Goal: Communication & Community: Participate in discussion

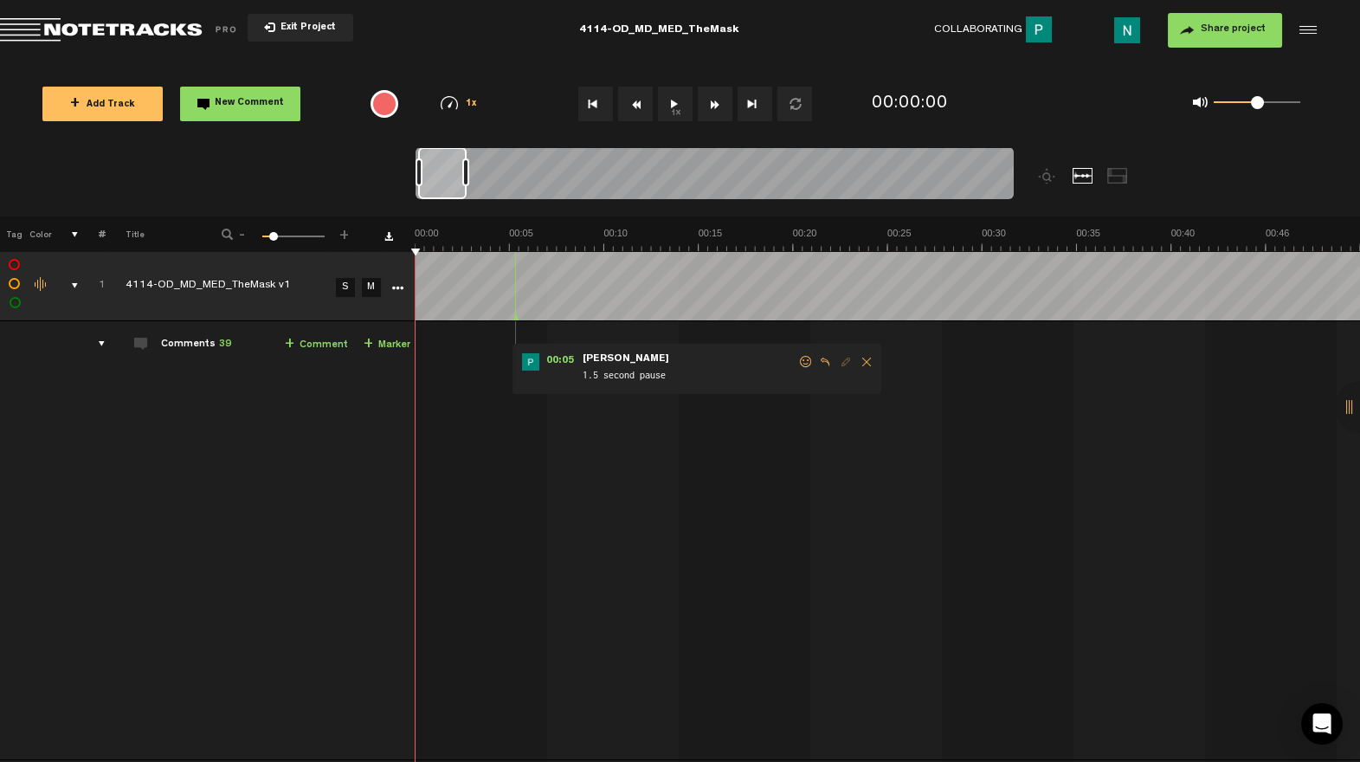
scroll to position [0, 3]
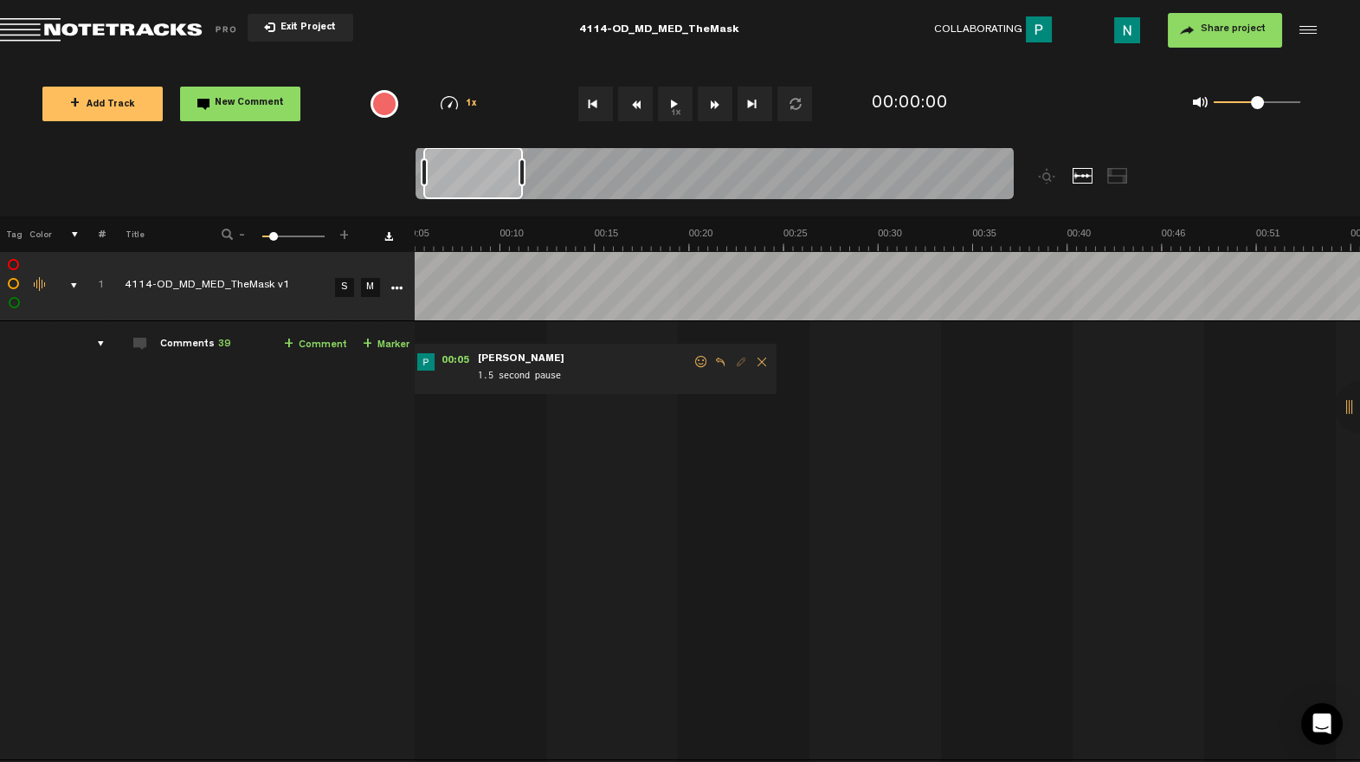
drag, startPoint x: 470, startPoint y: 177, endPoint x: 589, endPoint y: 177, distance: 119.4
click at [525, 177] on div at bounding box center [521, 172] width 7 height 28
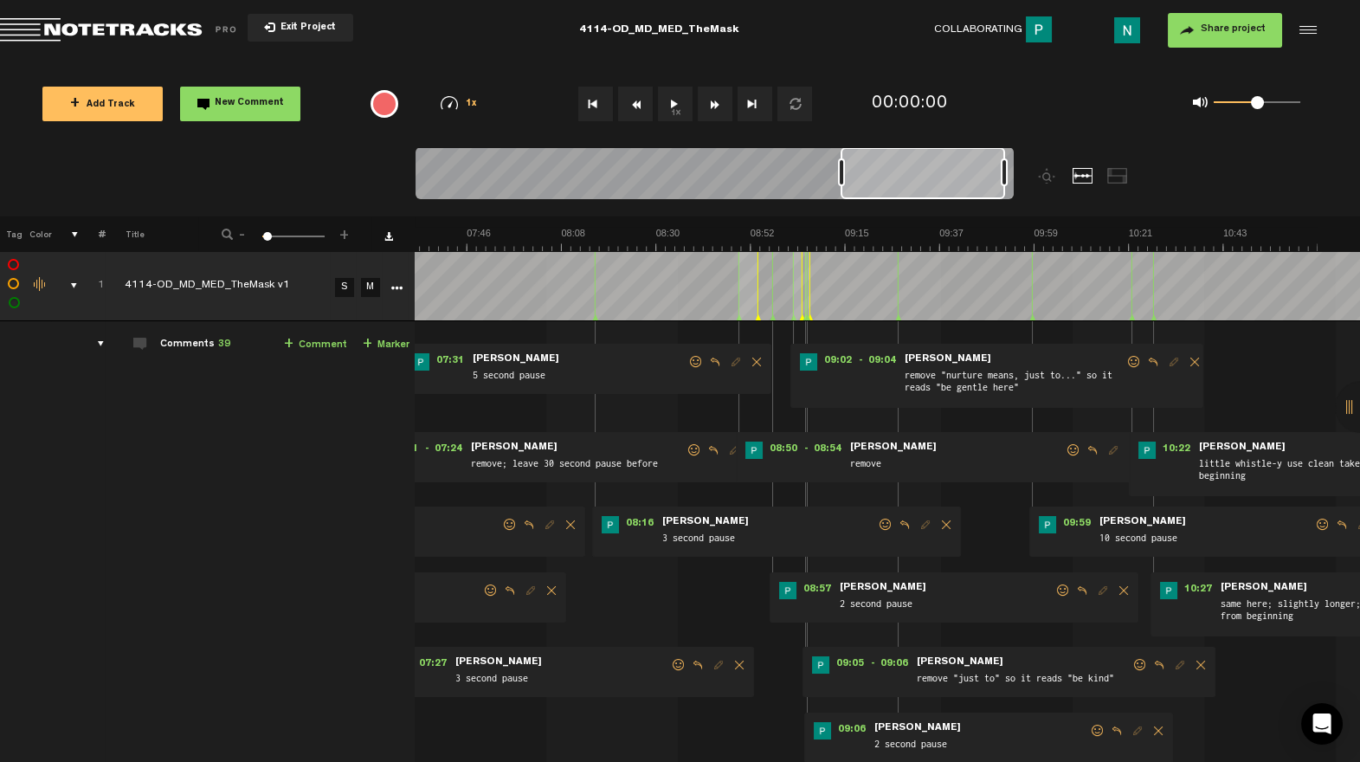
scroll to position [0, 2047]
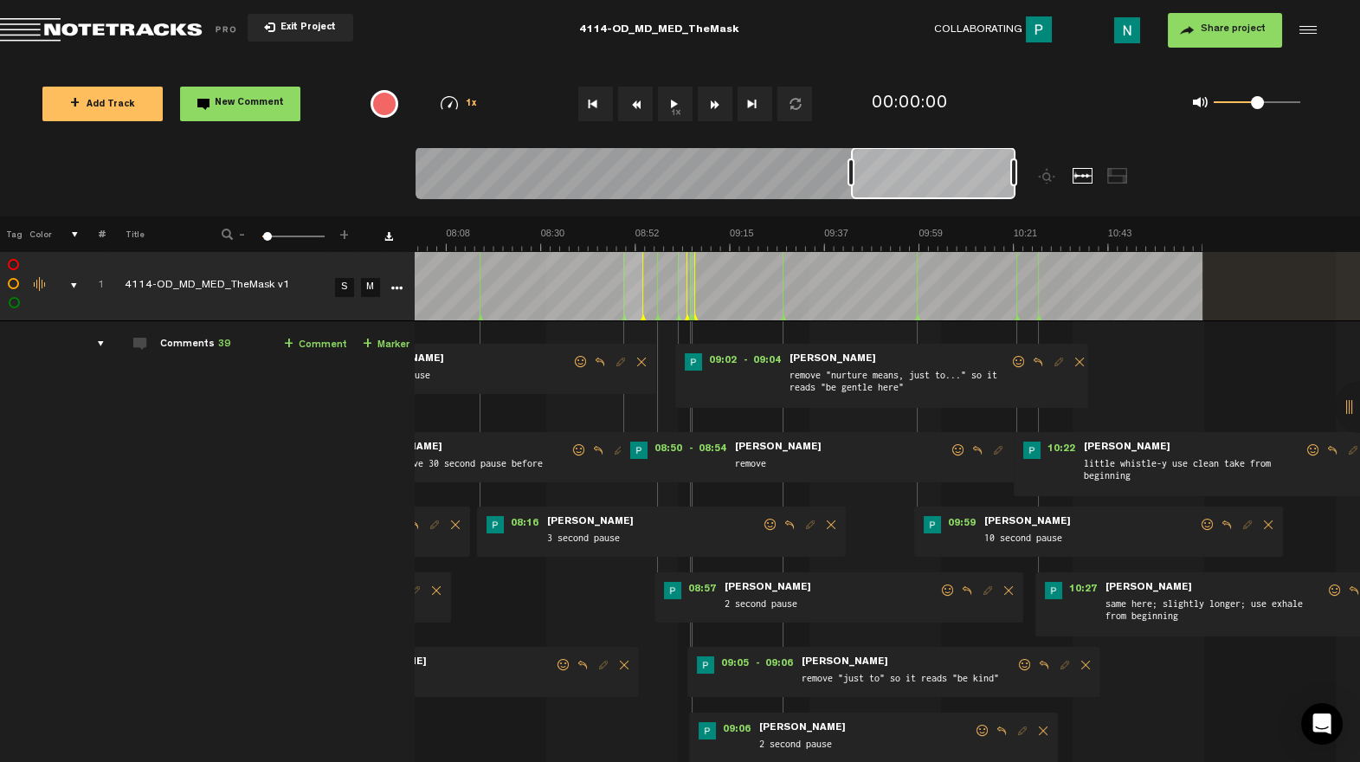
drag, startPoint x: 473, startPoint y: 189, endPoint x: 1013, endPoint y: 151, distance: 540.5
click at [1012, 151] on div at bounding box center [933, 173] width 164 height 52
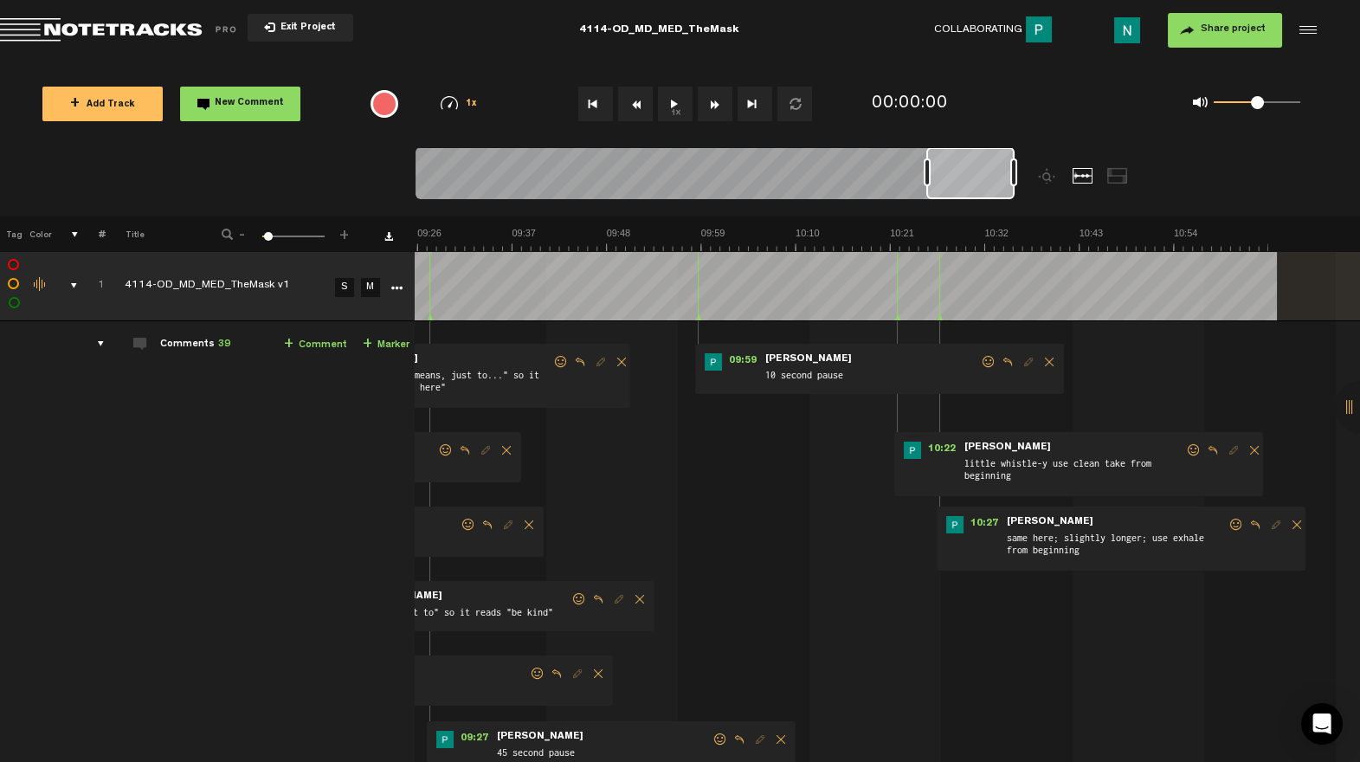
drag, startPoint x: 851, startPoint y: 172, endPoint x: 928, endPoint y: 177, distance: 77.2
click at [928, 177] on div at bounding box center [926, 172] width 7 height 28
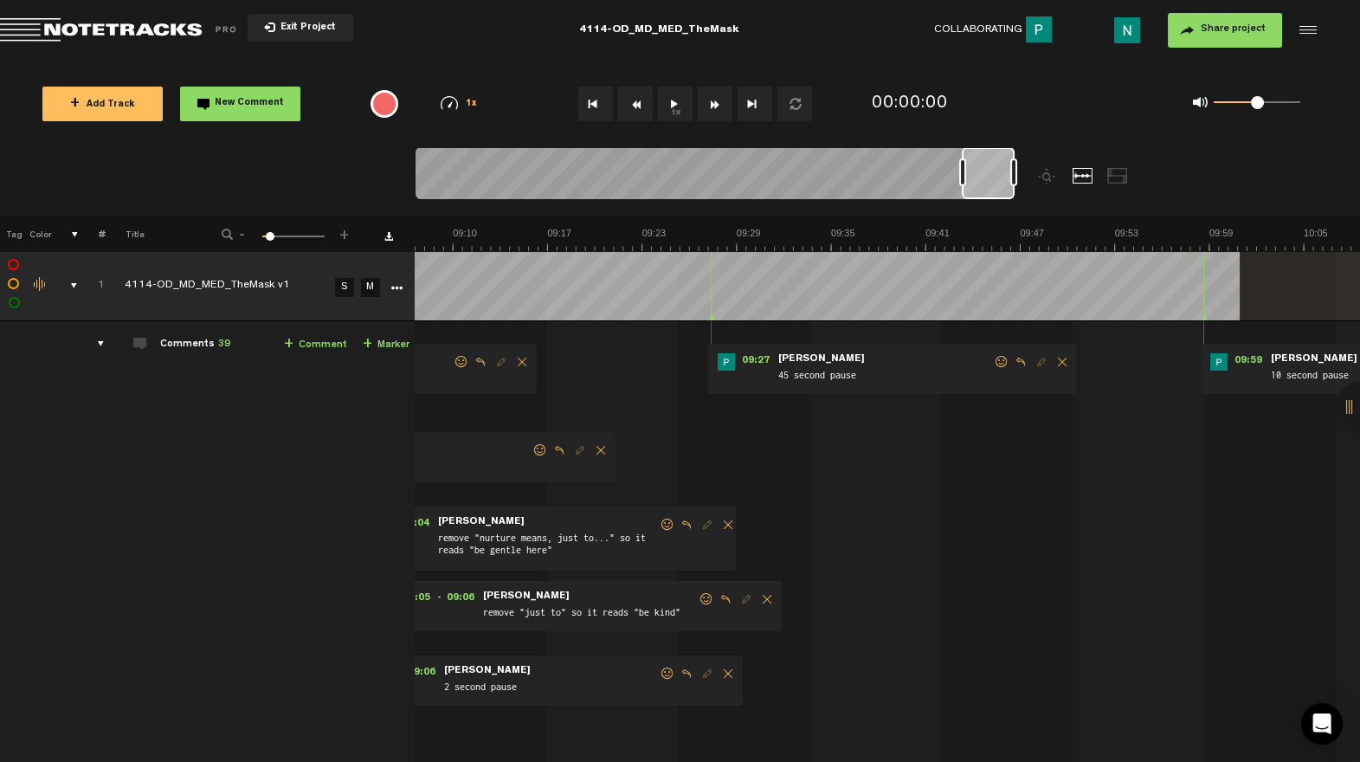
drag, startPoint x: 928, startPoint y: 176, endPoint x: 966, endPoint y: 177, distance: 38.1
click at [966, 177] on div at bounding box center [962, 172] width 7 height 28
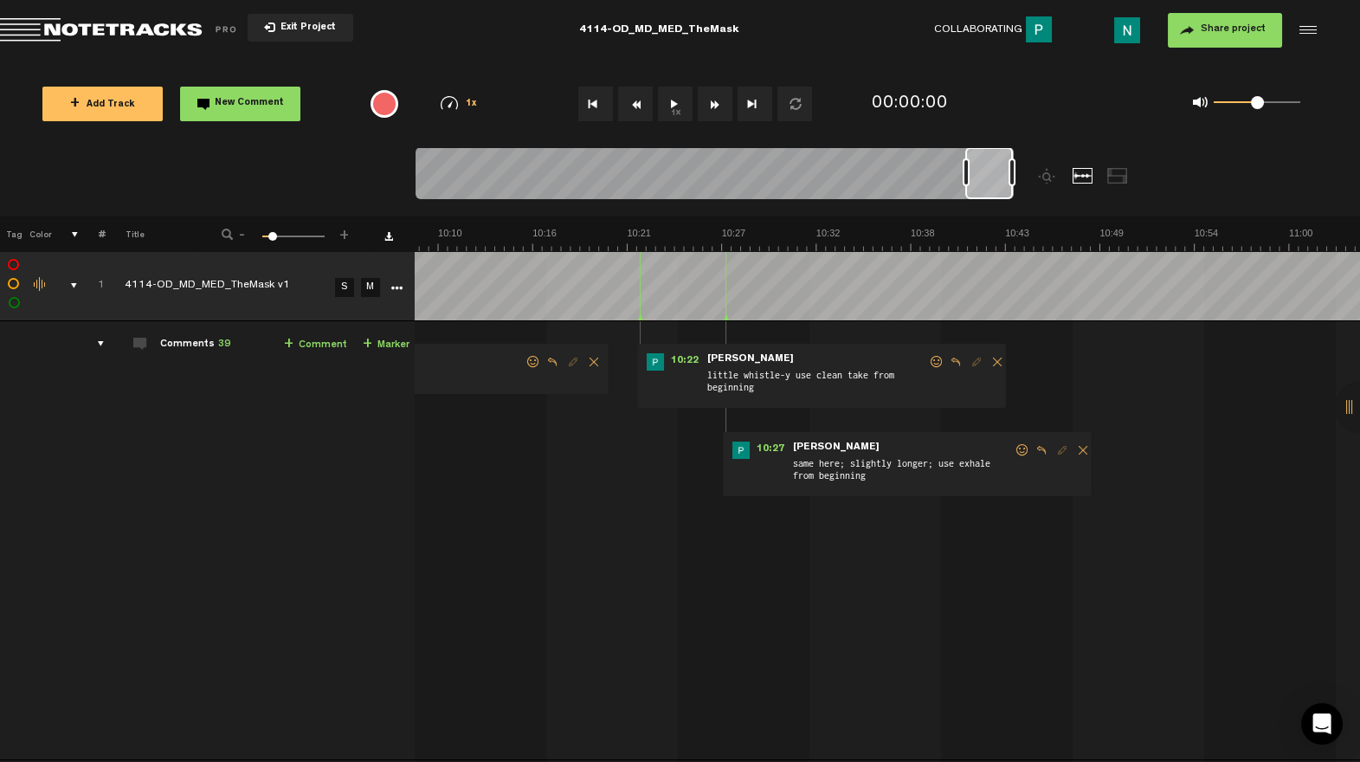
scroll to position [0, 10405]
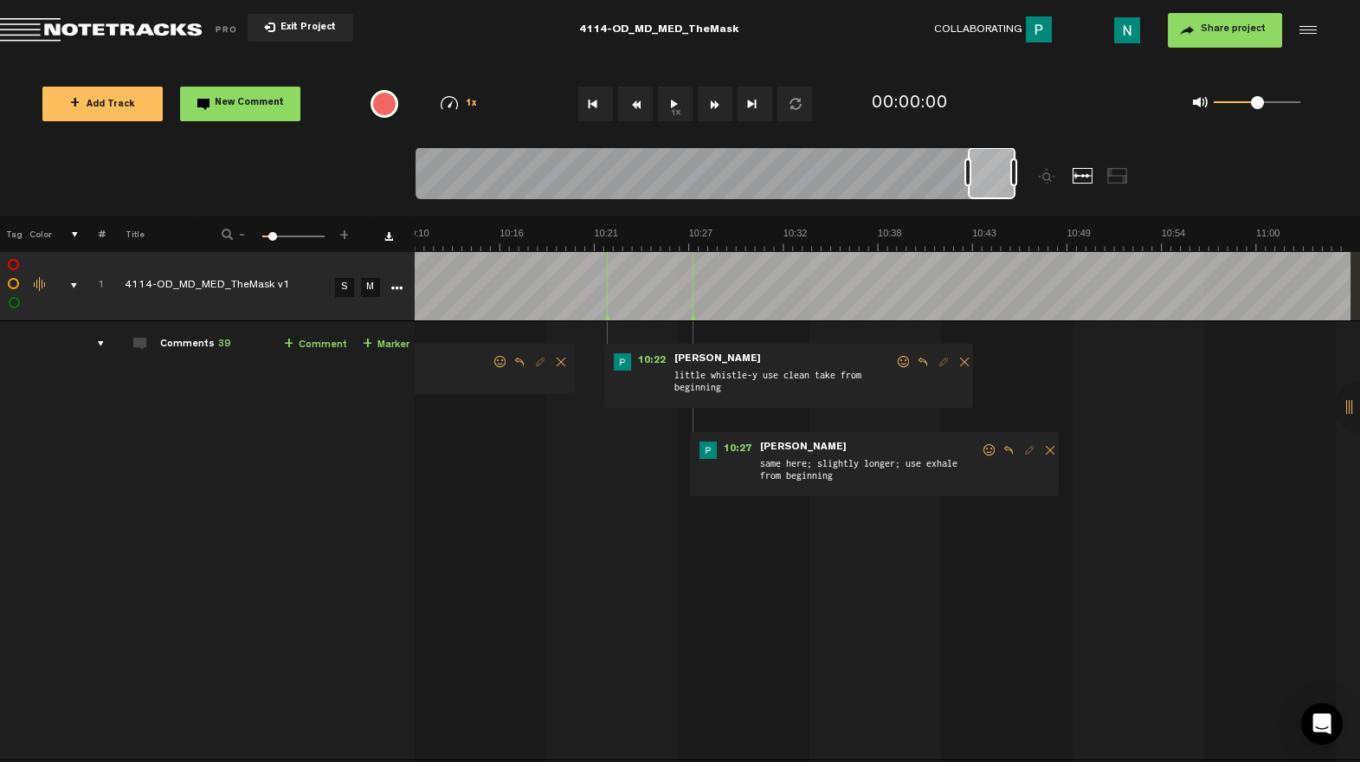
click at [989, 191] on div at bounding box center [992, 173] width 48 height 52
click at [899, 366] on span at bounding box center [903, 362] width 17 height 12
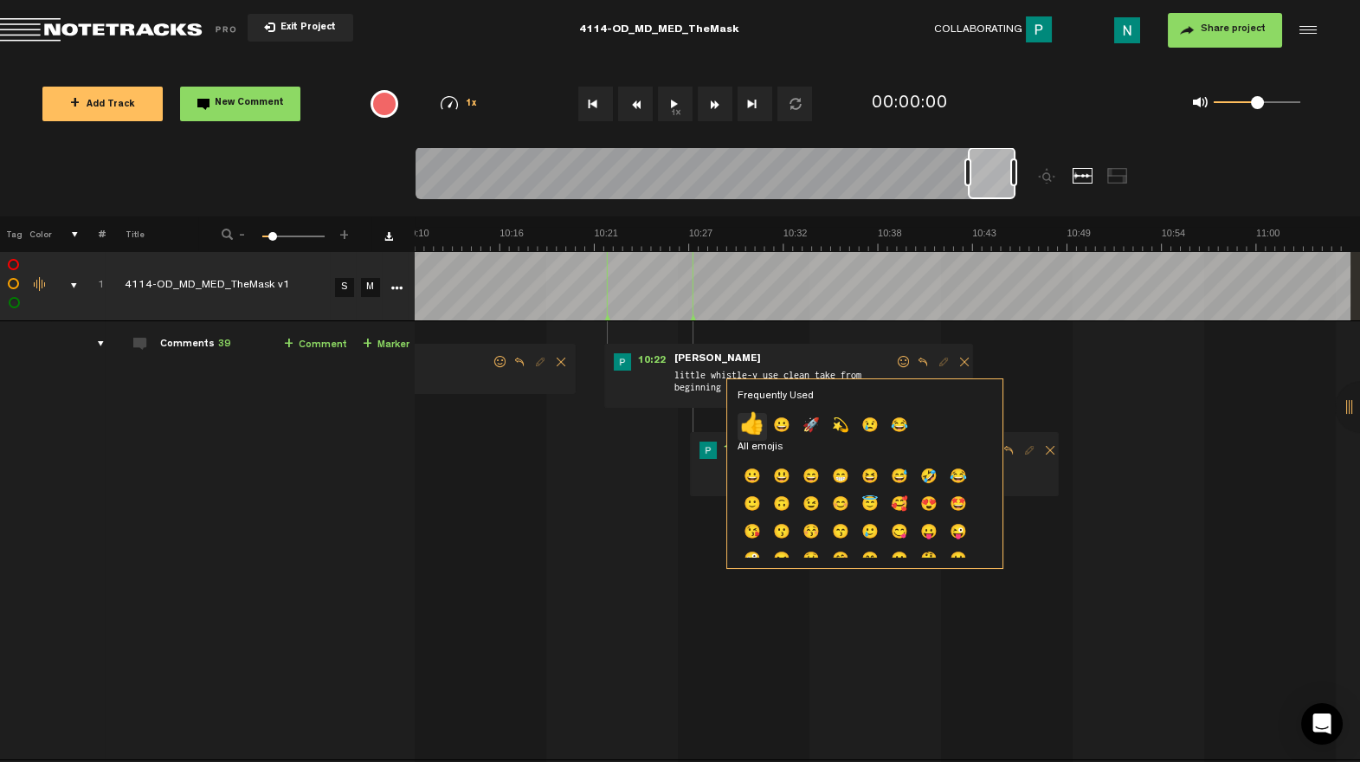
click at [750, 418] on p "👍" at bounding box center [751, 427] width 29 height 28
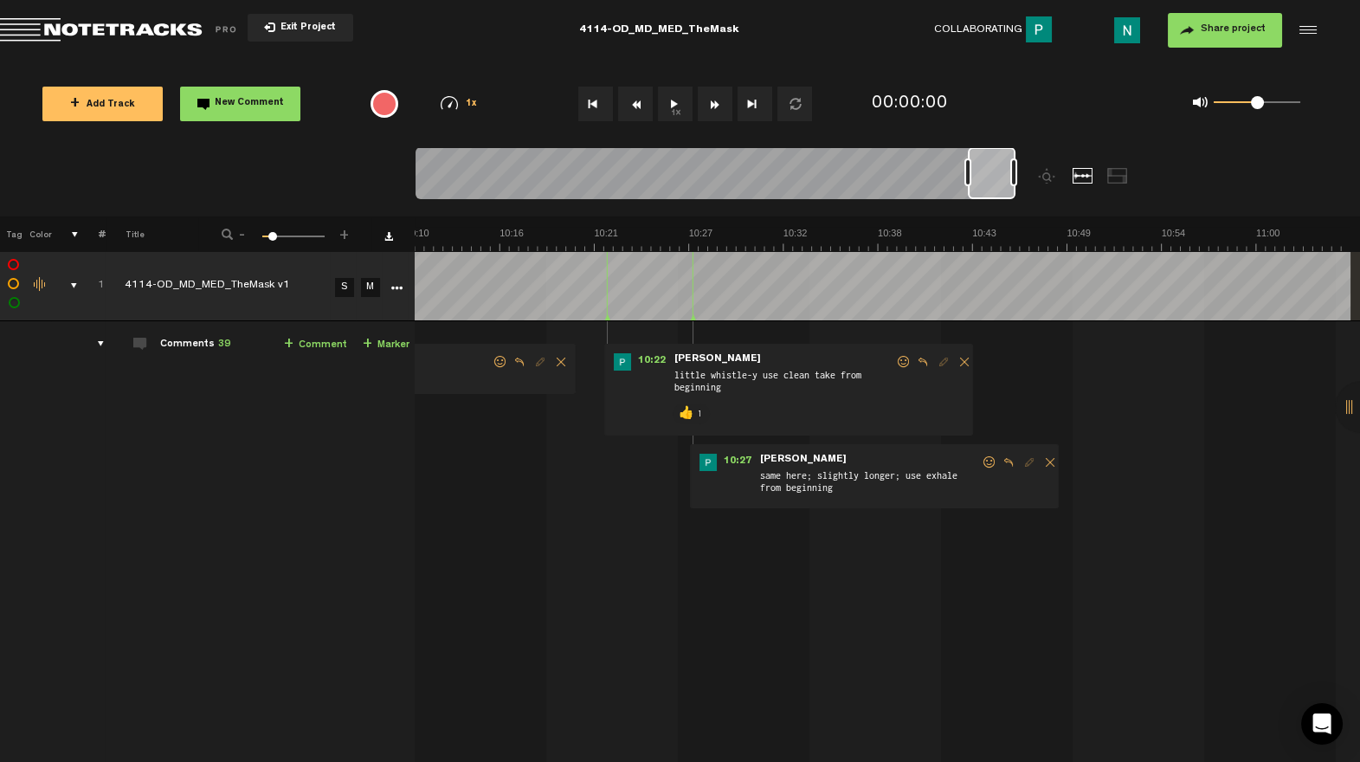
click at [985, 461] on span at bounding box center [989, 462] width 17 height 12
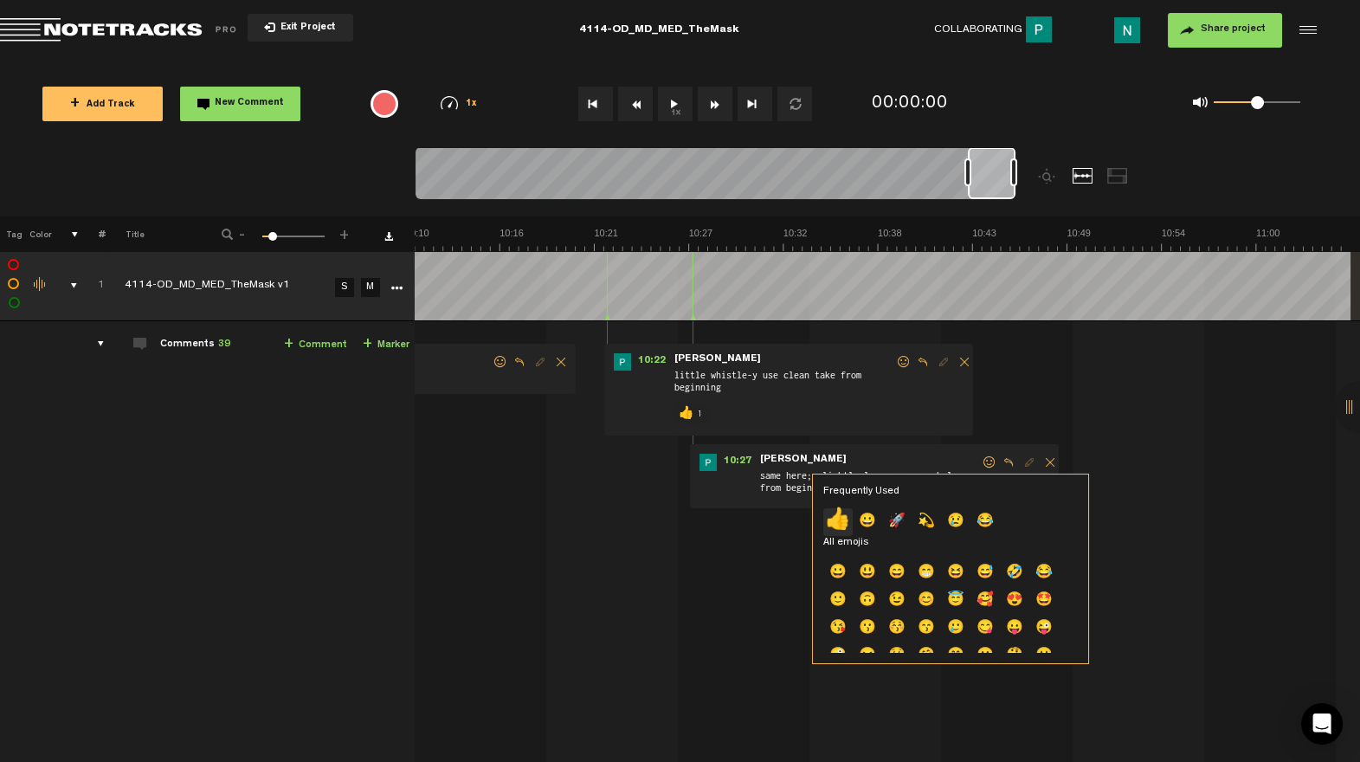
click at [831, 523] on p "👍" at bounding box center [837, 522] width 29 height 28
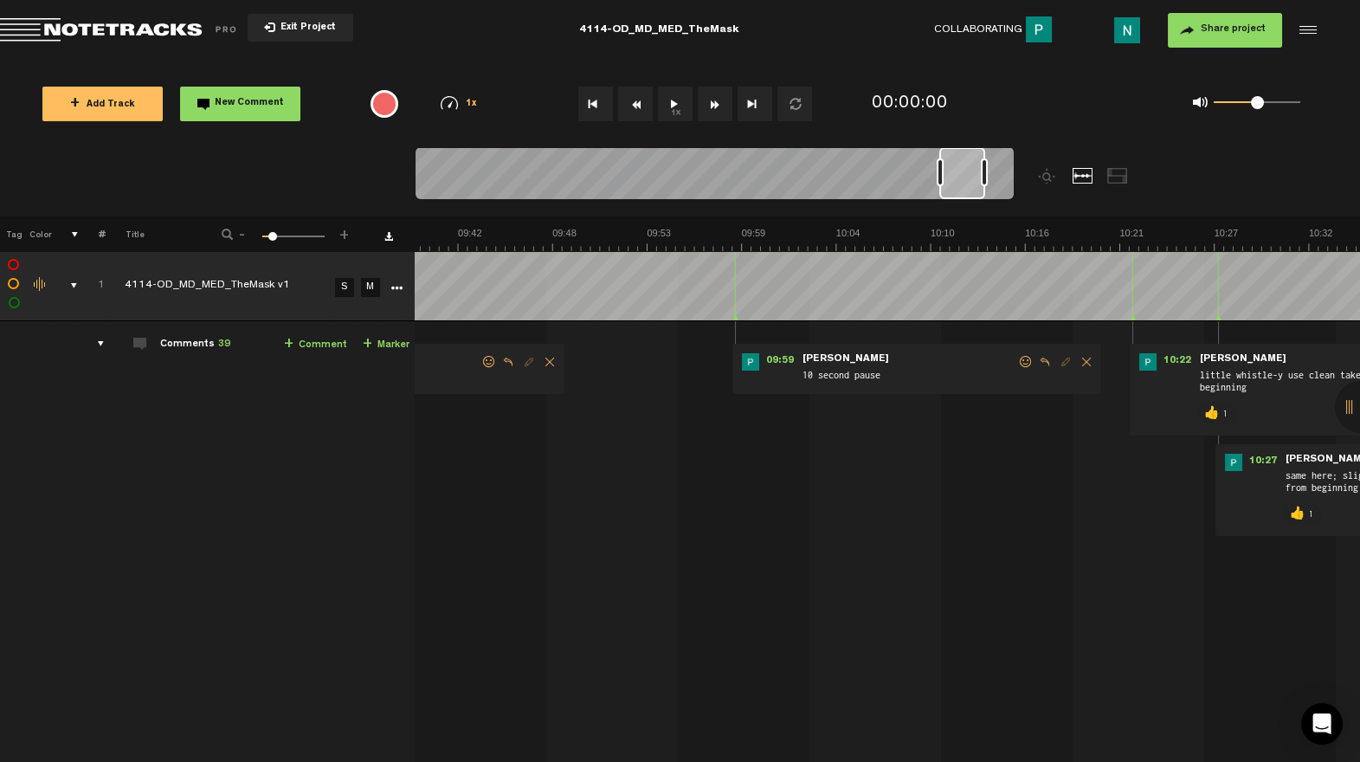
scroll to position [0, 9880]
drag, startPoint x: 997, startPoint y: 197, endPoint x: 969, endPoint y: 212, distance: 31.4
click at [969, 212] on div at bounding box center [789, 181] width 748 height 69
click at [1023, 359] on span at bounding box center [1025, 362] width 17 height 12
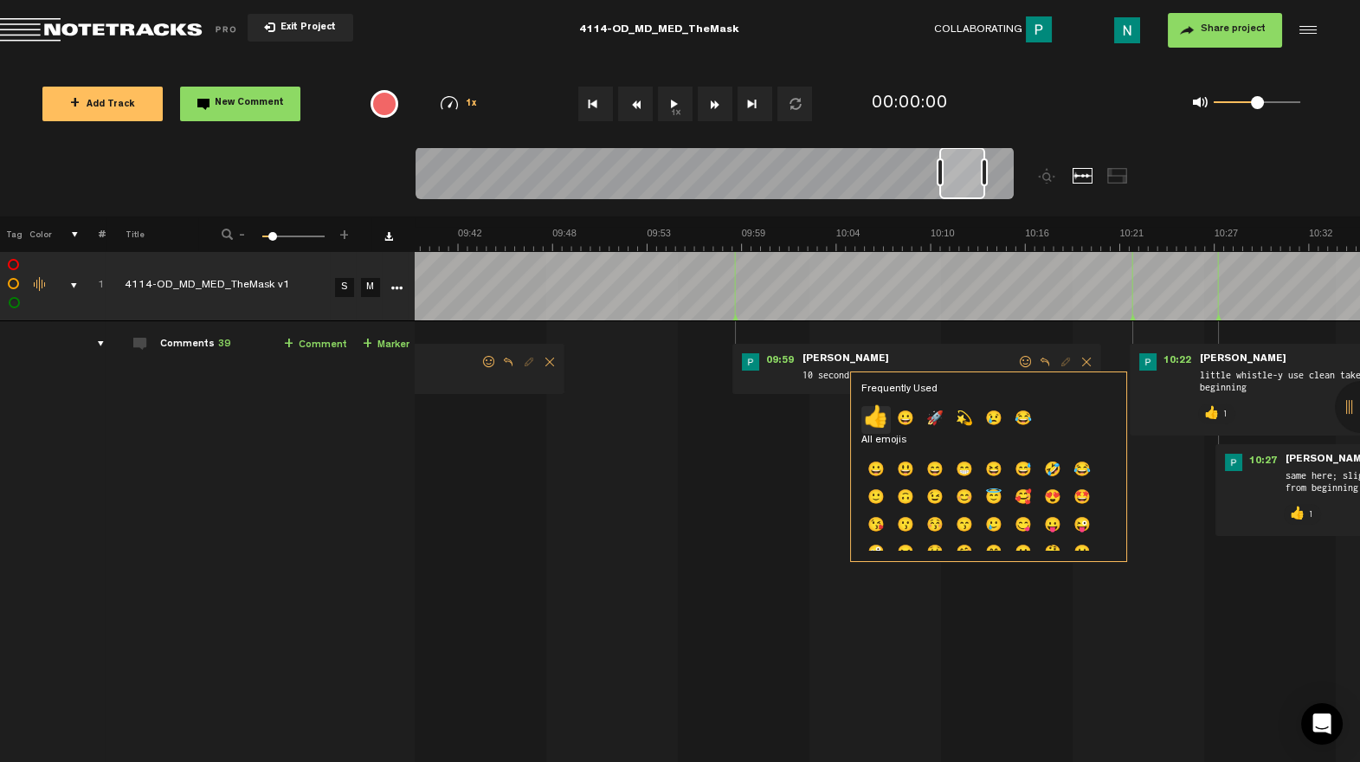
click at [882, 411] on p "👍" at bounding box center [875, 420] width 29 height 28
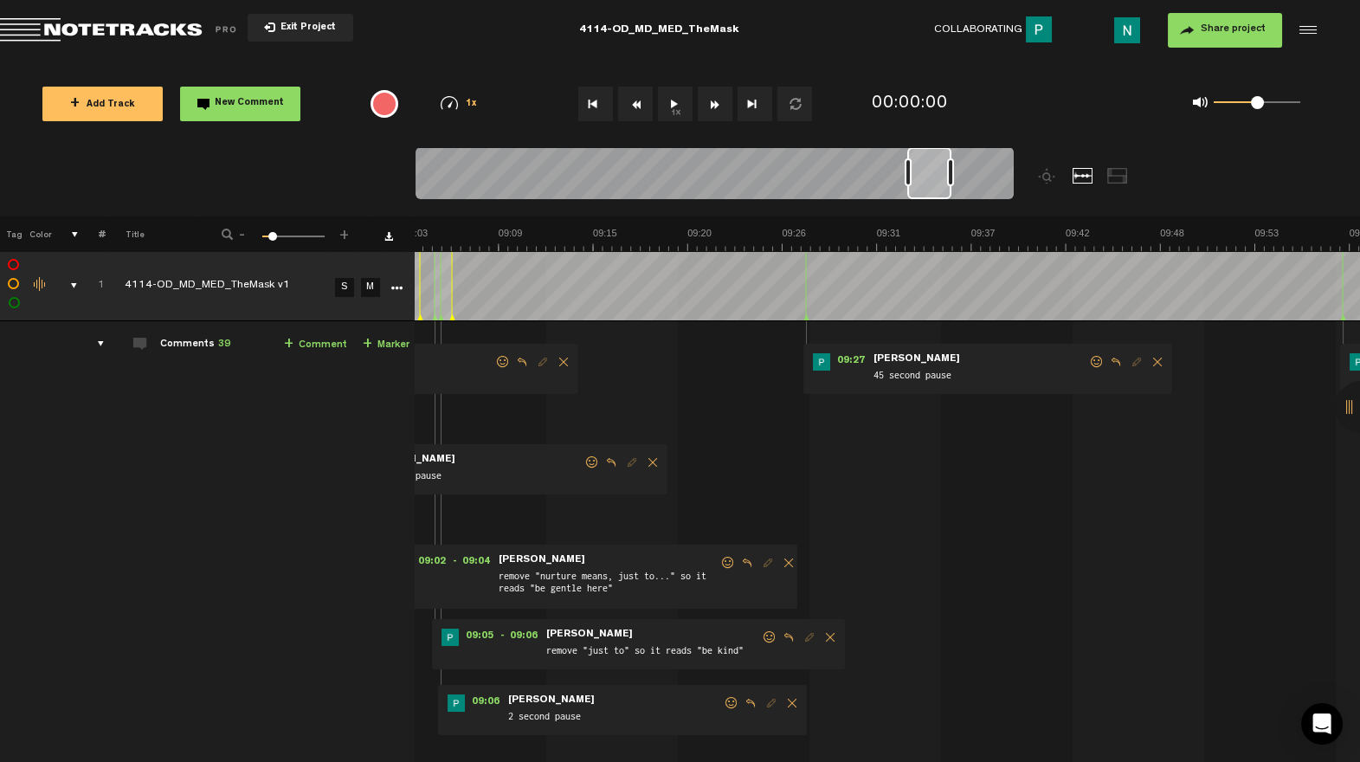
scroll to position [0, 9272]
drag, startPoint x: 968, startPoint y: 183, endPoint x: 936, endPoint y: 195, distance: 33.9
click at [936, 195] on div at bounding box center [929, 173] width 44 height 52
click at [1095, 364] on span at bounding box center [1096, 362] width 17 height 12
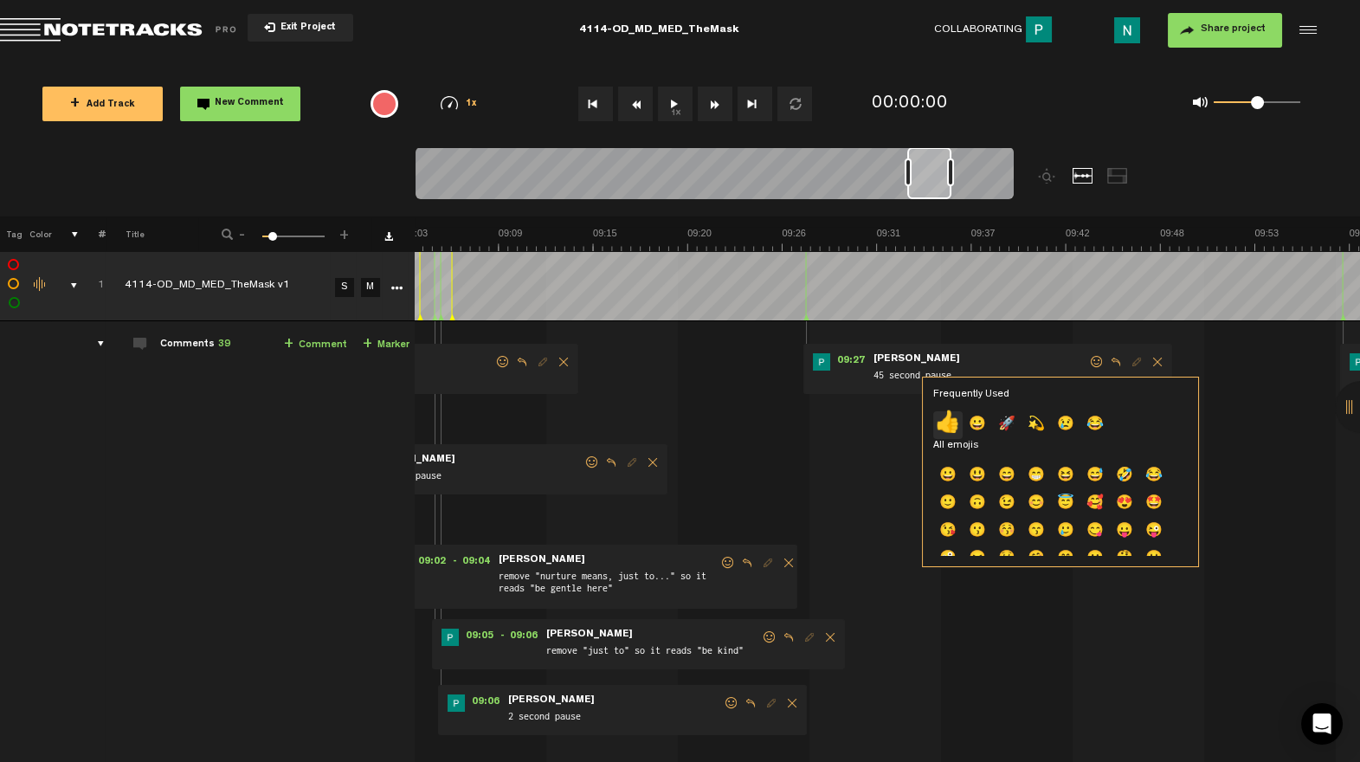
click at [947, 415] on p "👍" at bounding box center [947, 425] width 29 height 28
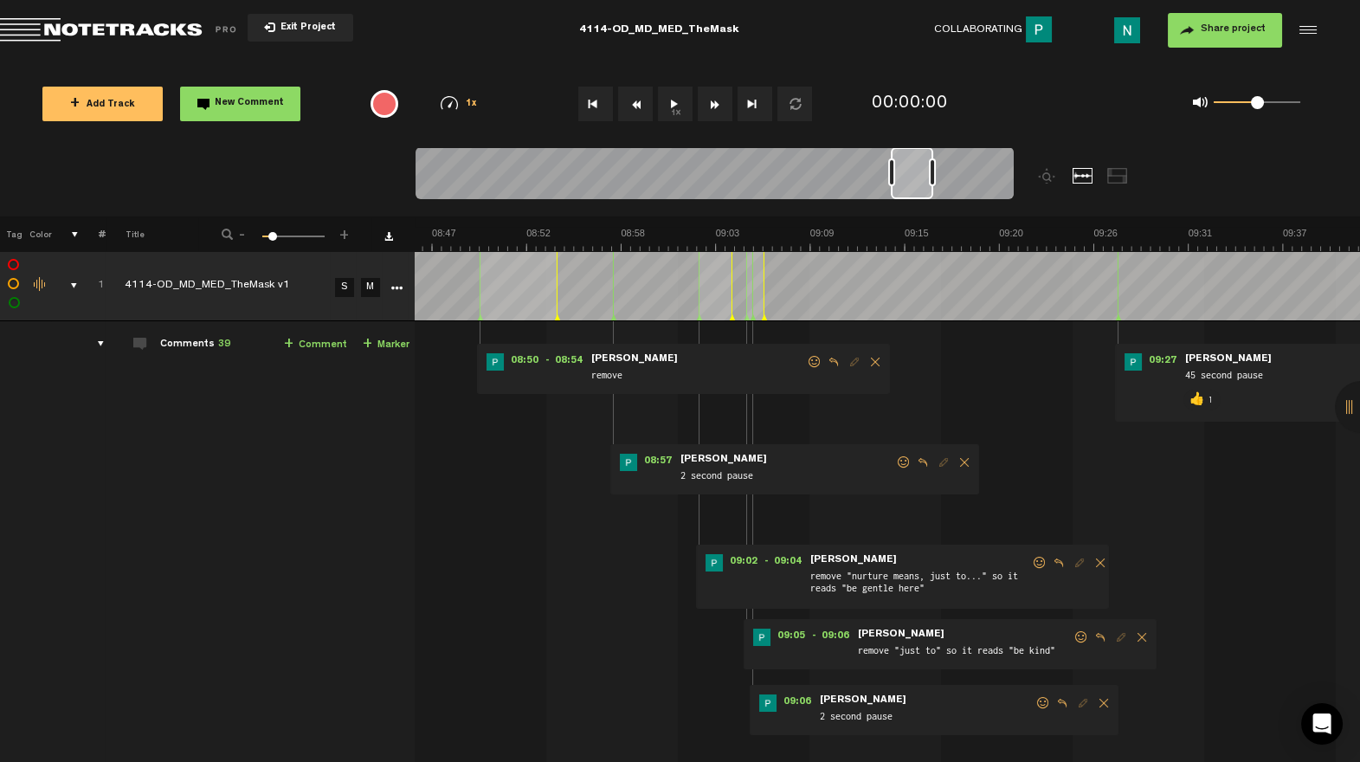
scroll to position [0, 8944]
drag, startPoint x: 932, startPoint y: 192, endPoint x: 915, endPoint y: 203, distance: 20.6
click at [915, 203] on div at bounding box center [714, 176] width 598 height 58
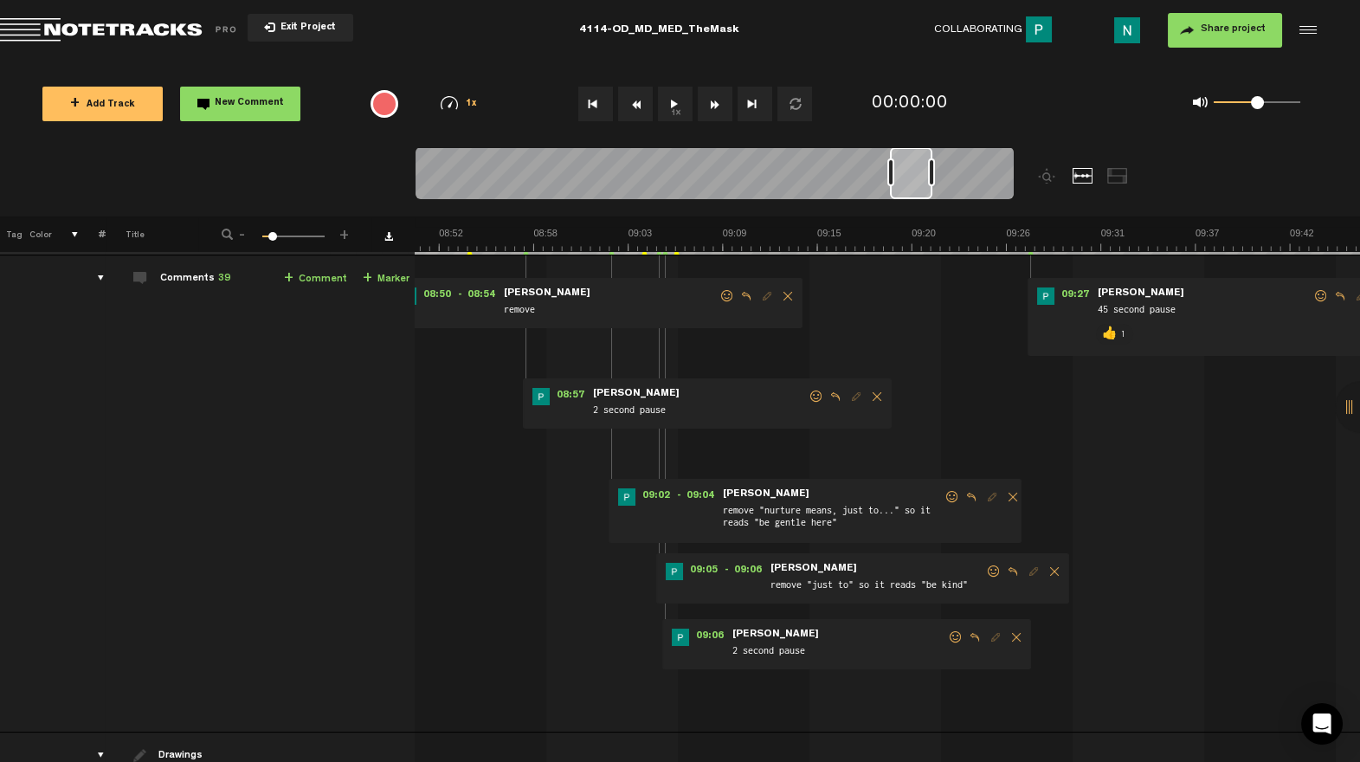
scroll to position [61, 3]
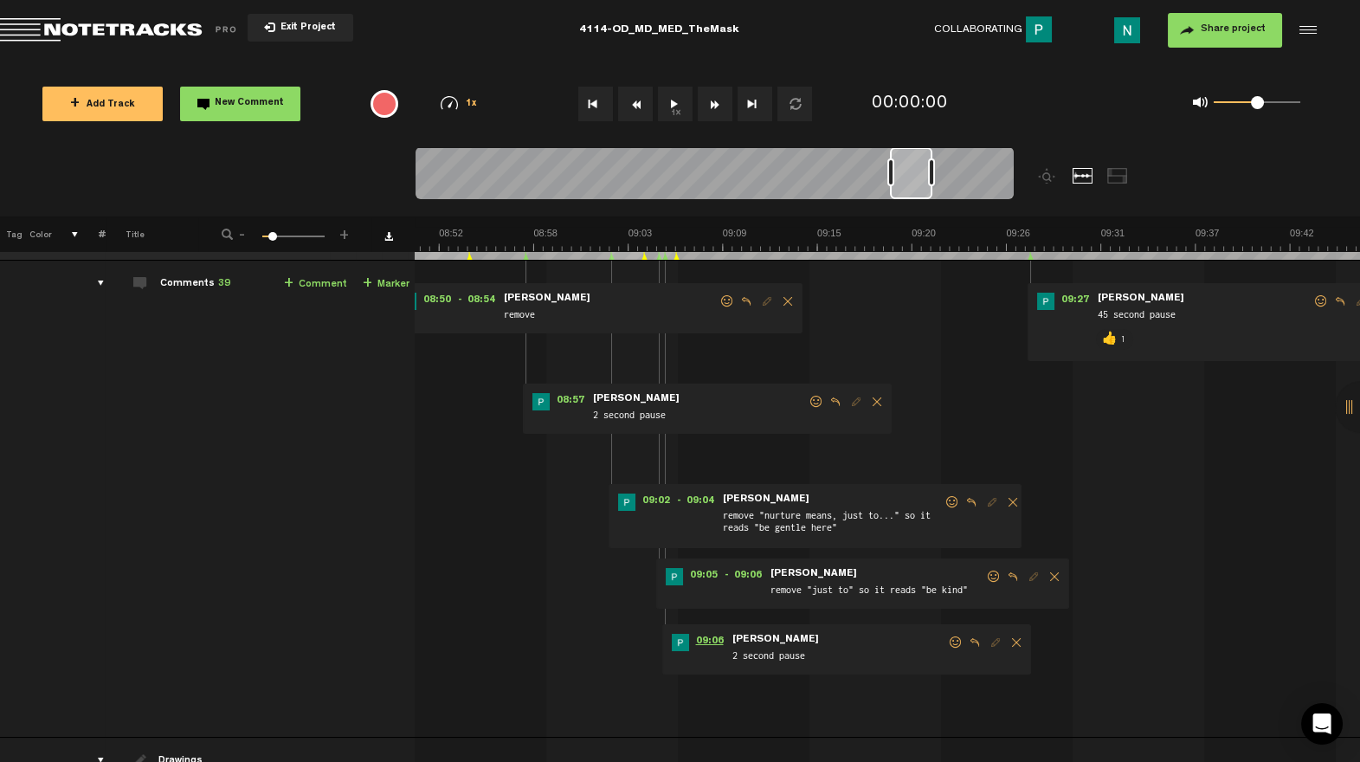
click at [714, 638] on span "09:06" at bounding box center [710, 642] width 42 height 17
click at [948, 644] on span at bounding box center [955, 642] width 17 height 12
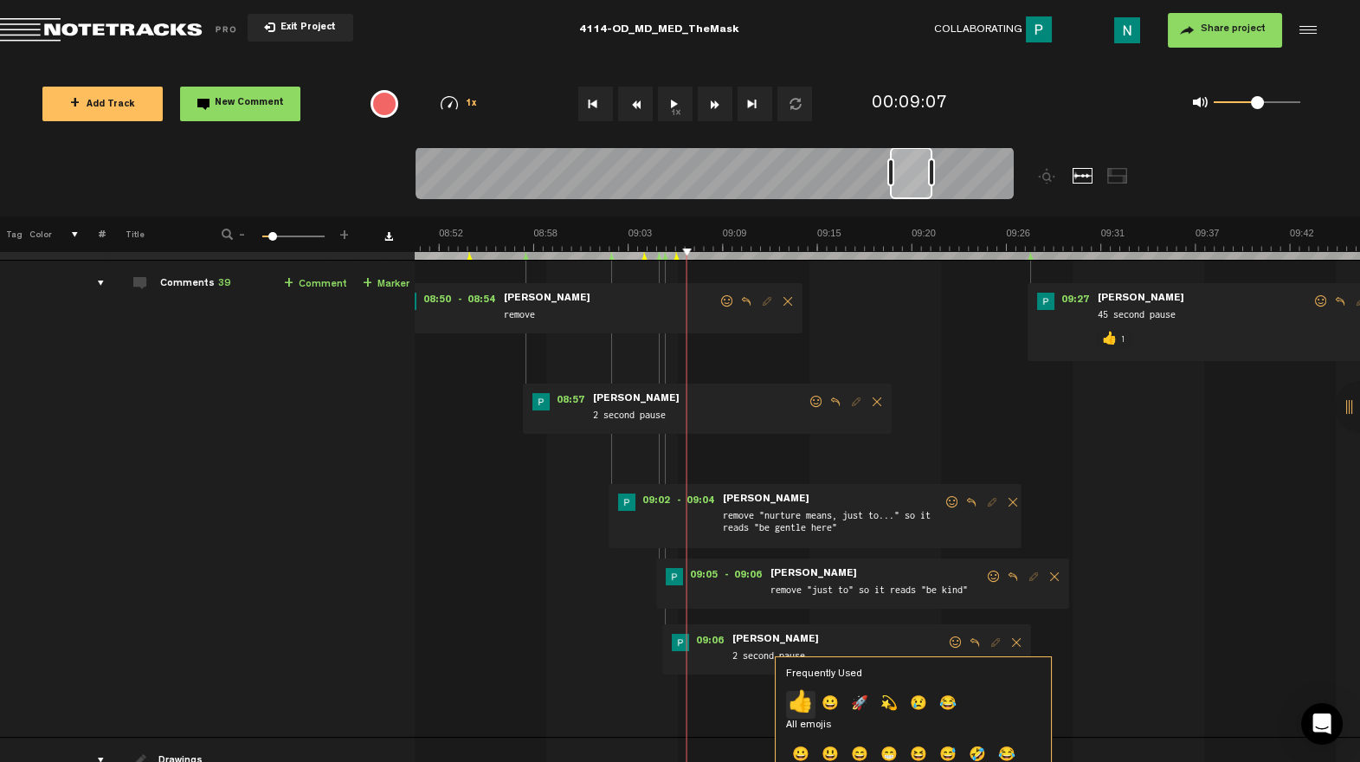
click at [794, 701] on p "👍" at bounding box center [800, 705] width 29 height 28
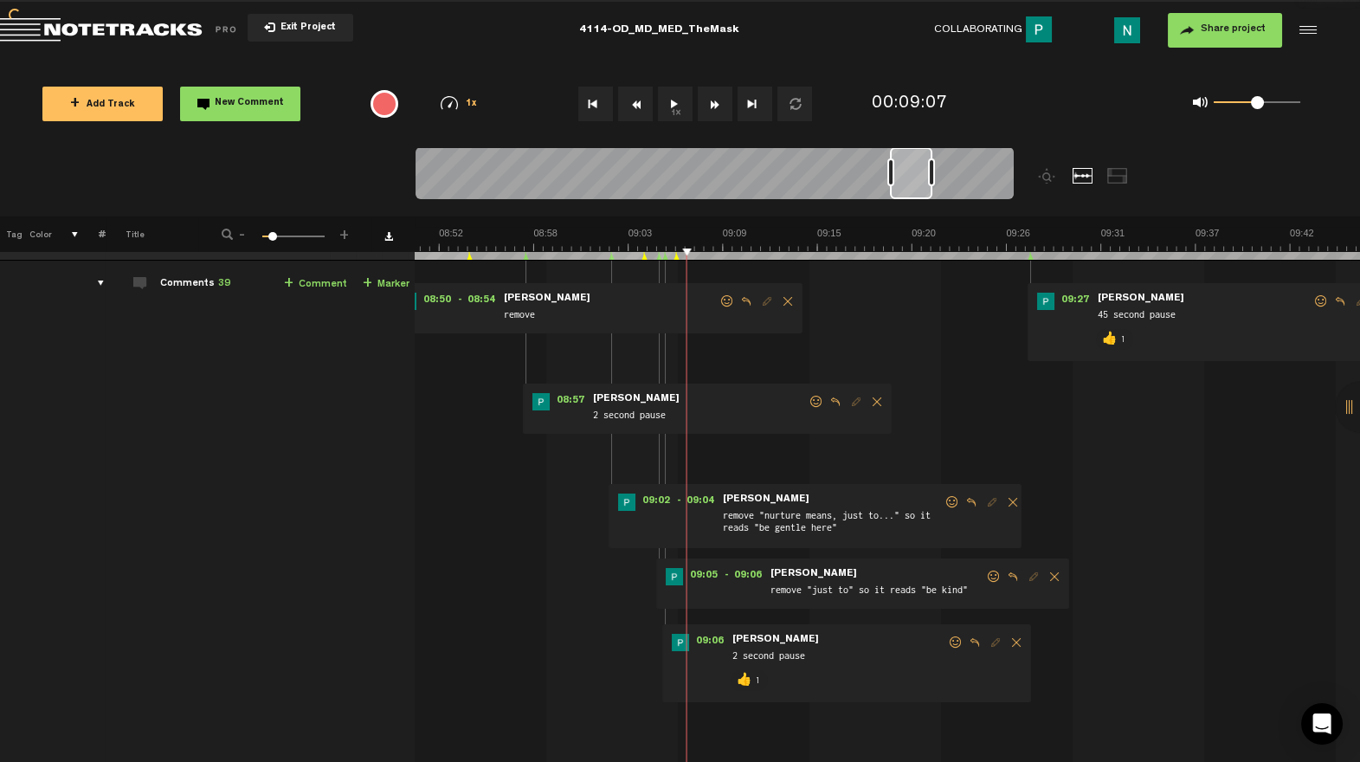
click at [986, 580] on span at bounding box center [993, 576] width 17 height 12
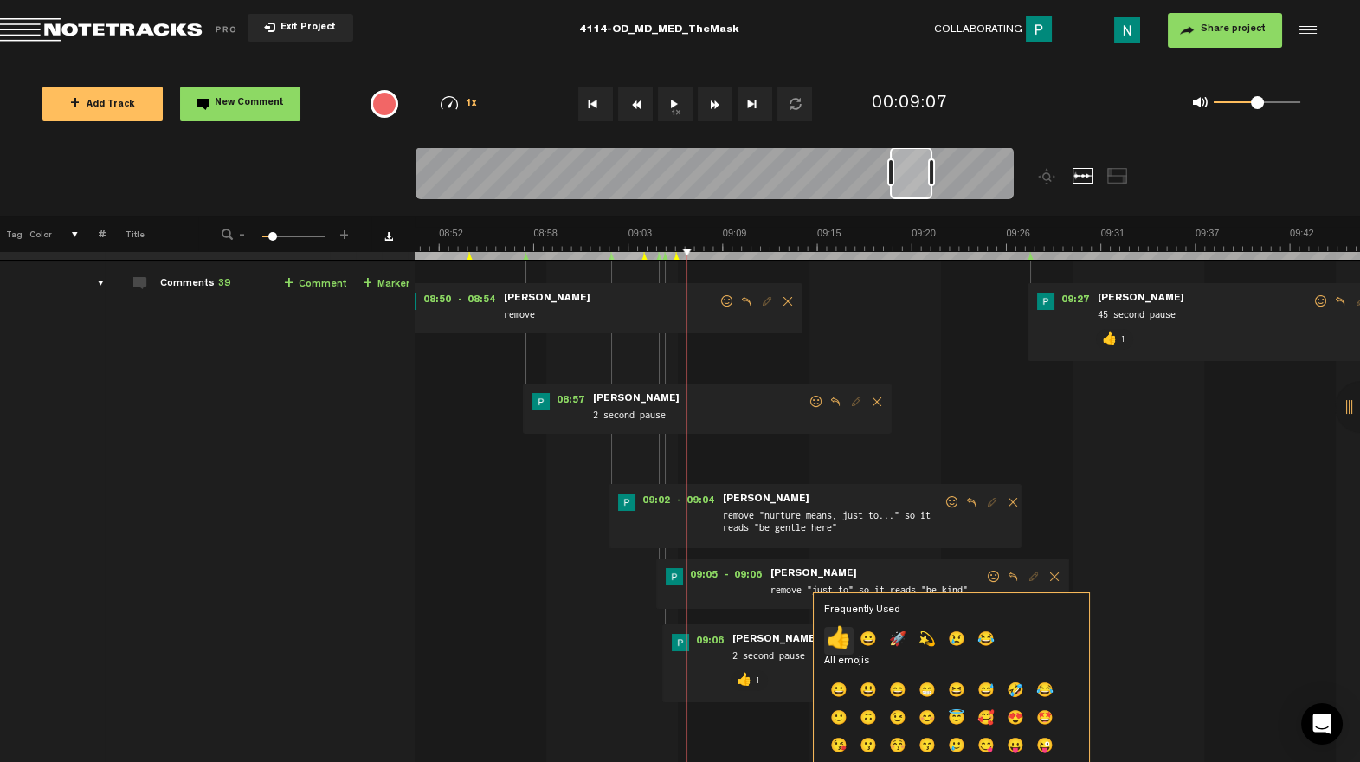
click at [831, 641] on p "👍" at bounding box center [838, 641] width 29 height 28
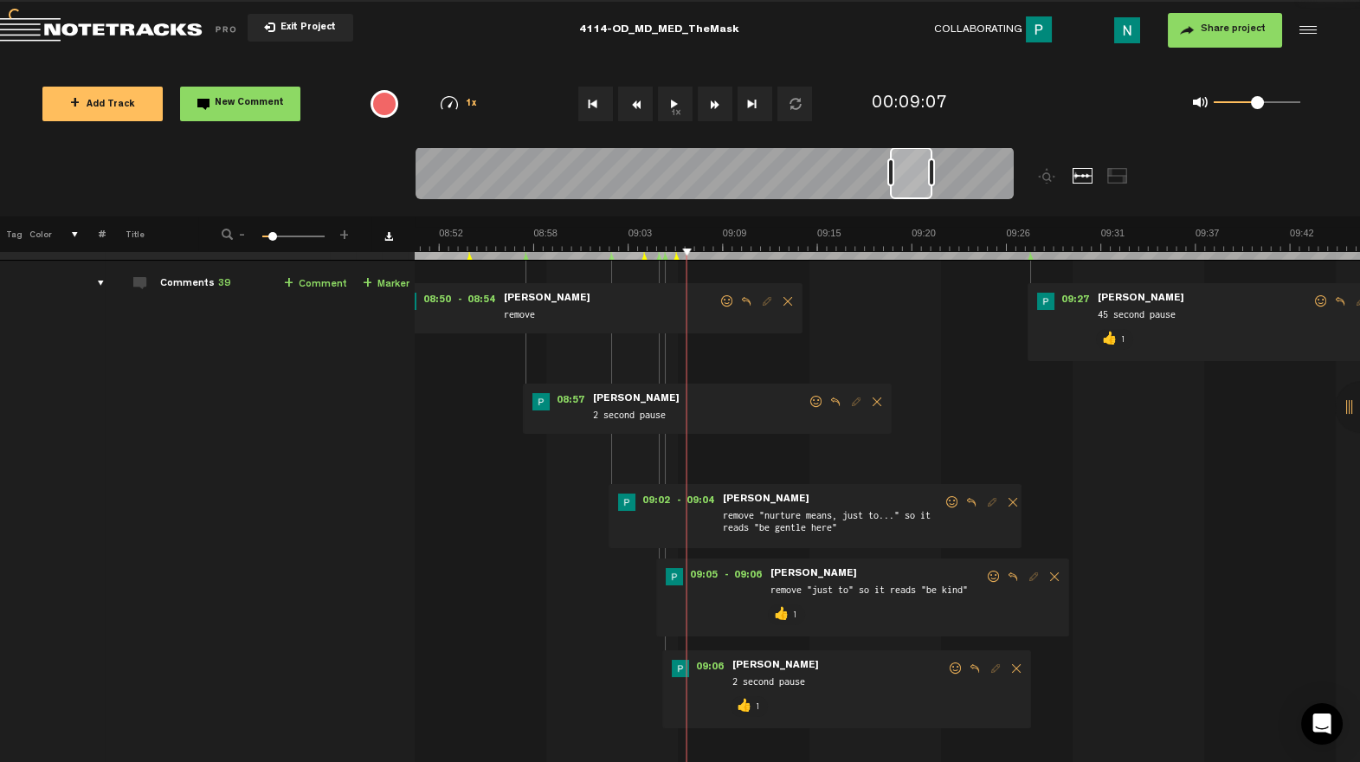
click at [947, 505] on span at bounding box center [951, 502] width 17 height 12
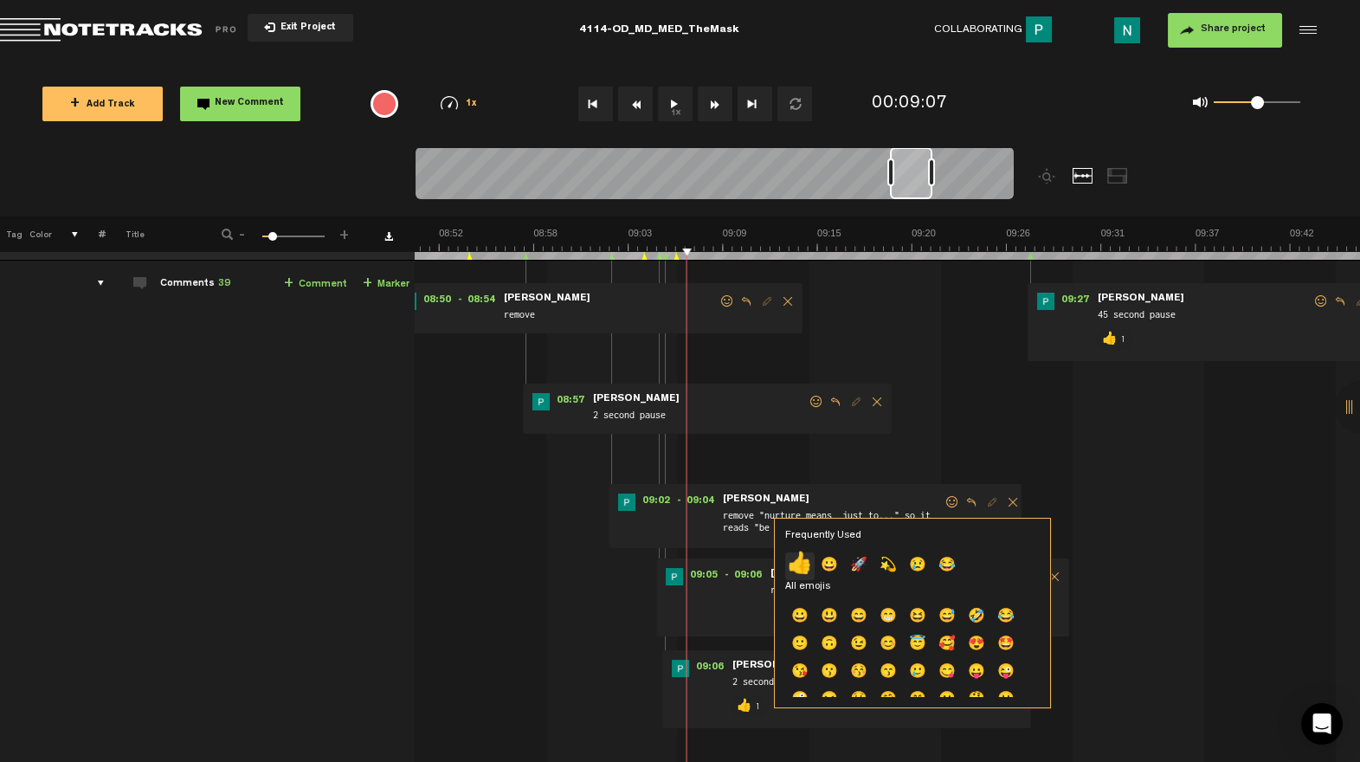
click at [801, 562] on p "👍" at bounding box center [799, 566] width 29 height 28
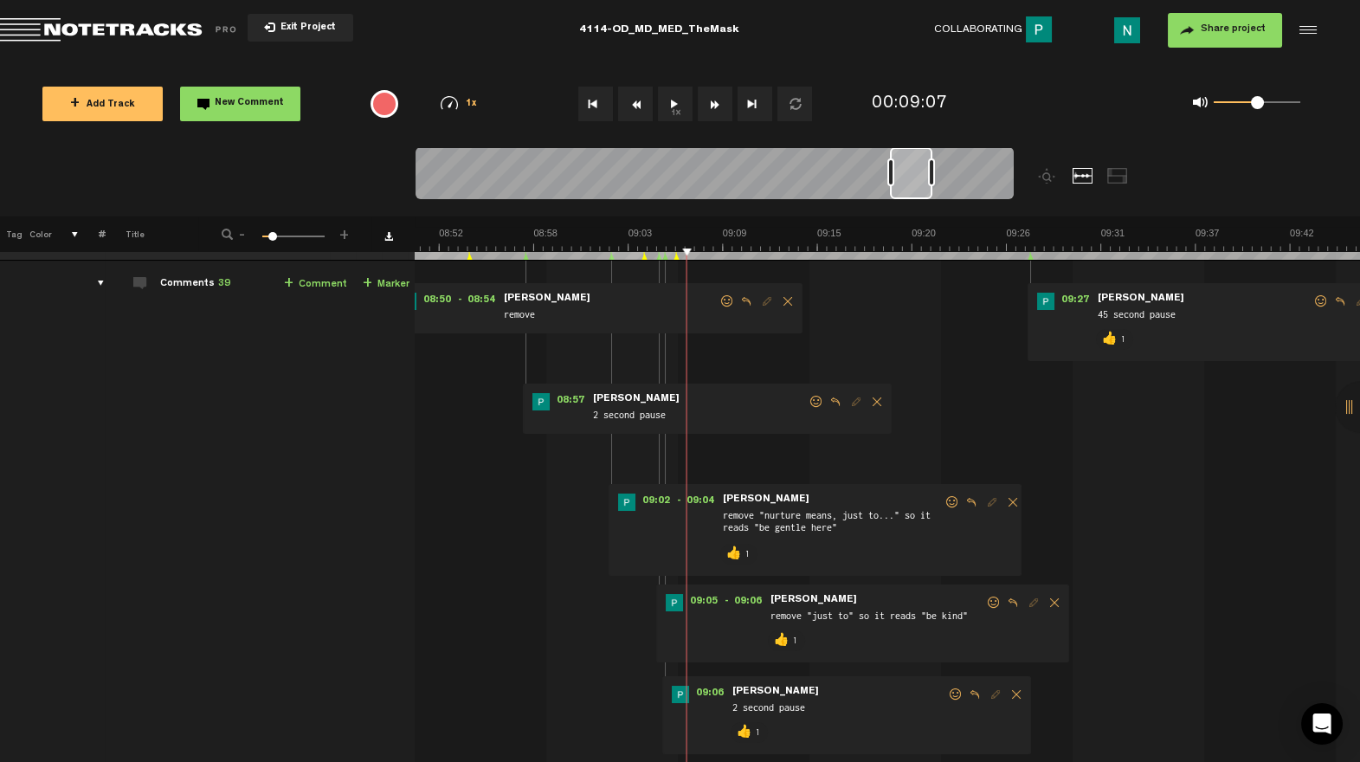
click at [813, 396] on span at bounding box center [815, 402] width 17 height 12
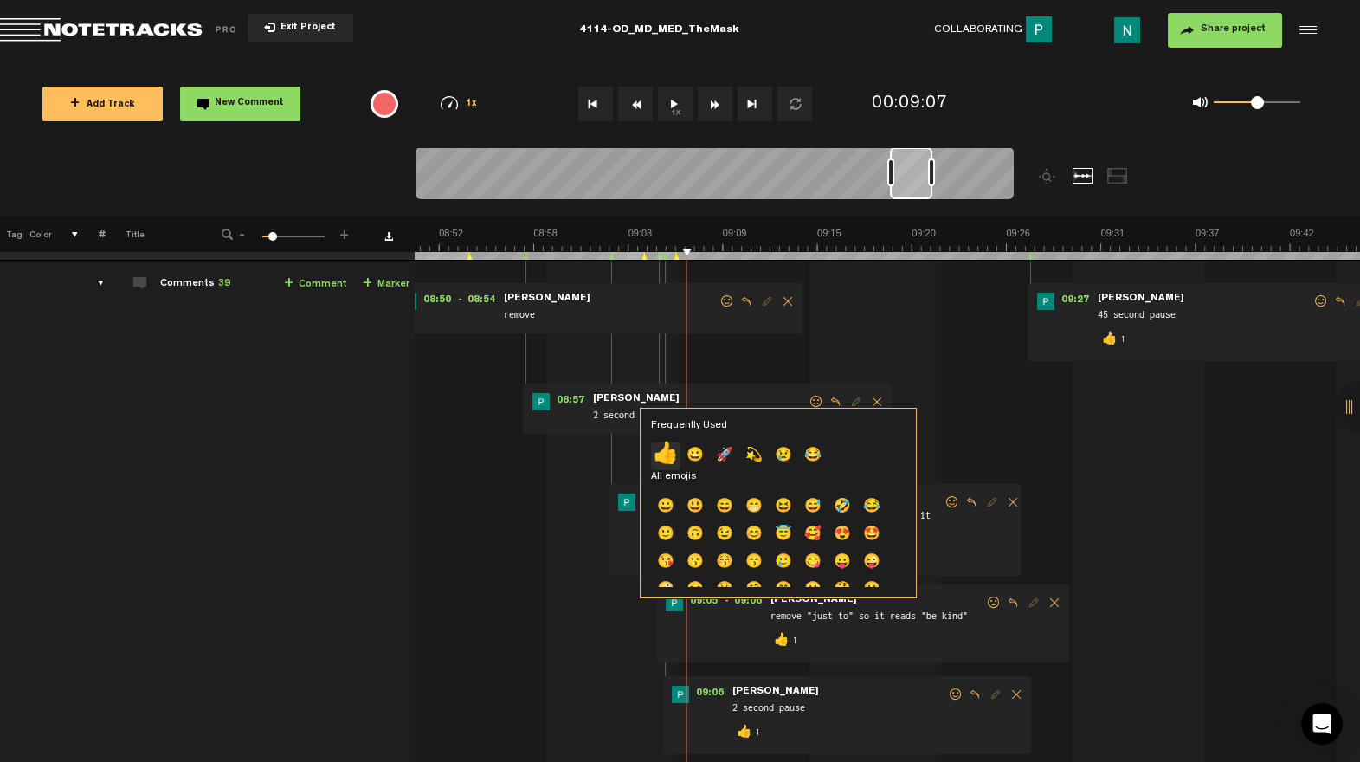
click at [670, 445] on p "👍" at bounding box center [665, 456] width 29 height 28
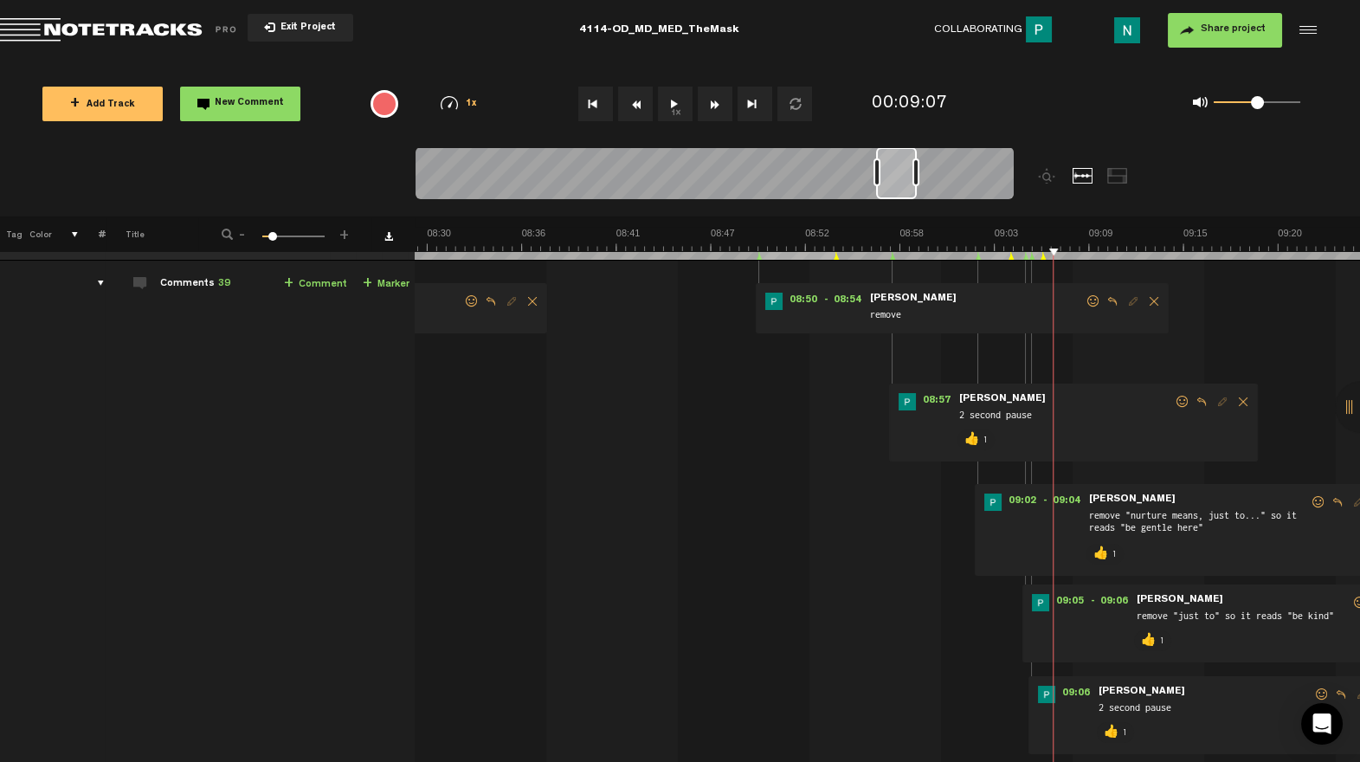
drag, startPoint x: 904, startPoint y: 190, endPoint x: 891, endPoint y: 193, distance: 14.3
click at [891, 193] on div at bounding box center [896, 173] width 41 height 52
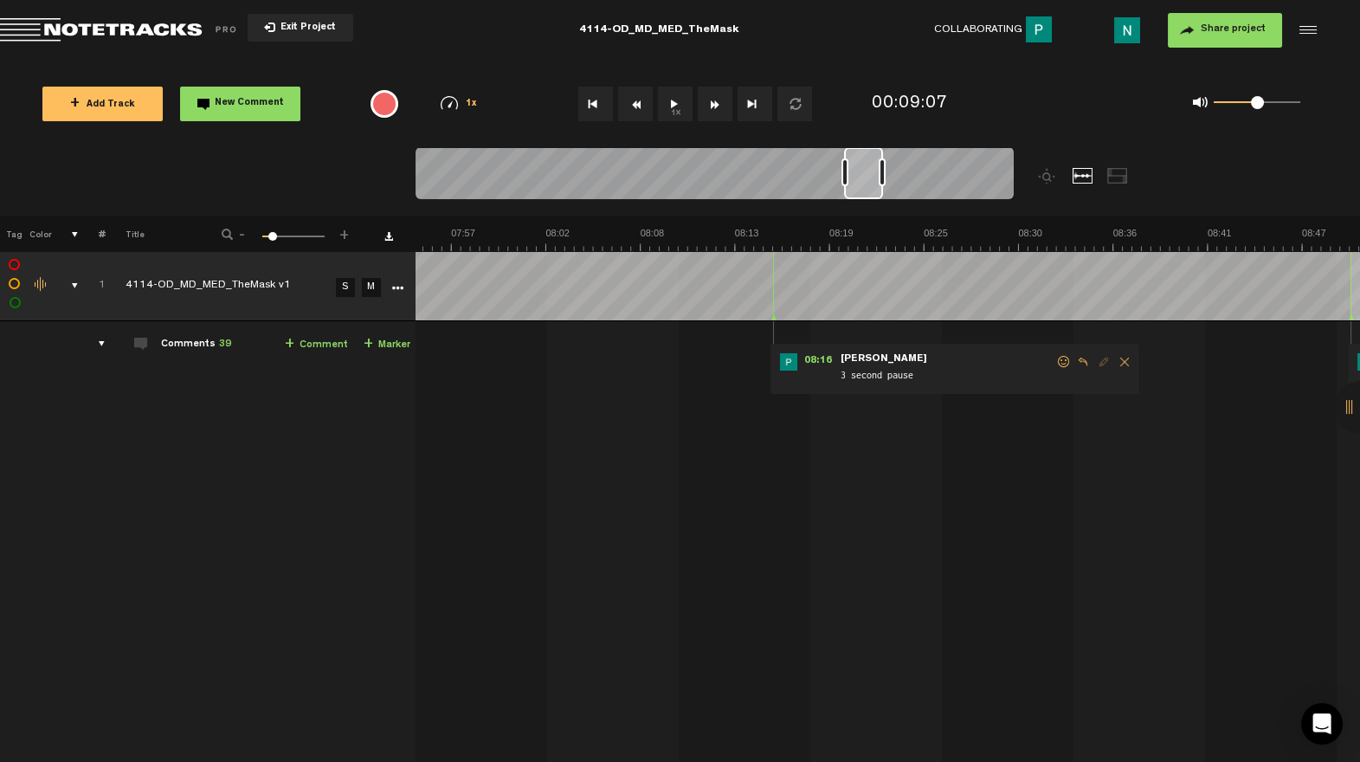
scroll to position [0, 8042]
drag, startPoint x: 881, startPoint y: 196, endPoint x: 870, endPoint y: 196, distance: 11.3
click at [870, 196] on div at bounding box center [863, 173] width 39 height 52
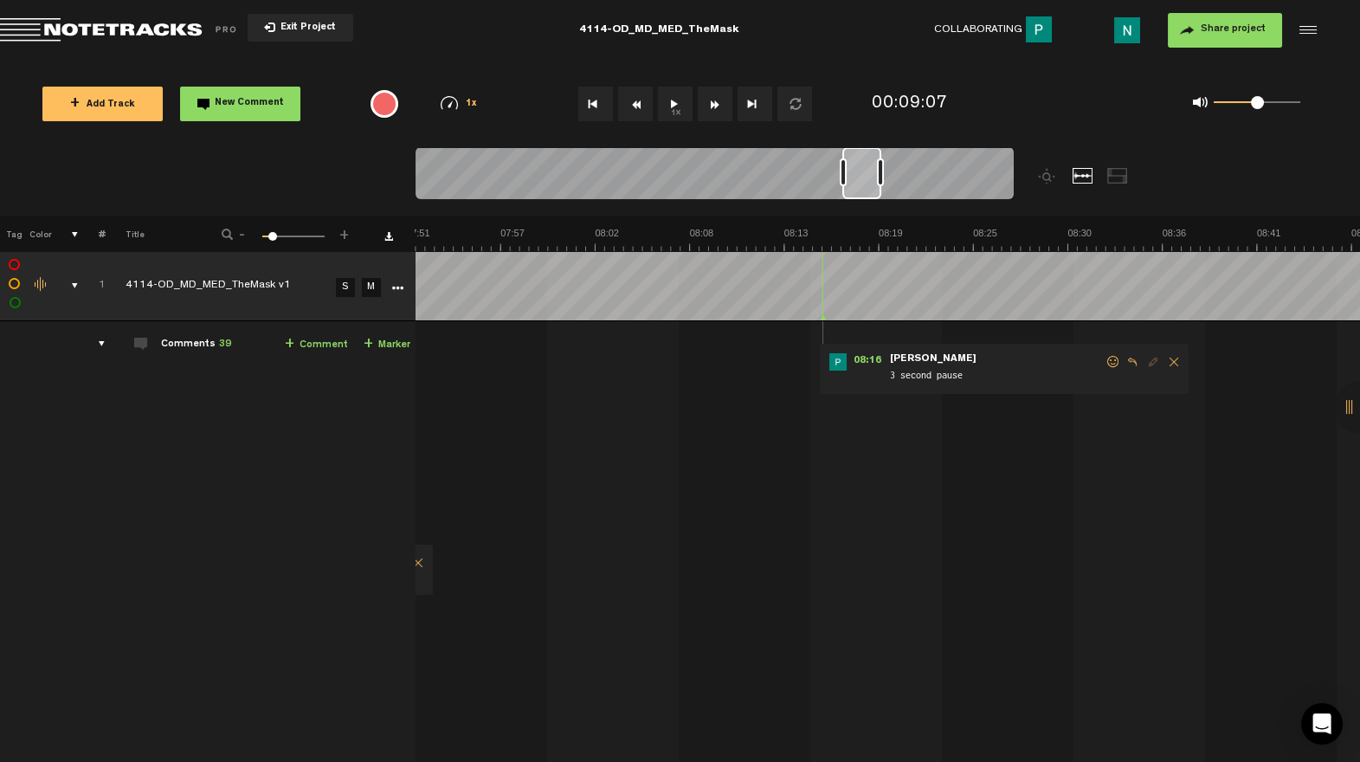
click at [1110, 358] on span at bounding box center [1112, 362] width 17 height 12
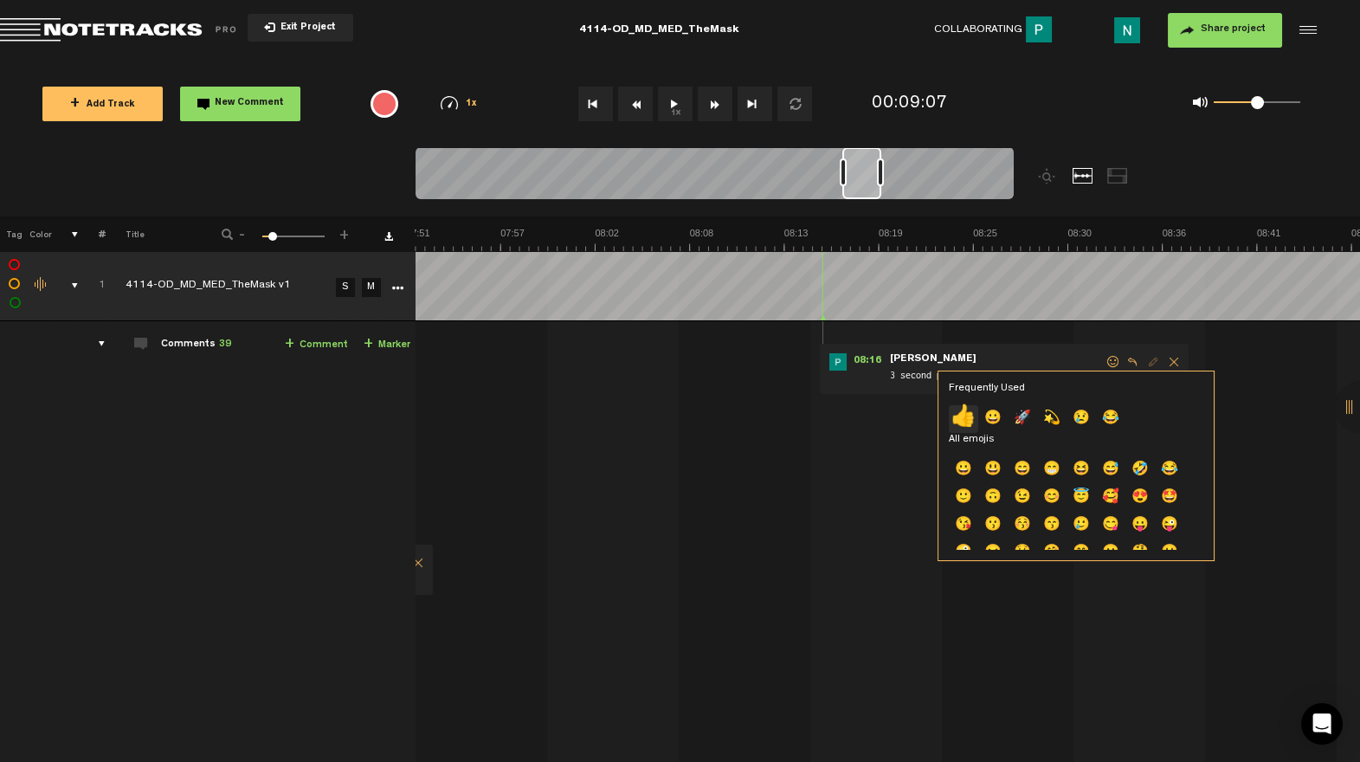
click at [969, 414] on p "👍" at bounding box center [963, 419] width 29 height 28
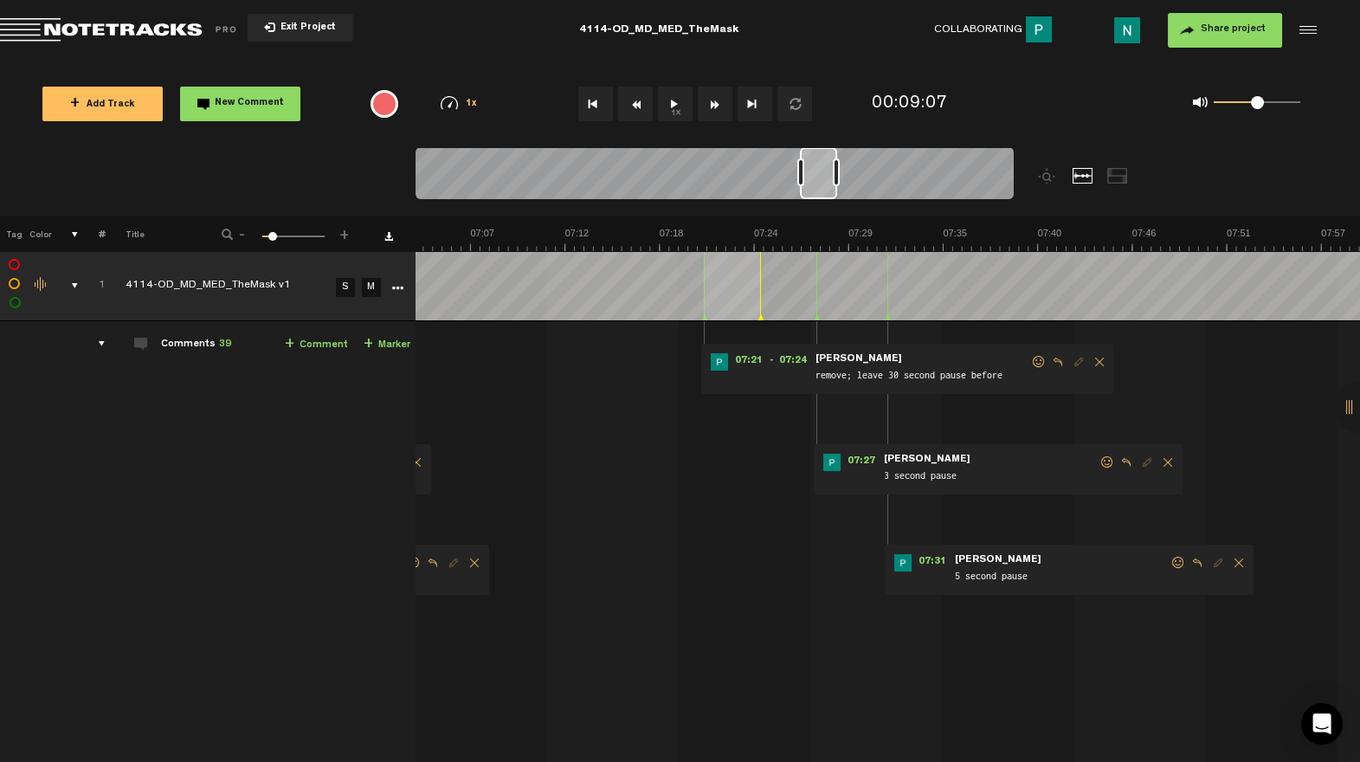
drag, startPoint x: 871, startPoint y: 192, endPoint x: 832, endPoint y: 188, distance: 39.2
click at [832, 188] on div at bounding box center [818, 173] width 37 height 52
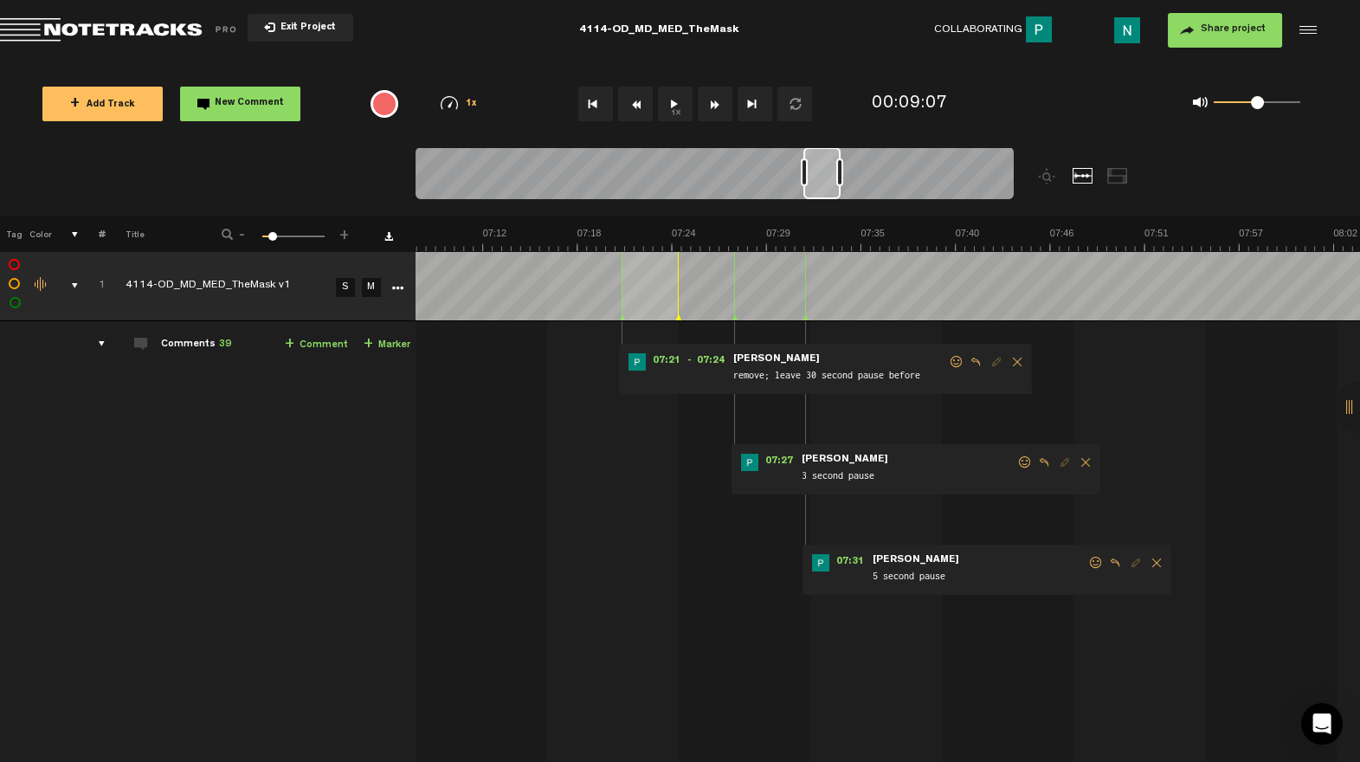
scroll to position [0, 7303]
click at [1091, 564] on span at bounding box center [1095, 562] width 17 height 12
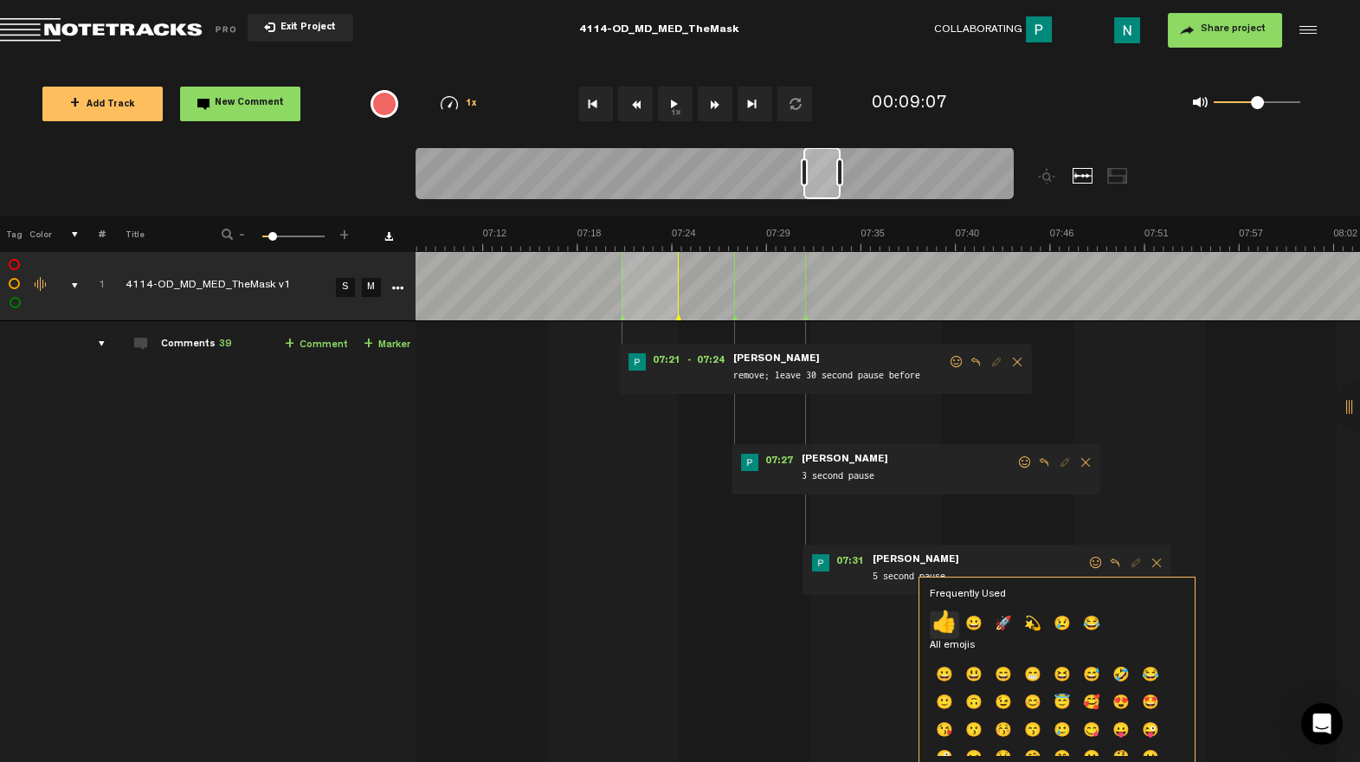
click at [942, 623] on p "👍" at bounding box center [943, 625] width 29 height 28
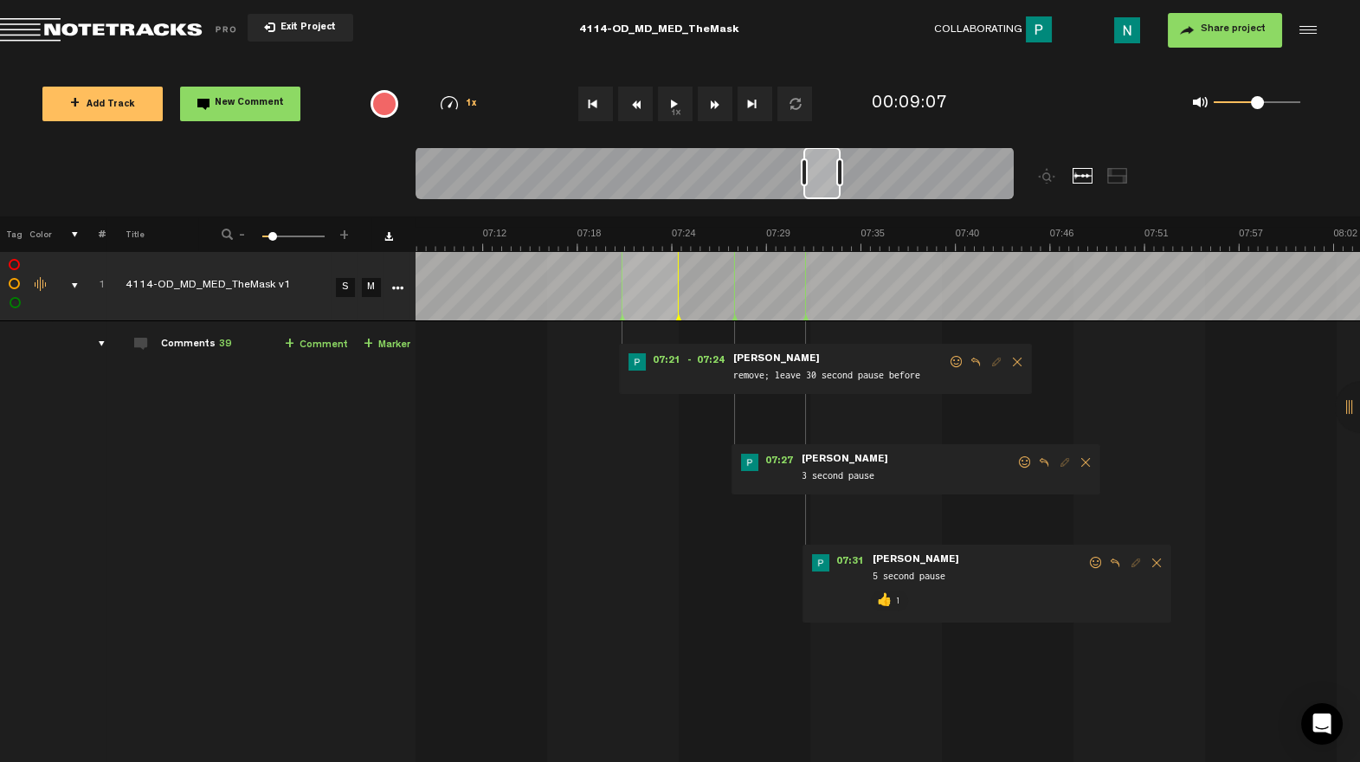
click at [1021, 461] on span at bounding box center [1024, 462] width 17 height 12
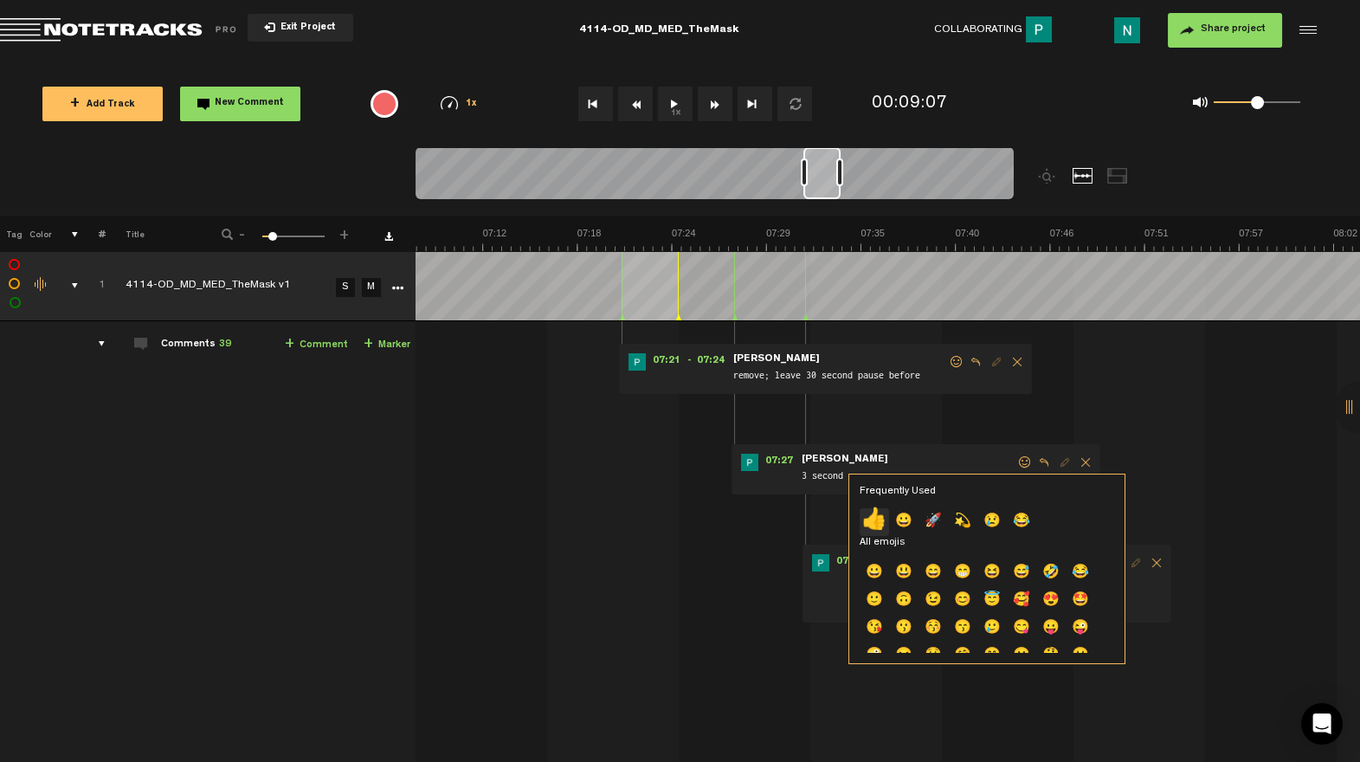
click at [877, 512] on p "👍" at bounding box center [873, 522] width 29 height 28
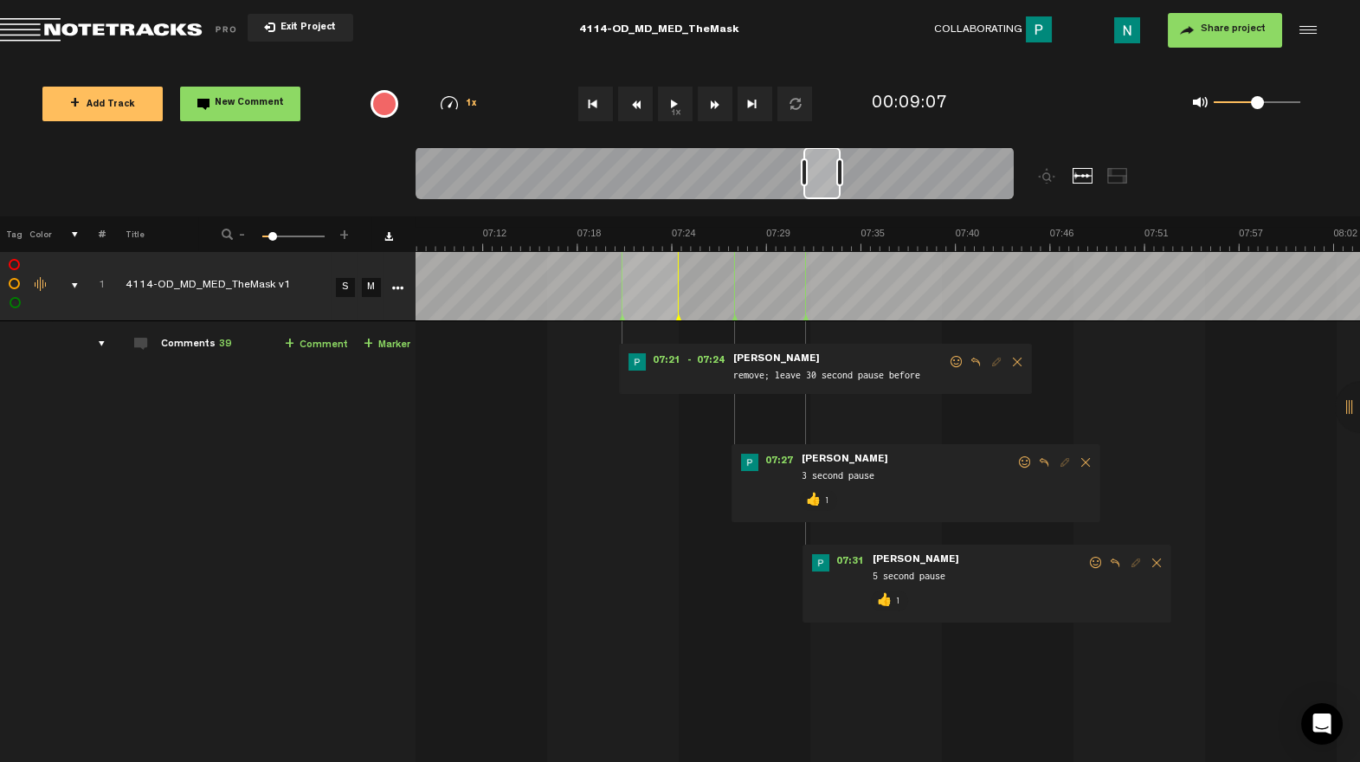
click at [955, 356] on span at bounding box center [956, 362] width 17 height 12
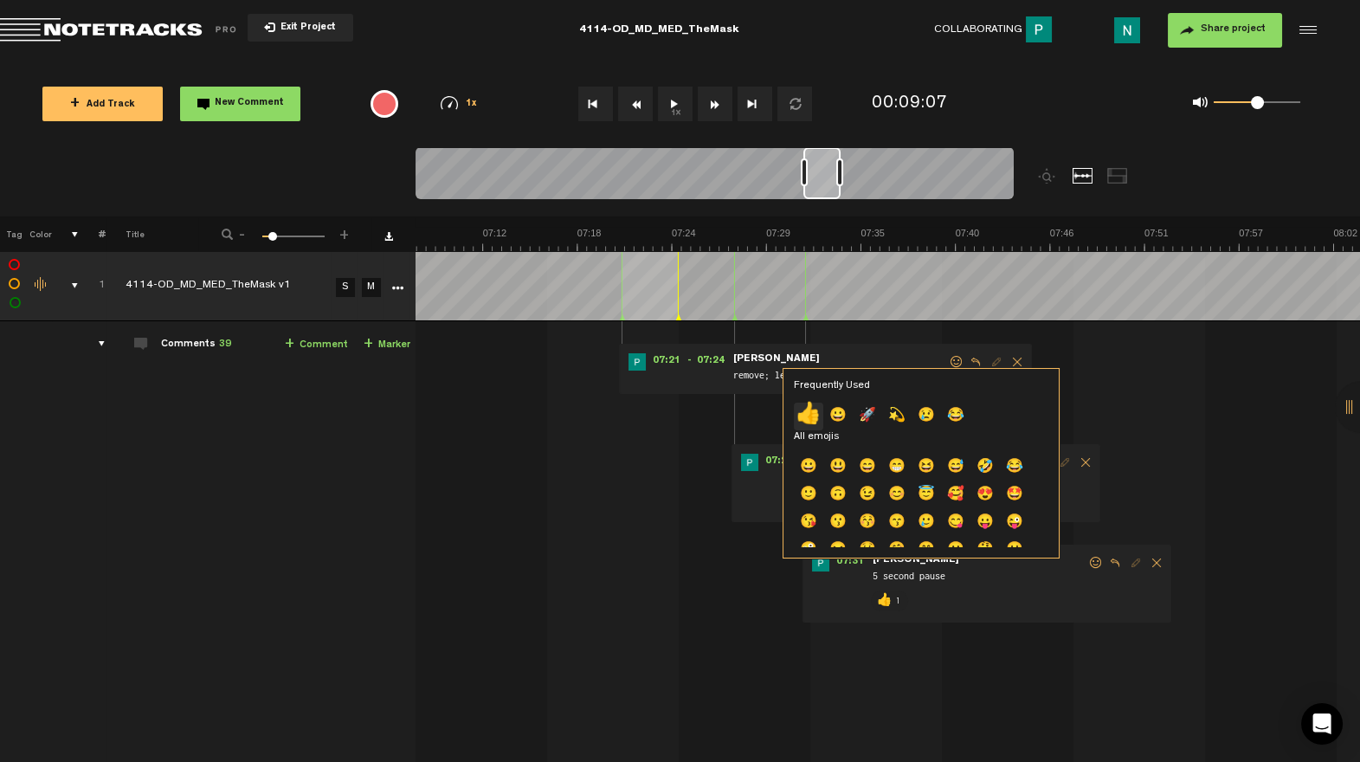
click at [808, 407] on p "👍" at bounding box center [808, 416] width 29 height 28
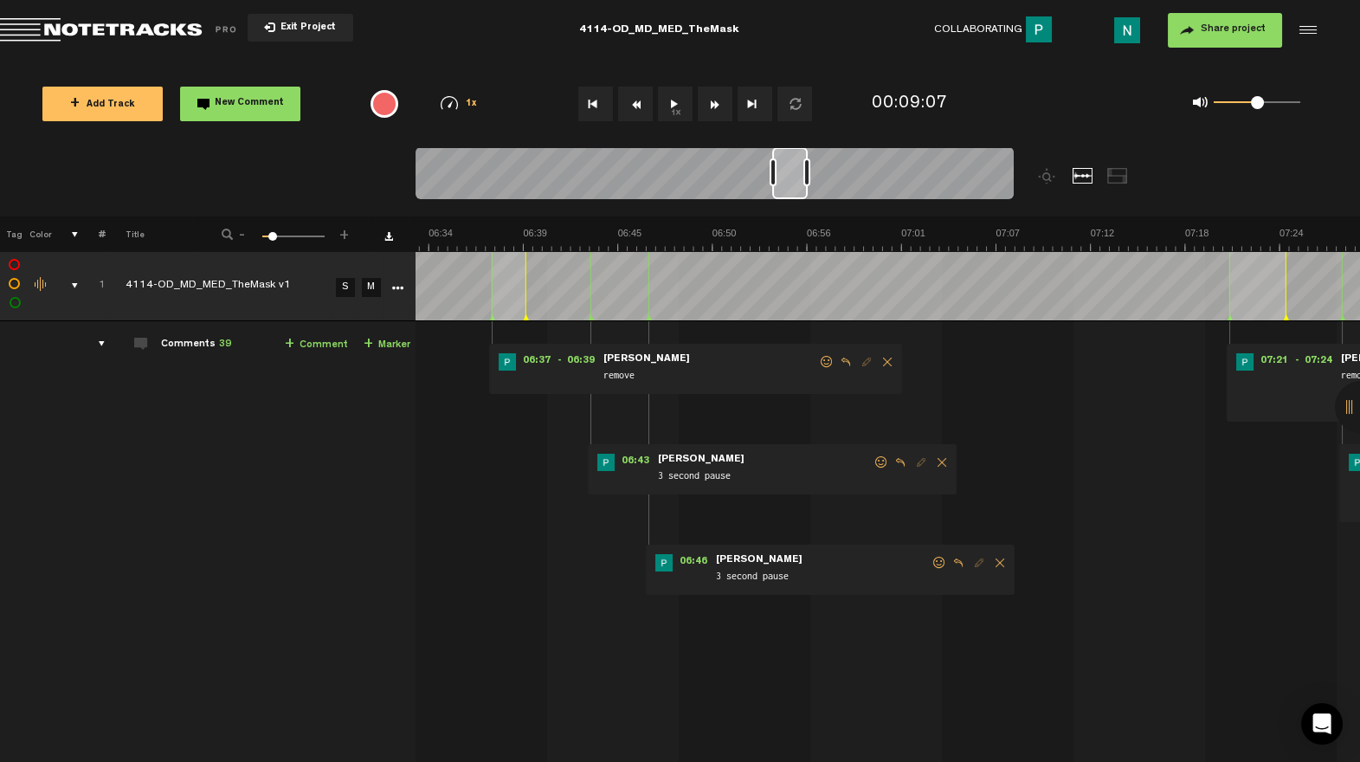
scroll to position [0, 6859]
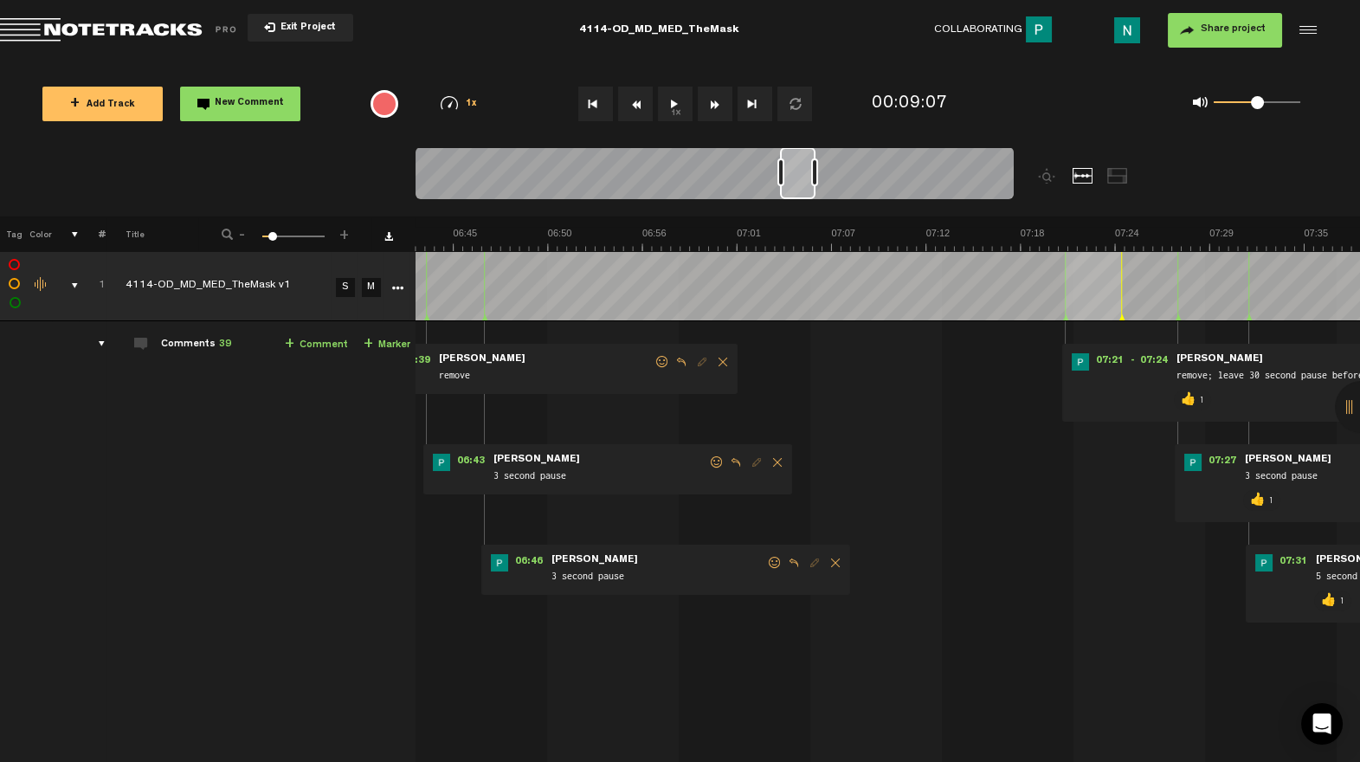
drag, startPoint x: 820, startPoint y: 196, endPoint x: 796, endPoint y: 201, distance: 23.8
click at [796, 201] on div at bounding box center [714, 176] width 598 height 58
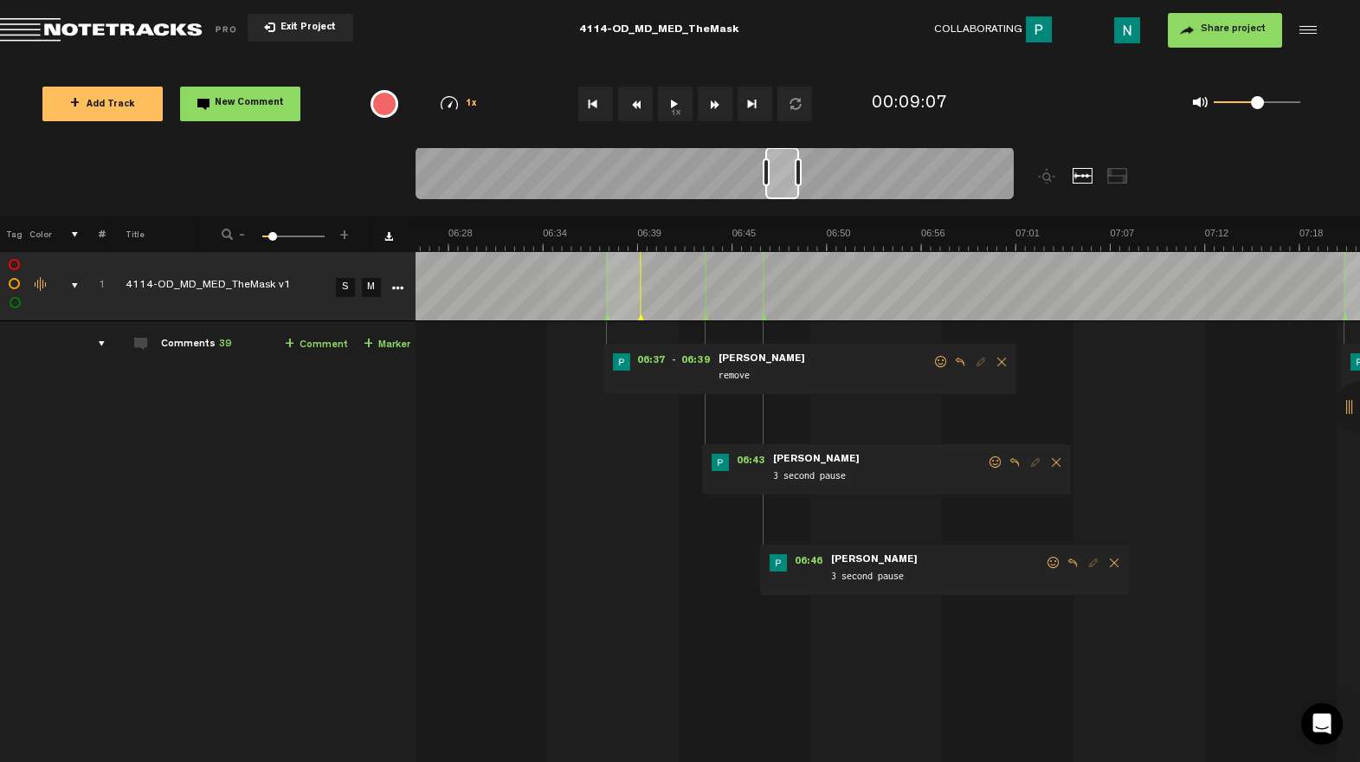
scroll to position [0, 6531]
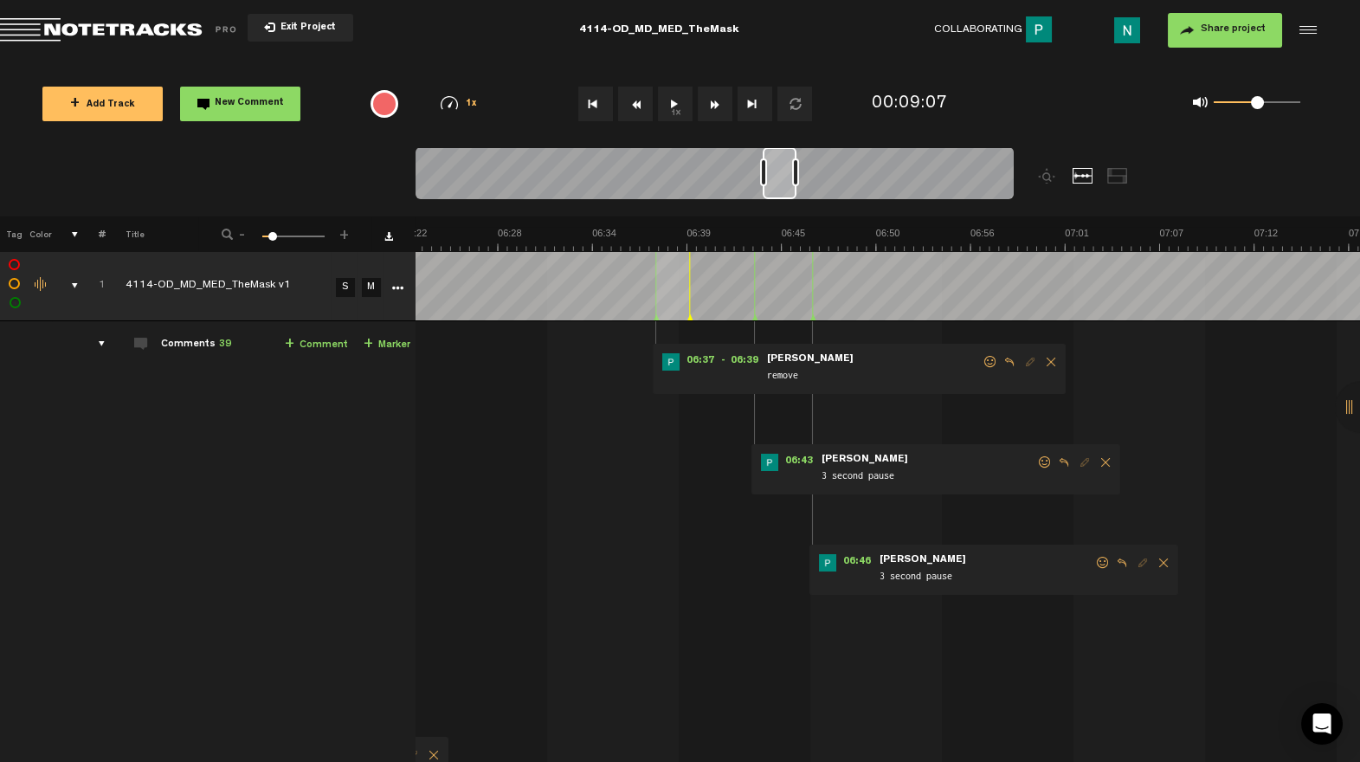
drag, startPoint x: 804, startPoint y: 194, endPoint x: 787, endPoint y: 197, distance: 17.7
click at [787, 197] on div at bounding box center [779, 173] width 34 height 52
click at [1103, 556] on span at bounding box center [1102, 562] width 17 height 12
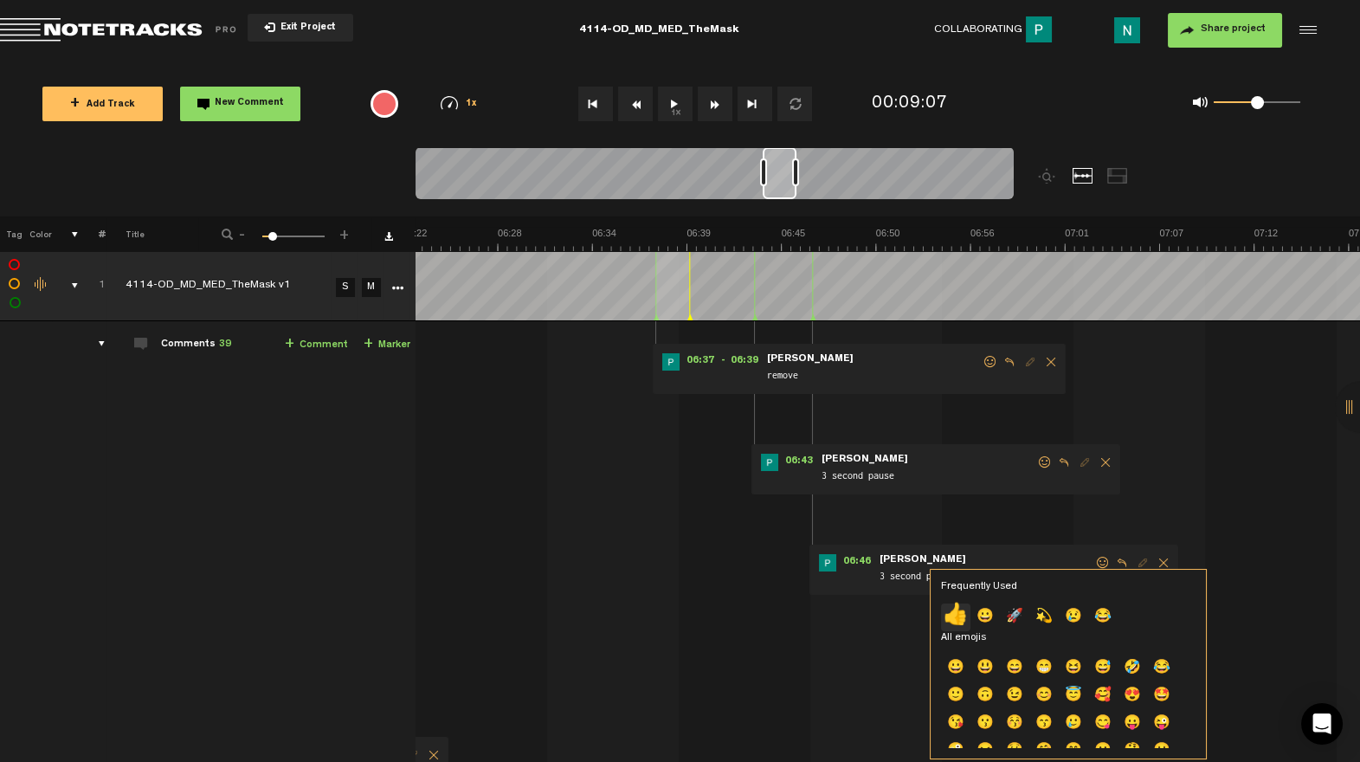
click at [954, 608] on p "👍" at bounding box center [955, 617] width 29 height 28
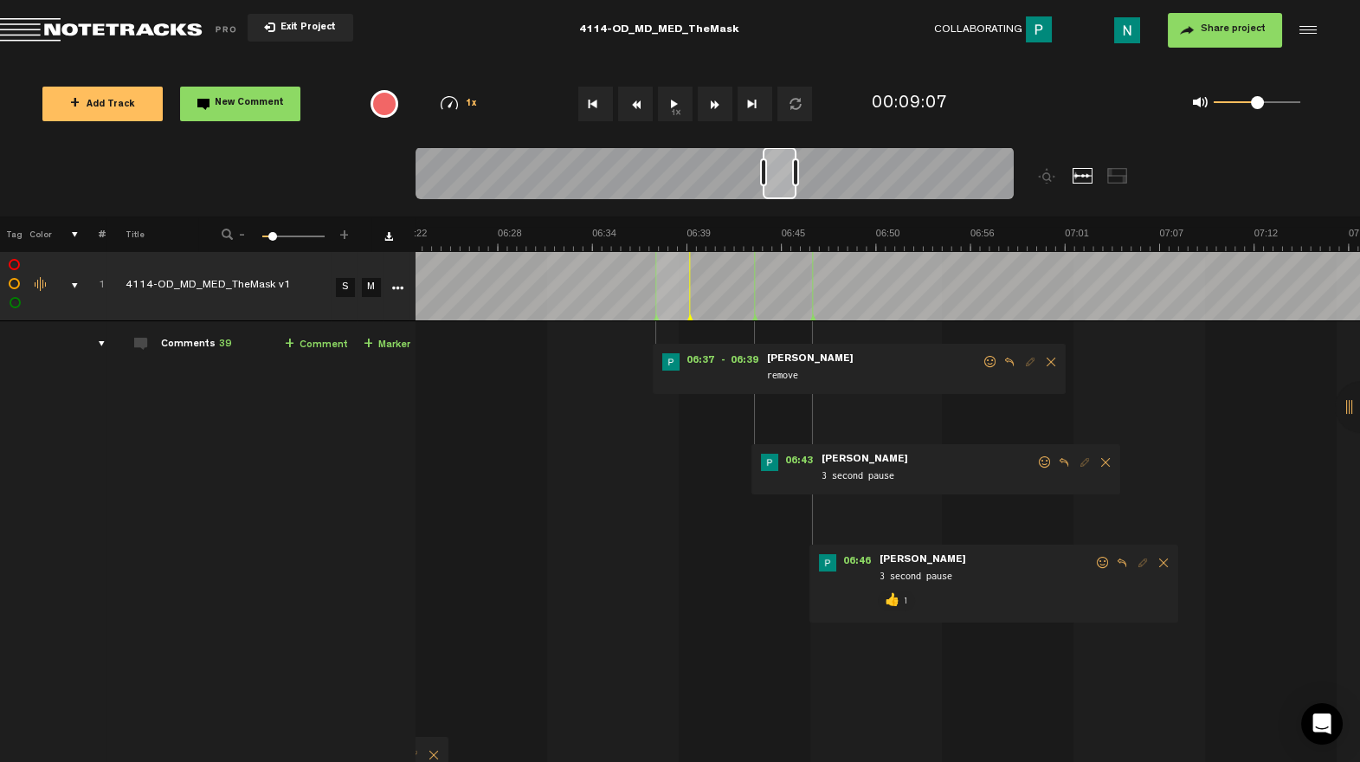
click at [1043, 461] on span at bounding box center [1044, 462] width 17 height 12
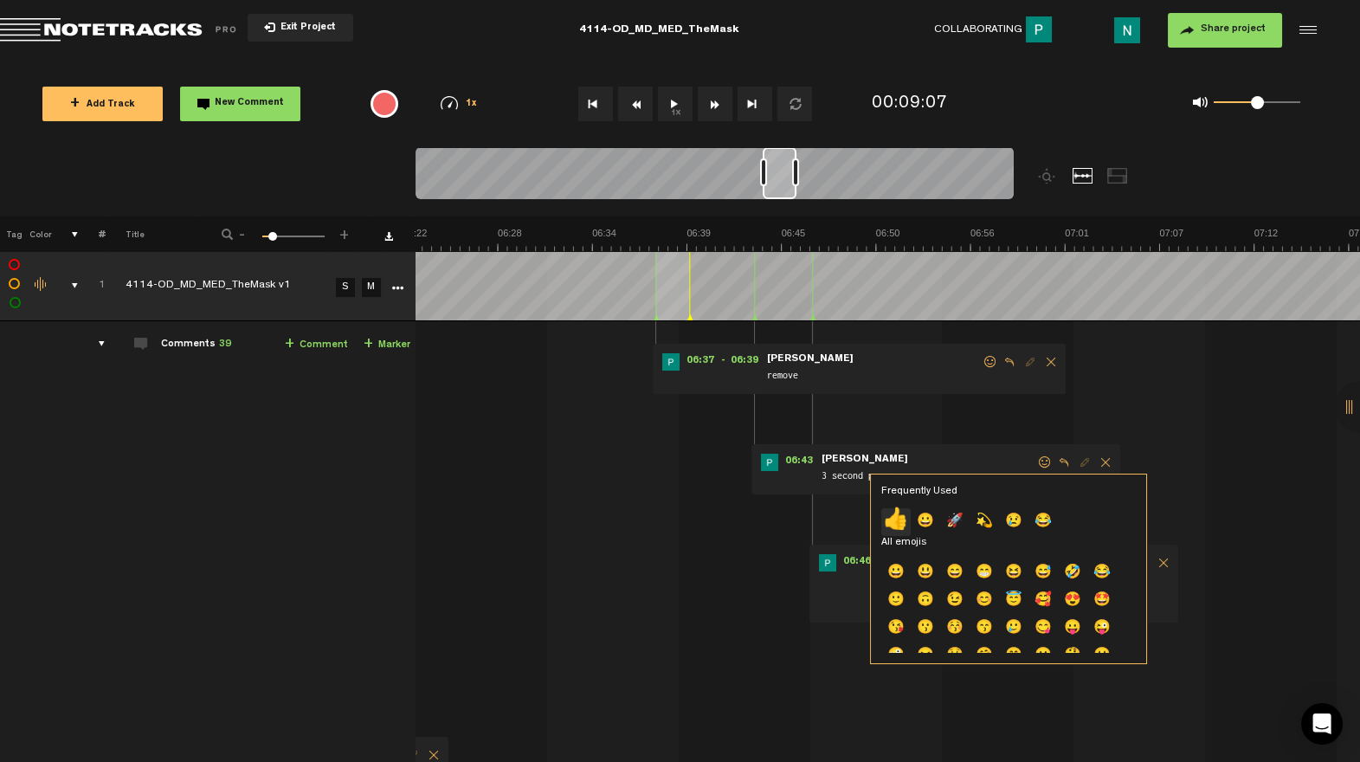
click at [888, 513] on p "👍" at bounding box center [895, 522] width 29 height 28
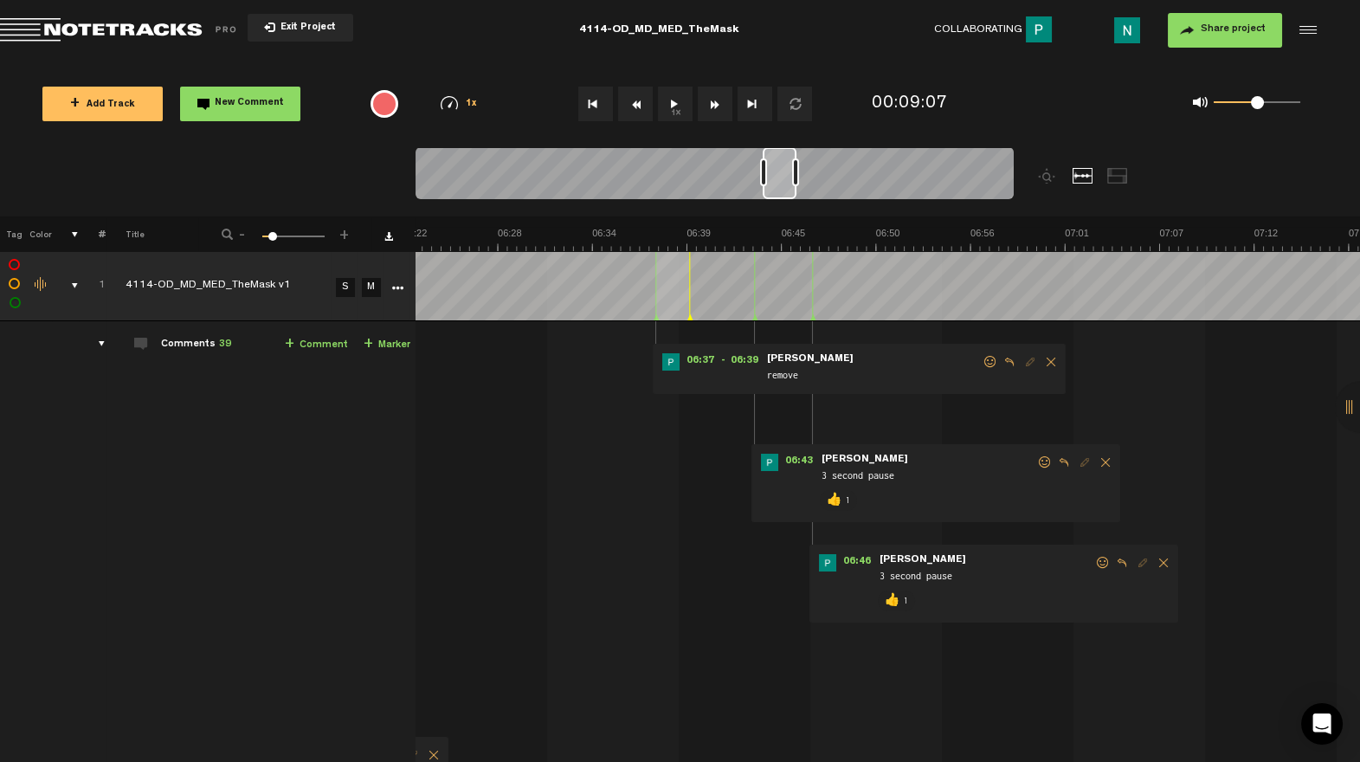
click at [987, 362] on span at bounding box center [989, 362] width 17 height 12
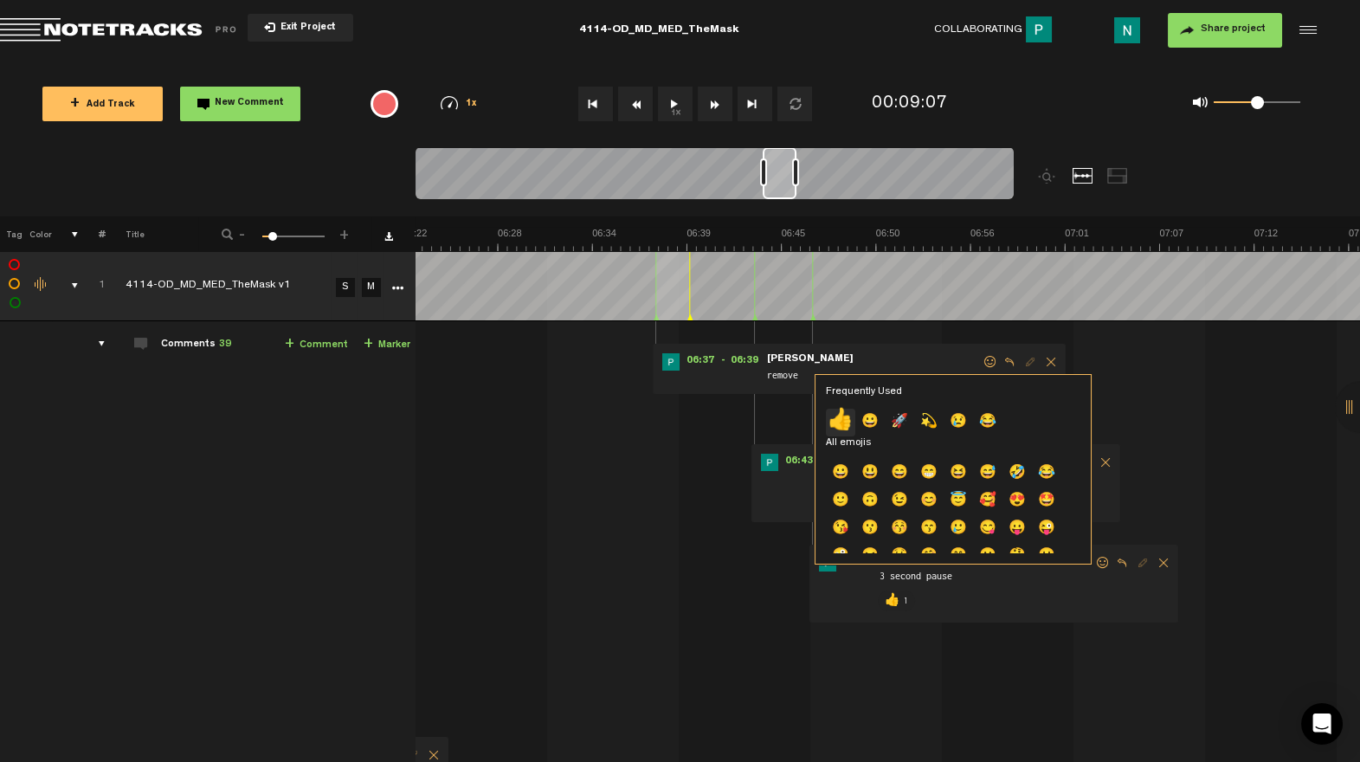
click at [841, 419] on p "👍" at bounding box center [840, 422] width 29 height 28
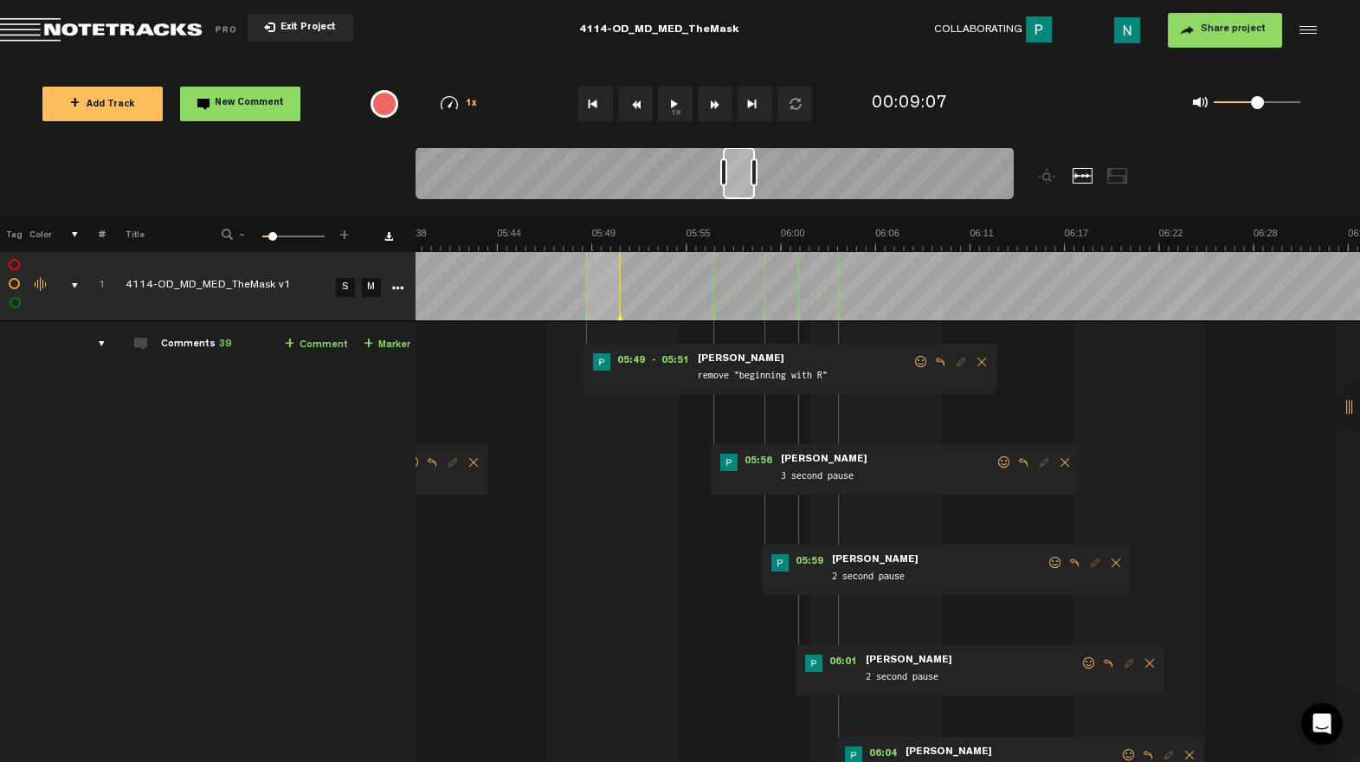
scroll to position [0, 5777]
drag, startPoint x: 779, startPoint y: 187, endPoint x: 739, endPoint y: 189, distance: 39.8
click at [739, 189] on div at bounding box center [739, 173] width 32 height 52
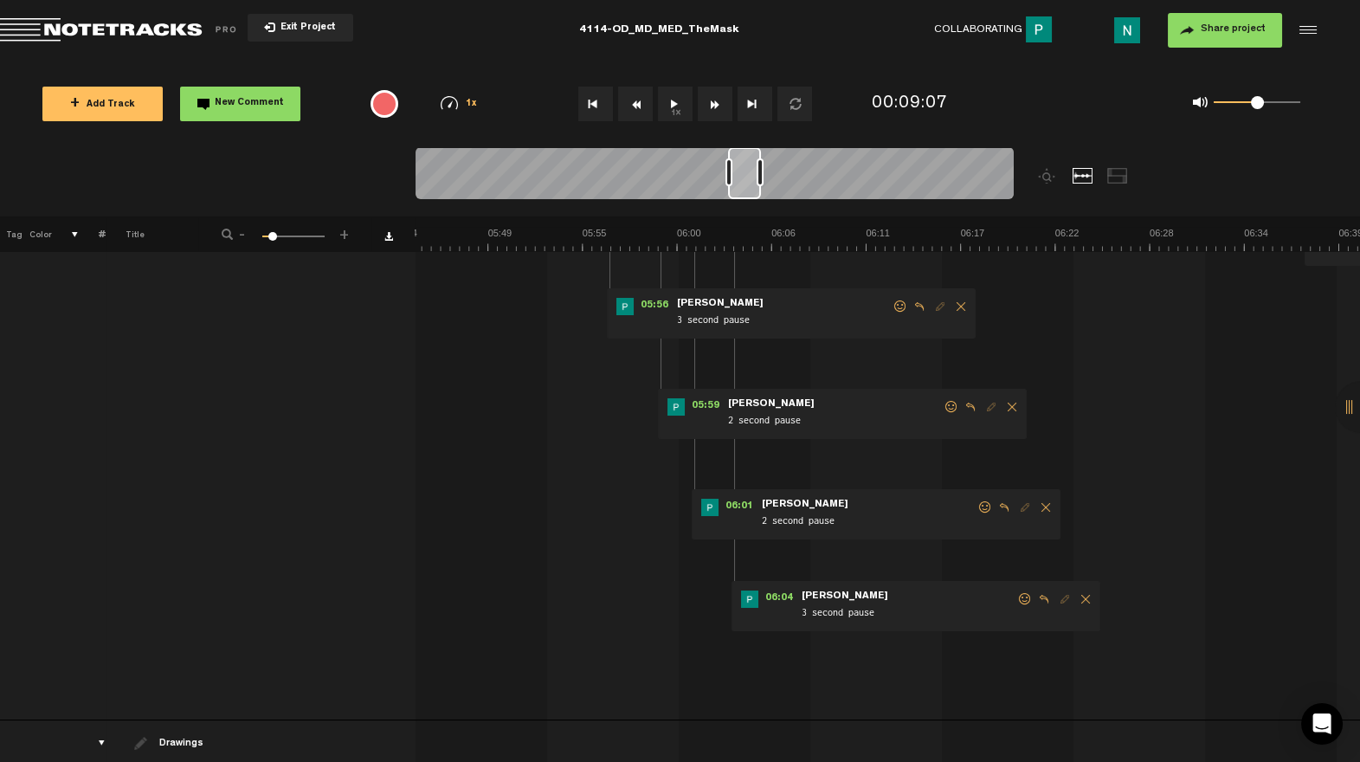
scroll to position [0, 5881]
click at [1027, 599] on span at bounding box center [1024, 599] width 17 height 12
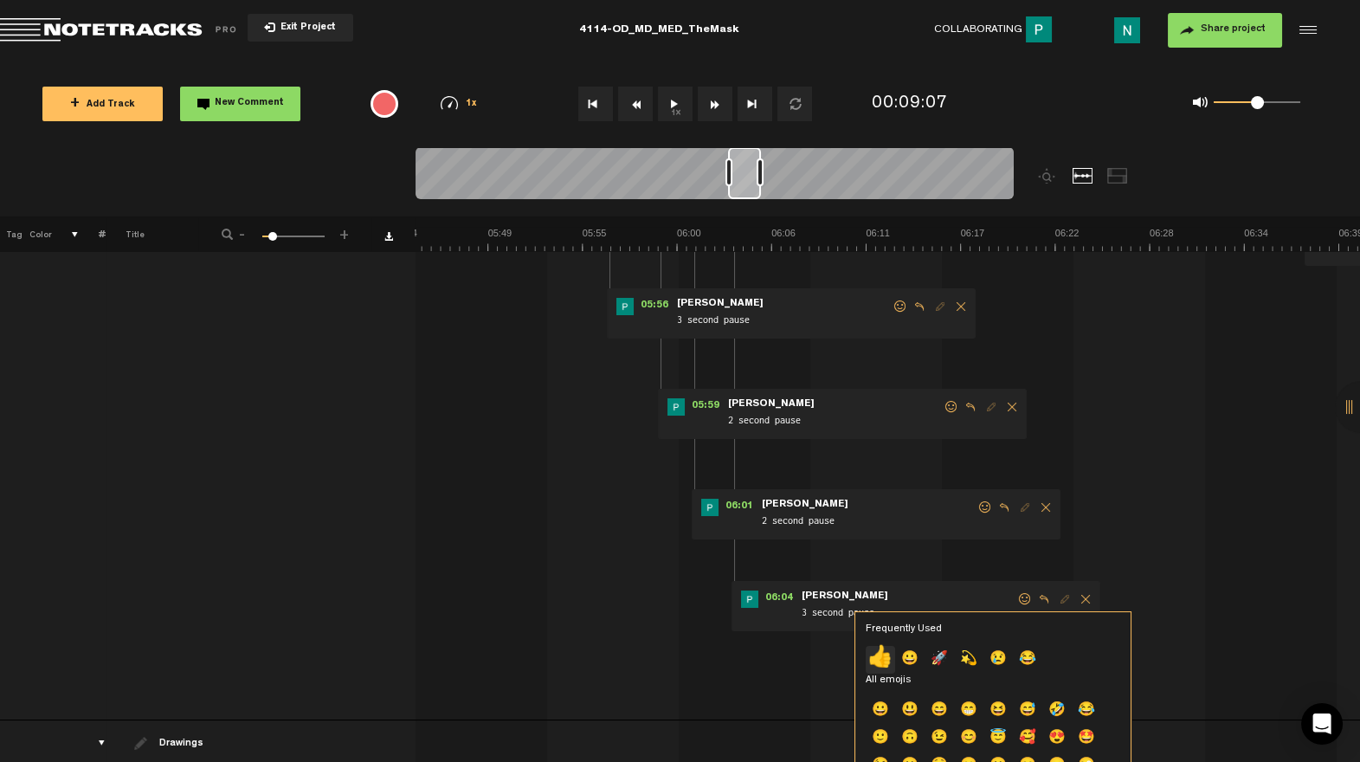
click at [884, 665] on p "👍" at bounding box center [879, 660] width 29 height 28
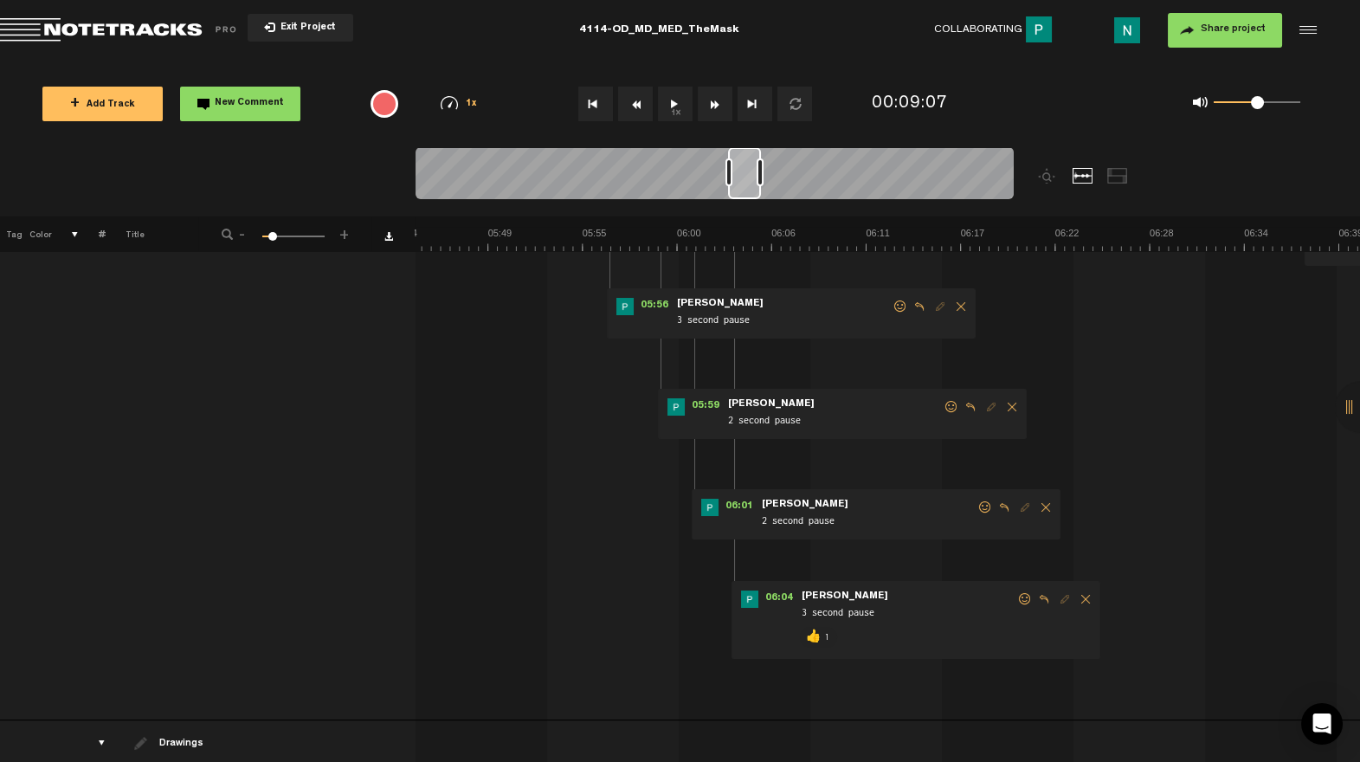
click at [985, 503] on span at bounding box center [984, 507] width 17 height 12
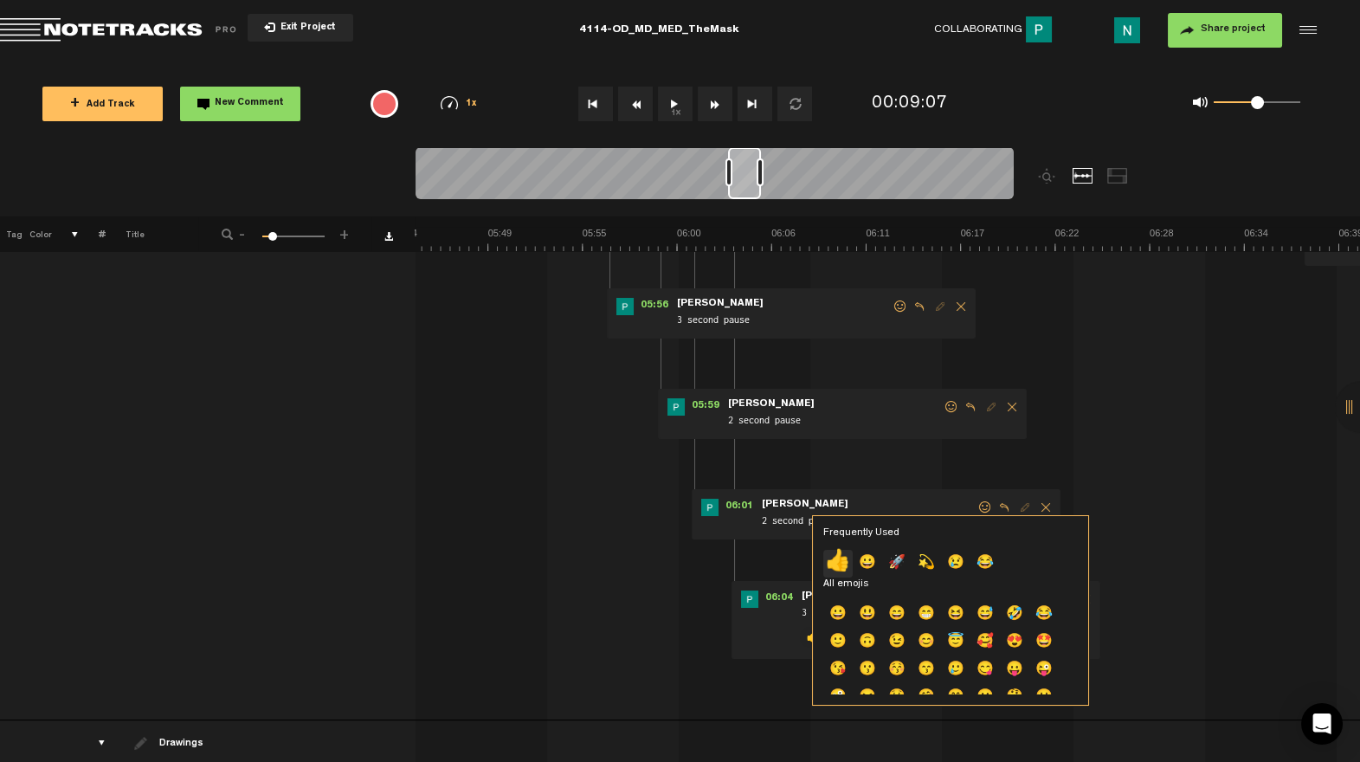
click at [840, 563] on p "👍" at bounding box center [837, 564] width 29 height 28
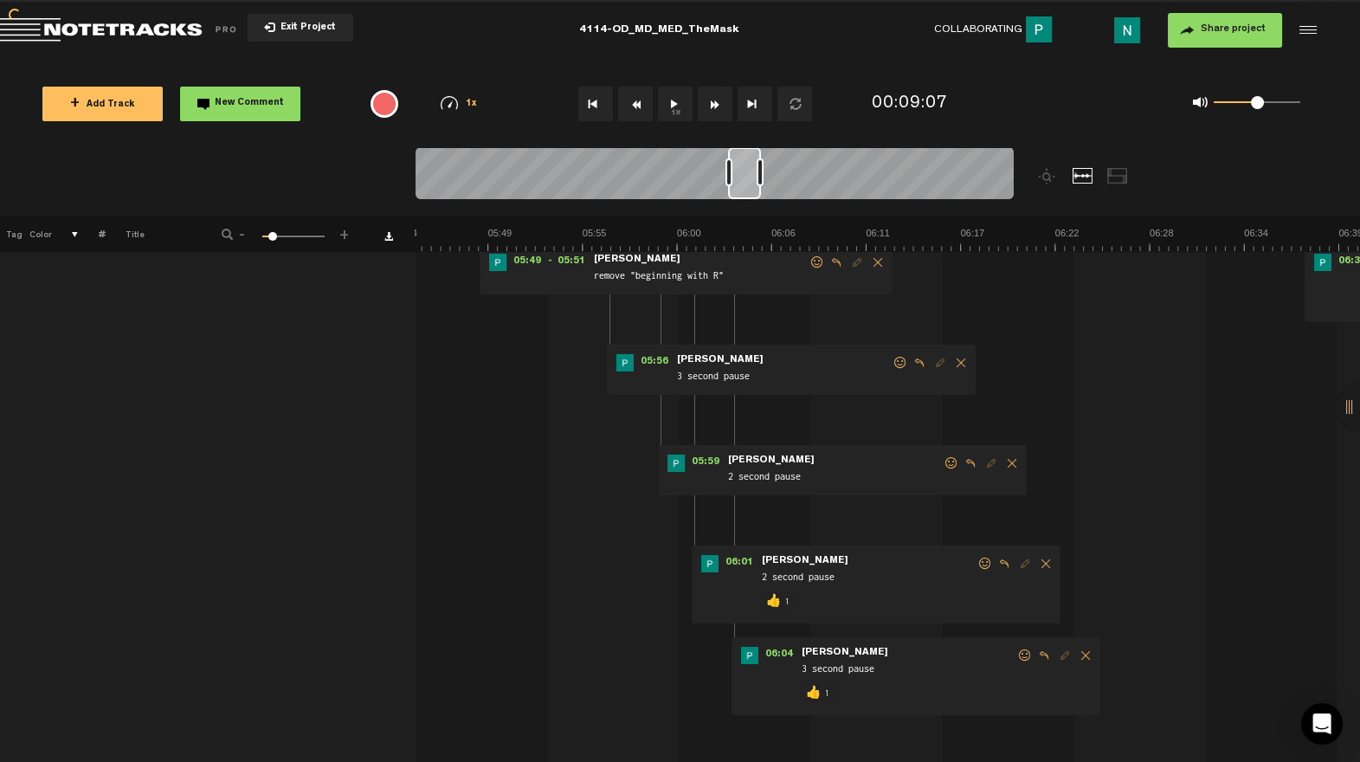
scroll to position [96, 0]
click at [949, 473] on div "05:59 - • [PERSON_NAME]: "2 second pause" [PERSON_NAME] 2 second pause" at bounding box center [842, 473] width 369 height 50
click at [953, 461] on span at bounding box center [950, 466] width 17 height 12
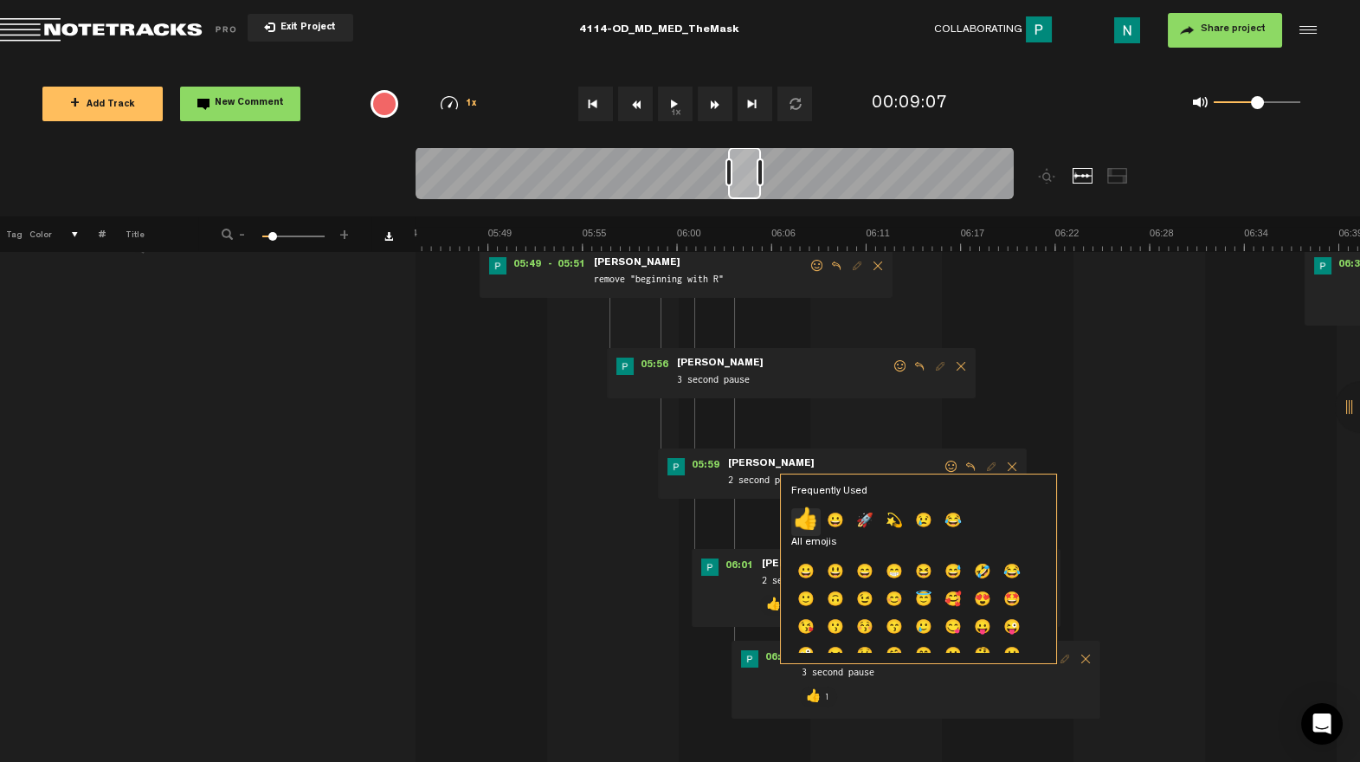
click at [805, 523] on p "👍" at bounding box center [805, 522] width 29 height 28
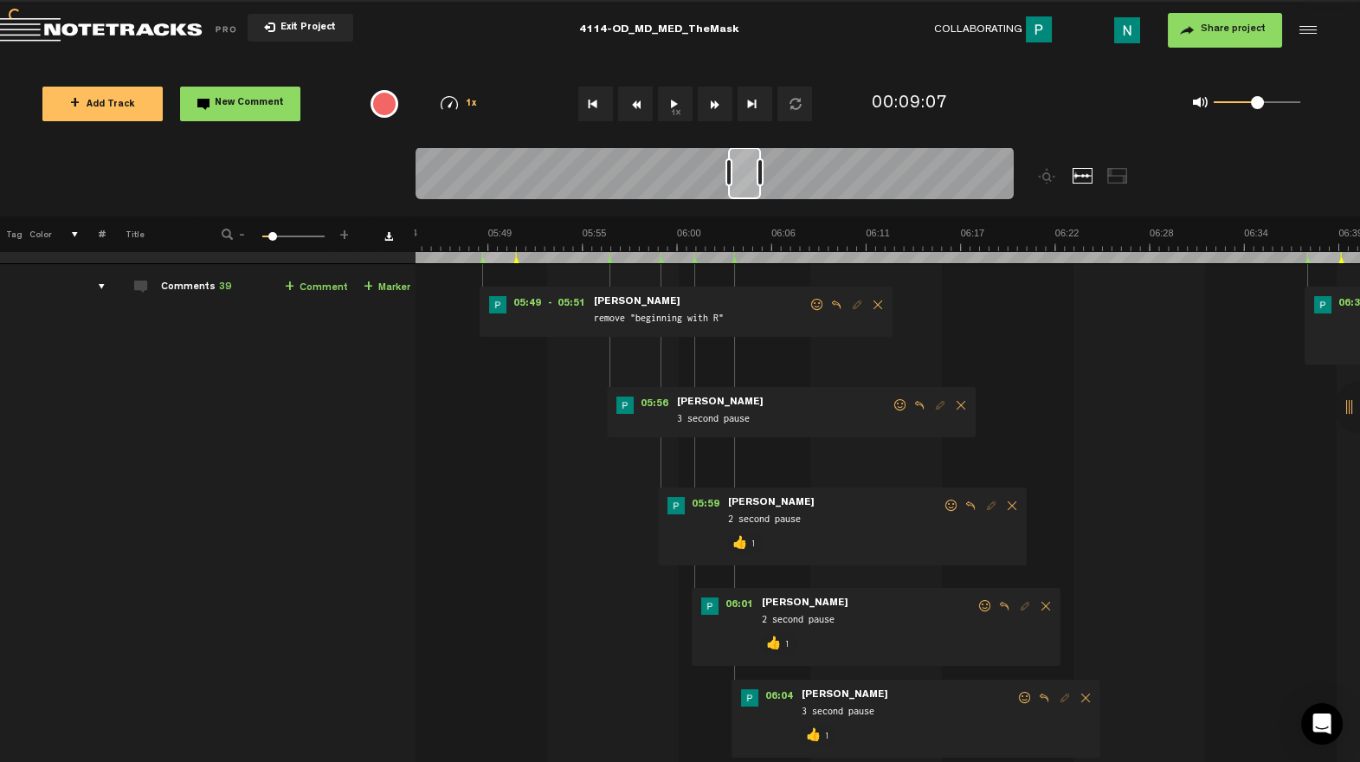
scroll to position [0, 0]
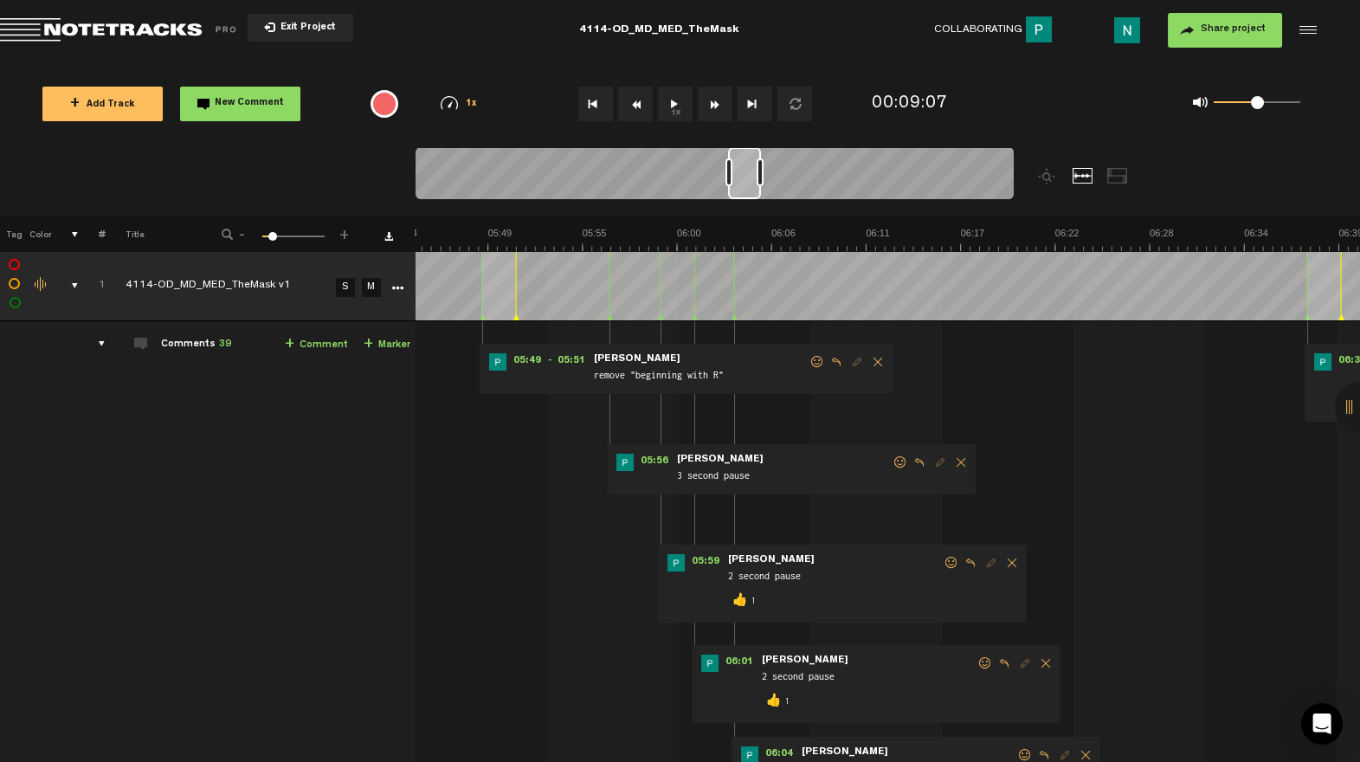
click at [901, 463] on span at bounding box center [899, 462] width 17 height 12
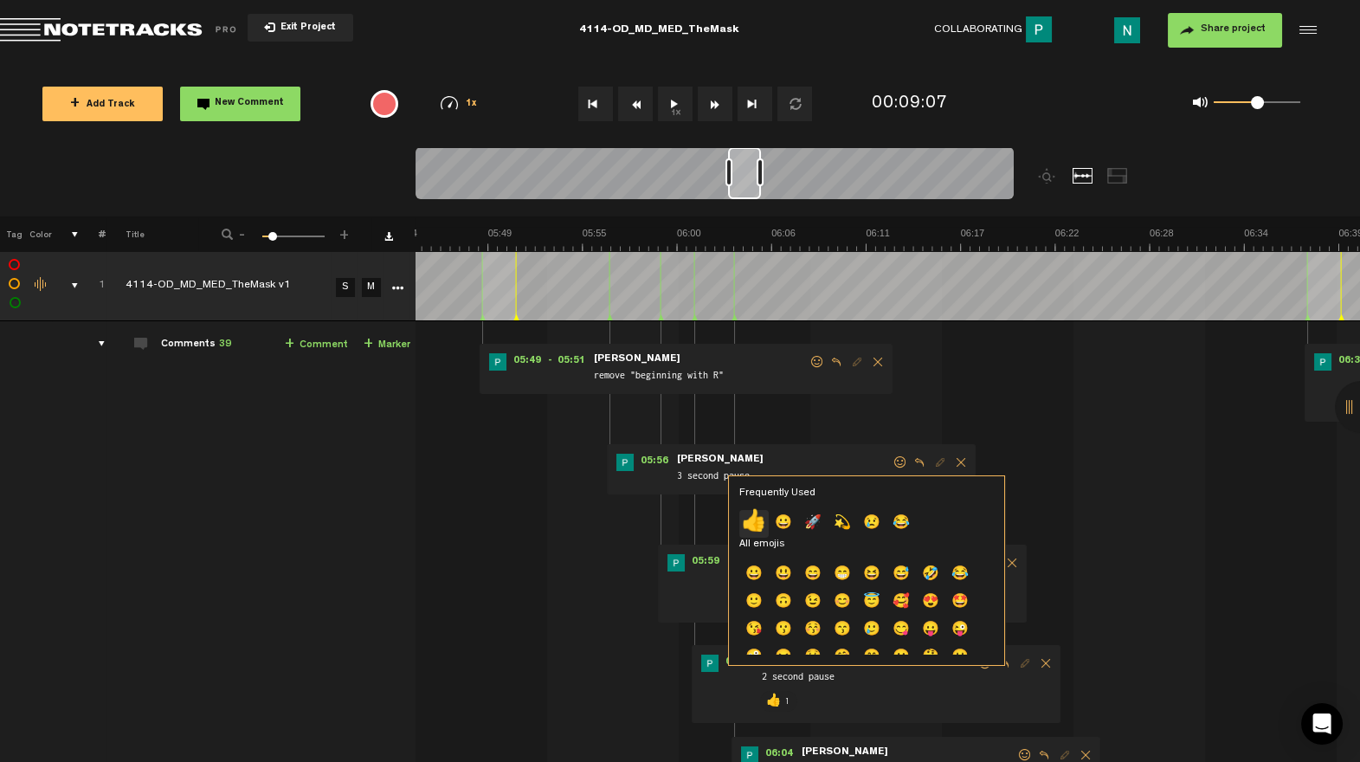
click at [748, 525] on p "👍" at bounding box center [753, 524] width 29 height 28
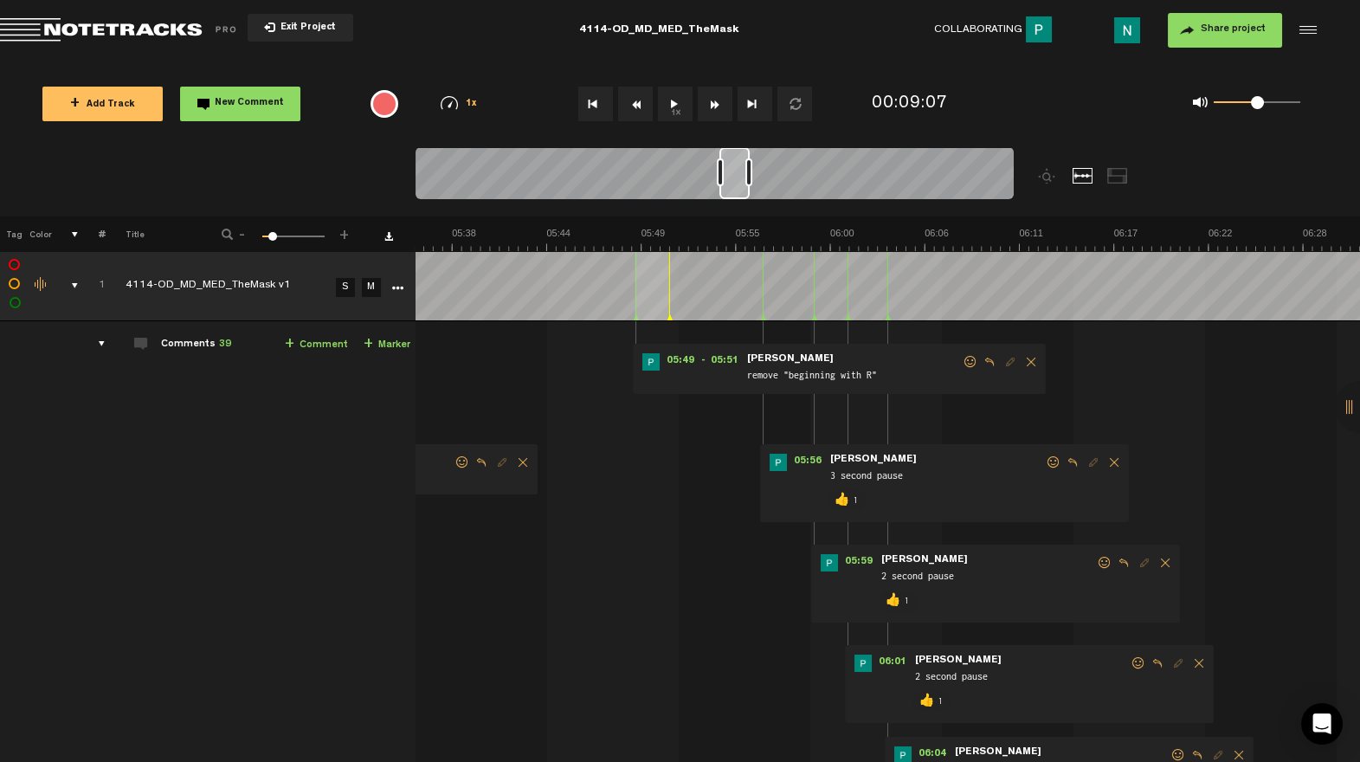
scroll to position [0, 5629]
drag, startPoint x: 746, startPoint y: 183, endPoint x: 733, endPoint y: 188, distance: 13.7
click at [733, 188] on div at bounding box center [734, 173] width 30 height 52
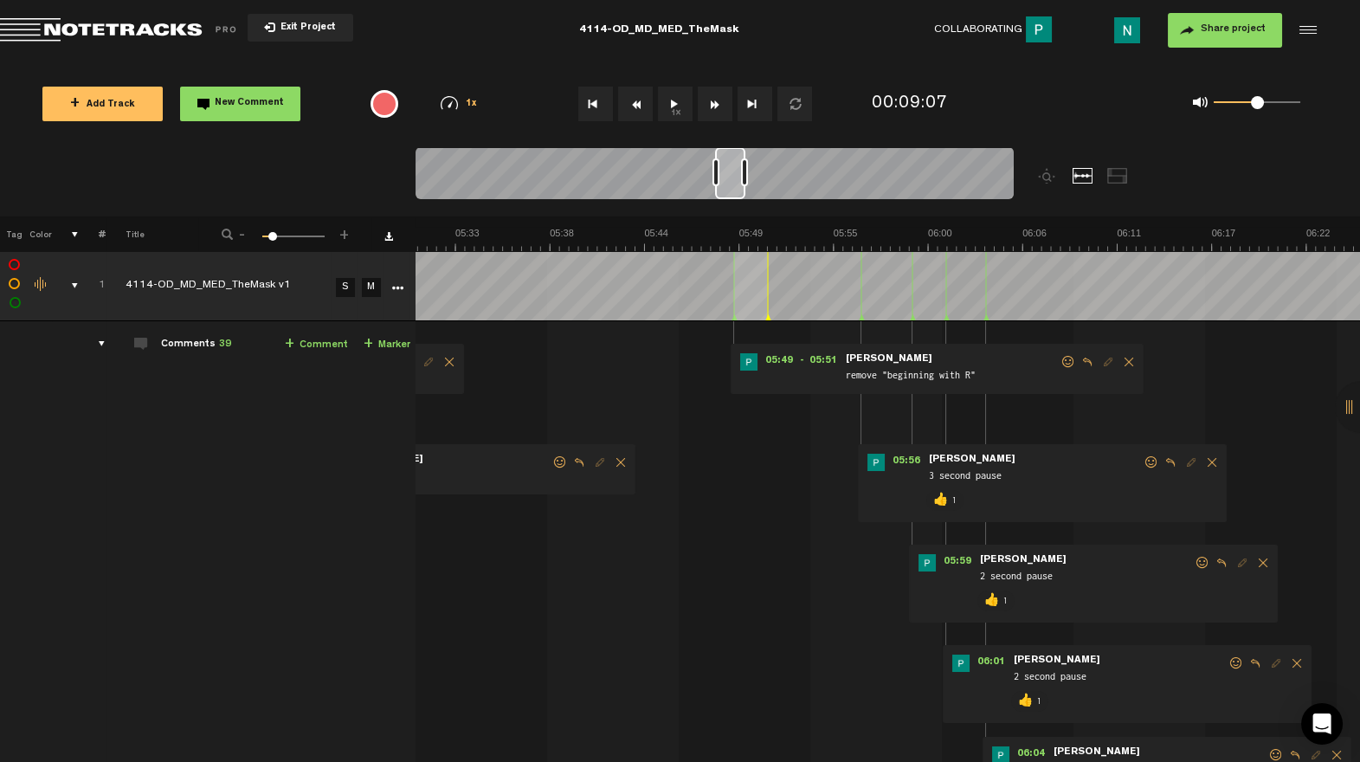
click at [1073, 361] on span at bounding box center [1067, 362] width 17 height 12
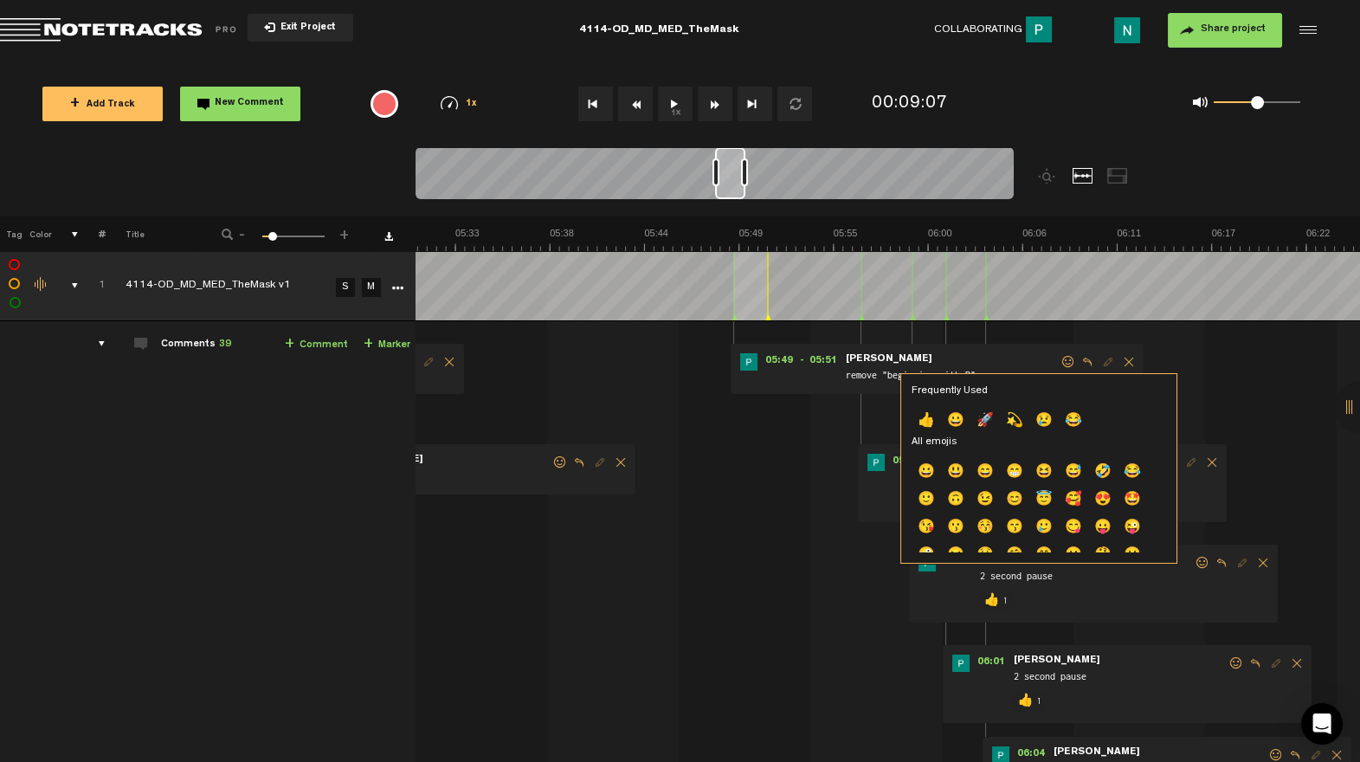
click at [930, 406] on div "Frequently Used 👍 😀 🚀 💫 😢 😂 All emojis 😀 😃 😄 😁 😆 😅 🤣 😂 🙂 🙃 😉 😊 😇 🥰 😍 🤩 😘 😗 😚 😙 …" at bounding box center [1038, 468] width 254 height 168
click at [926, 415] on p "👍" at bounding box center [925, 422] width 29 height 28
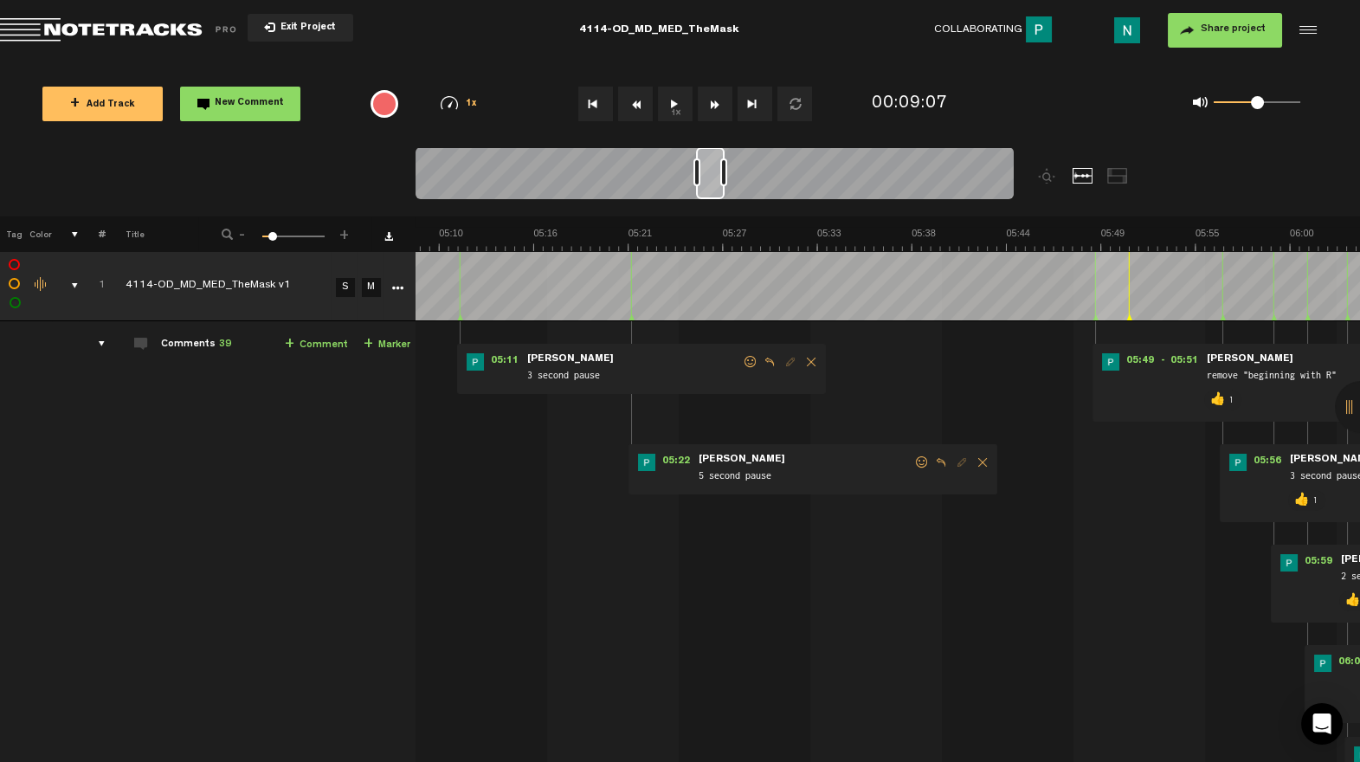
scroll to position [0, 5268]
drag, startPoint x: 737, startPoint y: 191, endPoint x: 718, endPoint y: 191, distance: 19.0
click at [718, 191] on div at bounding box center [710, 173] width 29 height 52
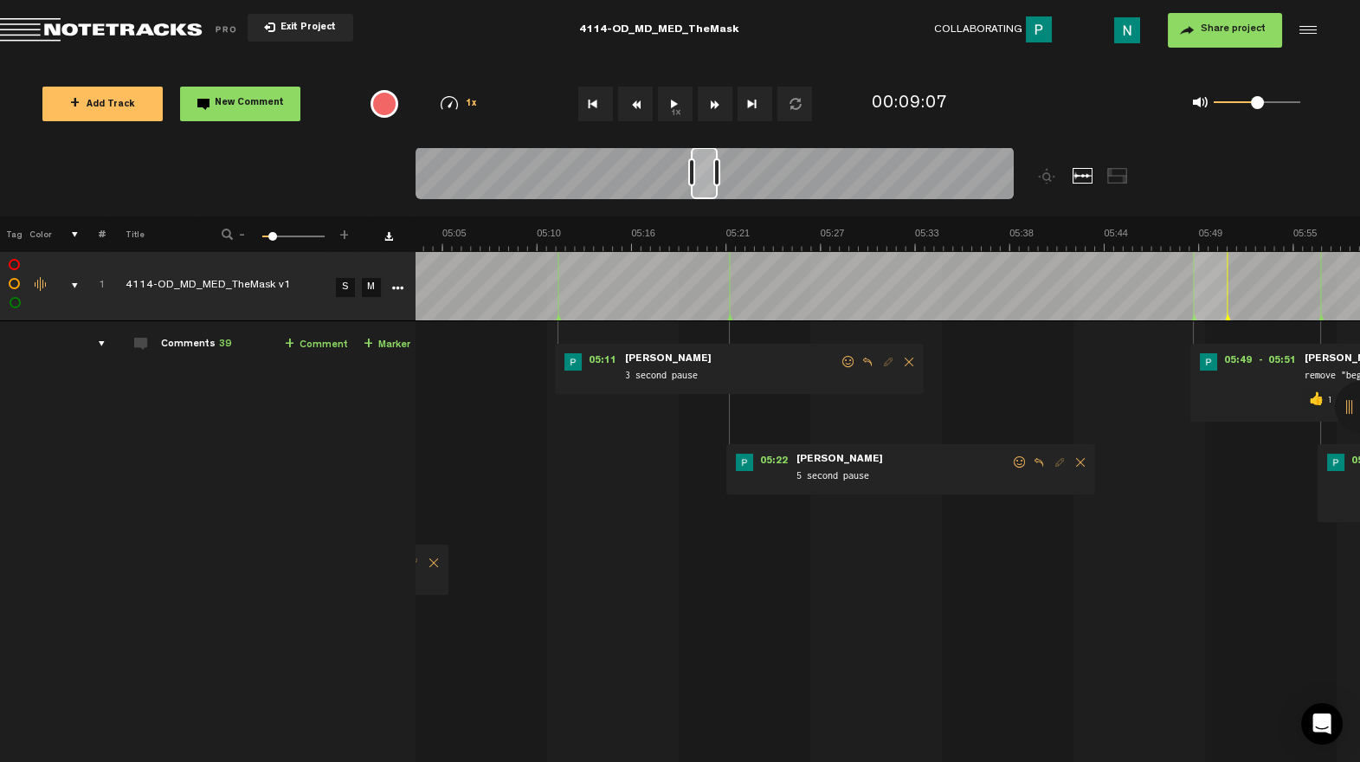
scroll to position [0, 5153]
click at [712, 198] on div at bounding box center [704, 173] width 27 height 52
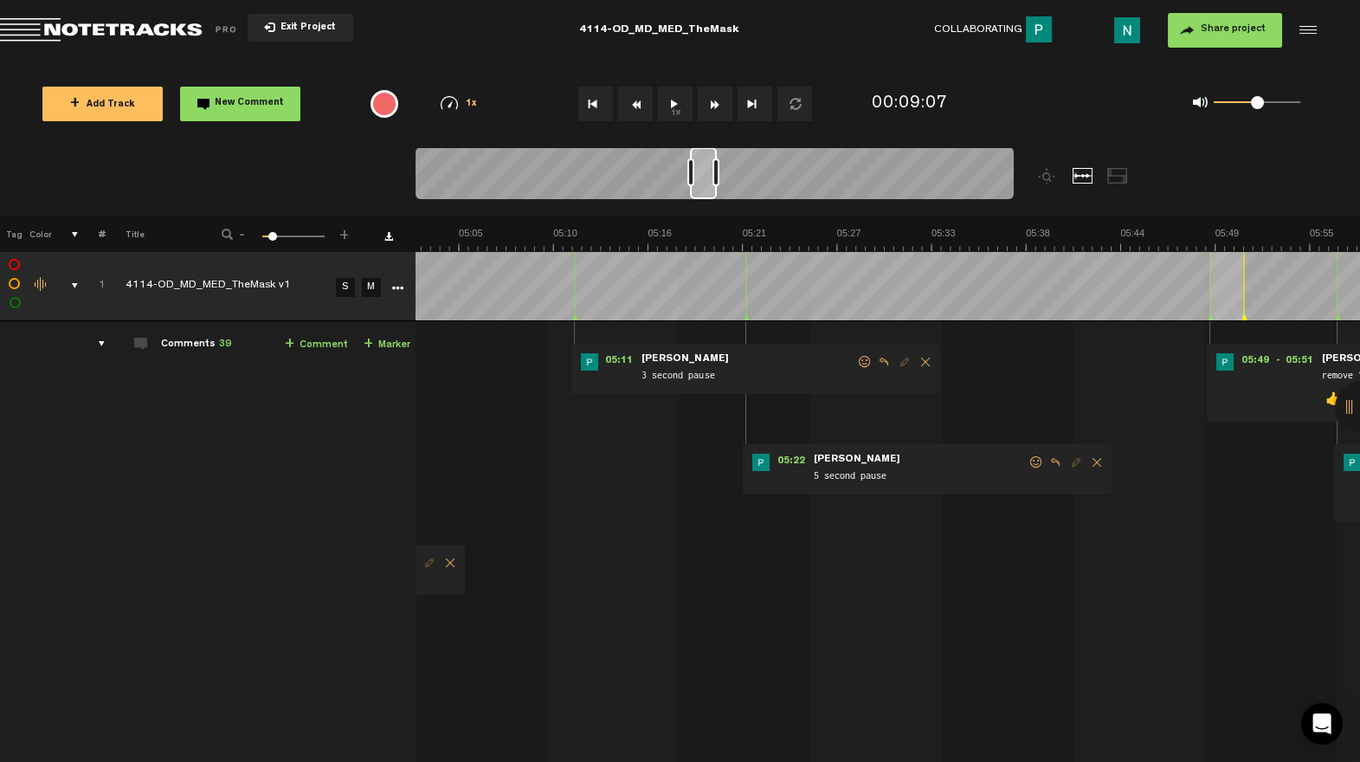
click at [1032, 457] on span at bounding box center [1035, 462] width 17 height 12
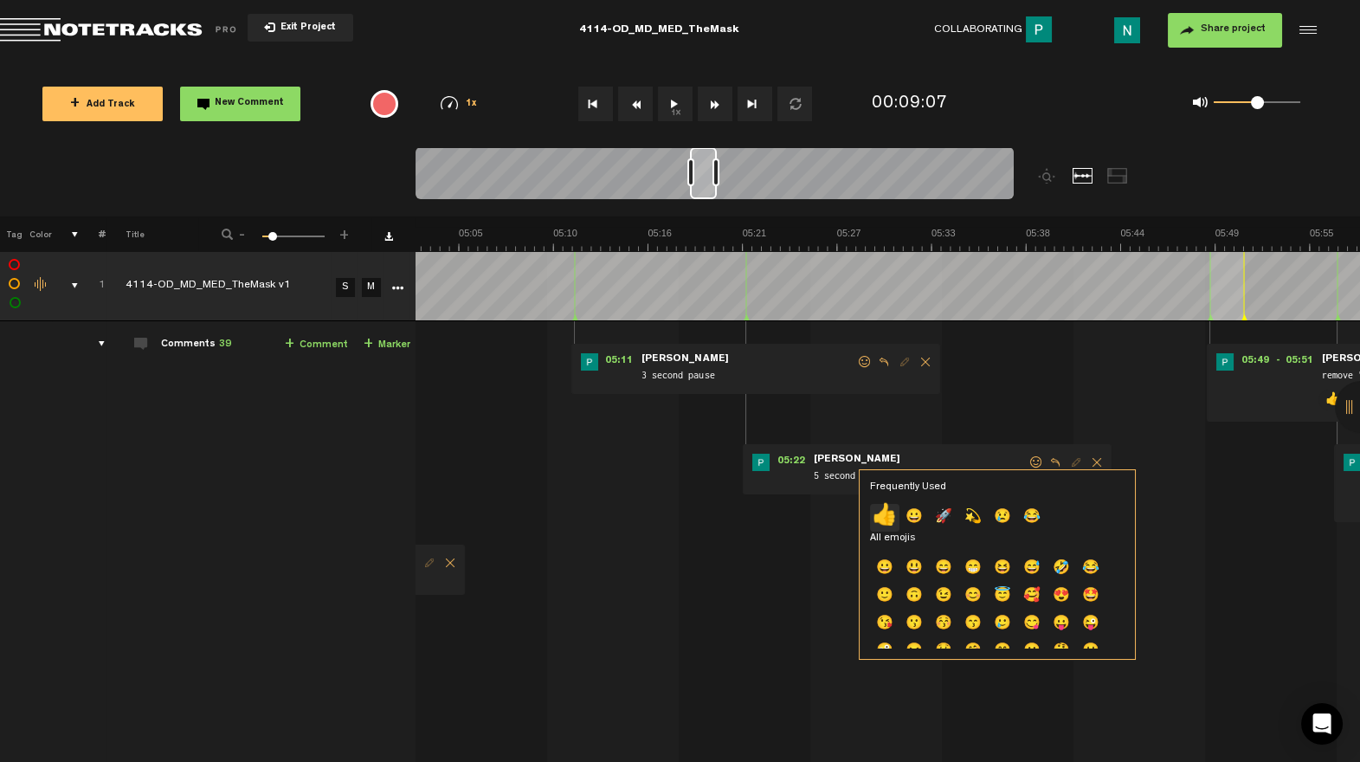
click at [889, 514] on p "👍" at bounding box center [884, 518] width 29 height 28
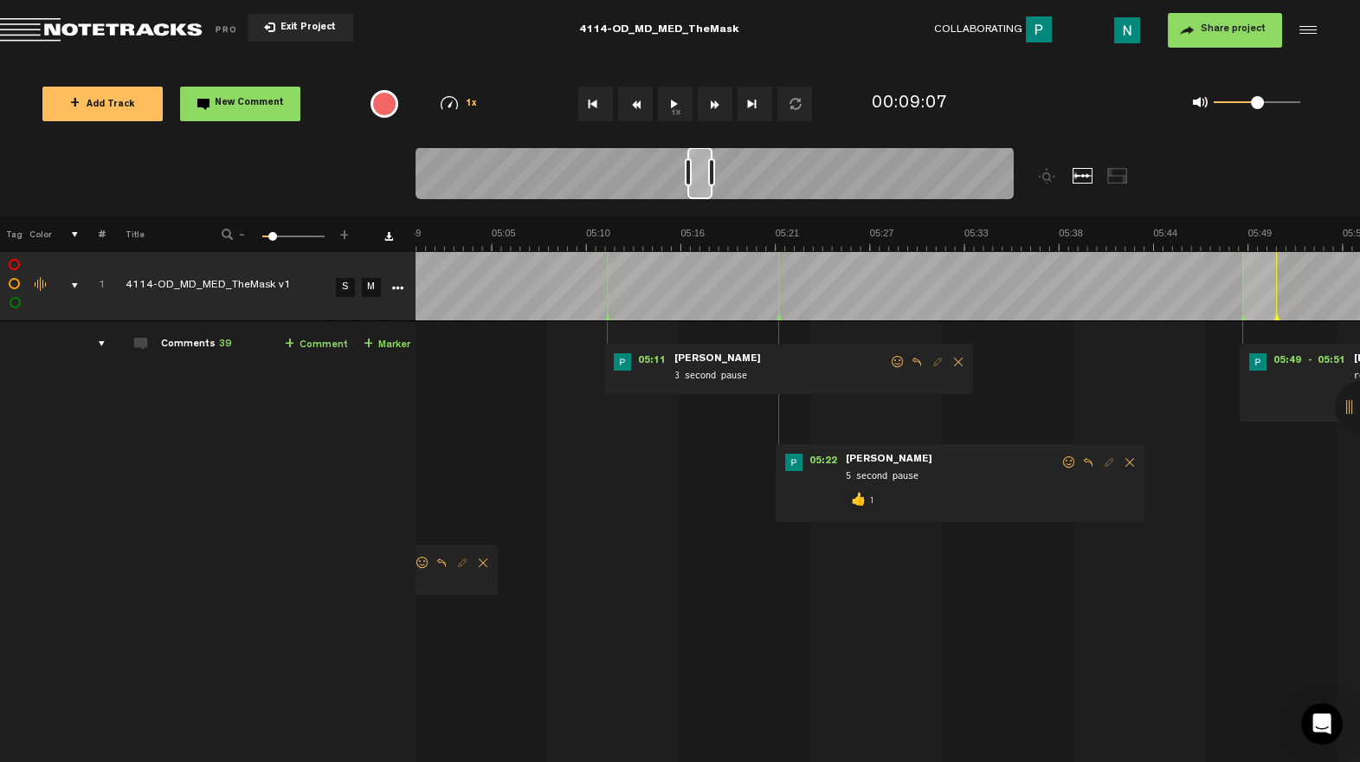
scroll to position [0, 5071]
click at [692, 194] on div at bounding box center [699, 173] width 25 height 52
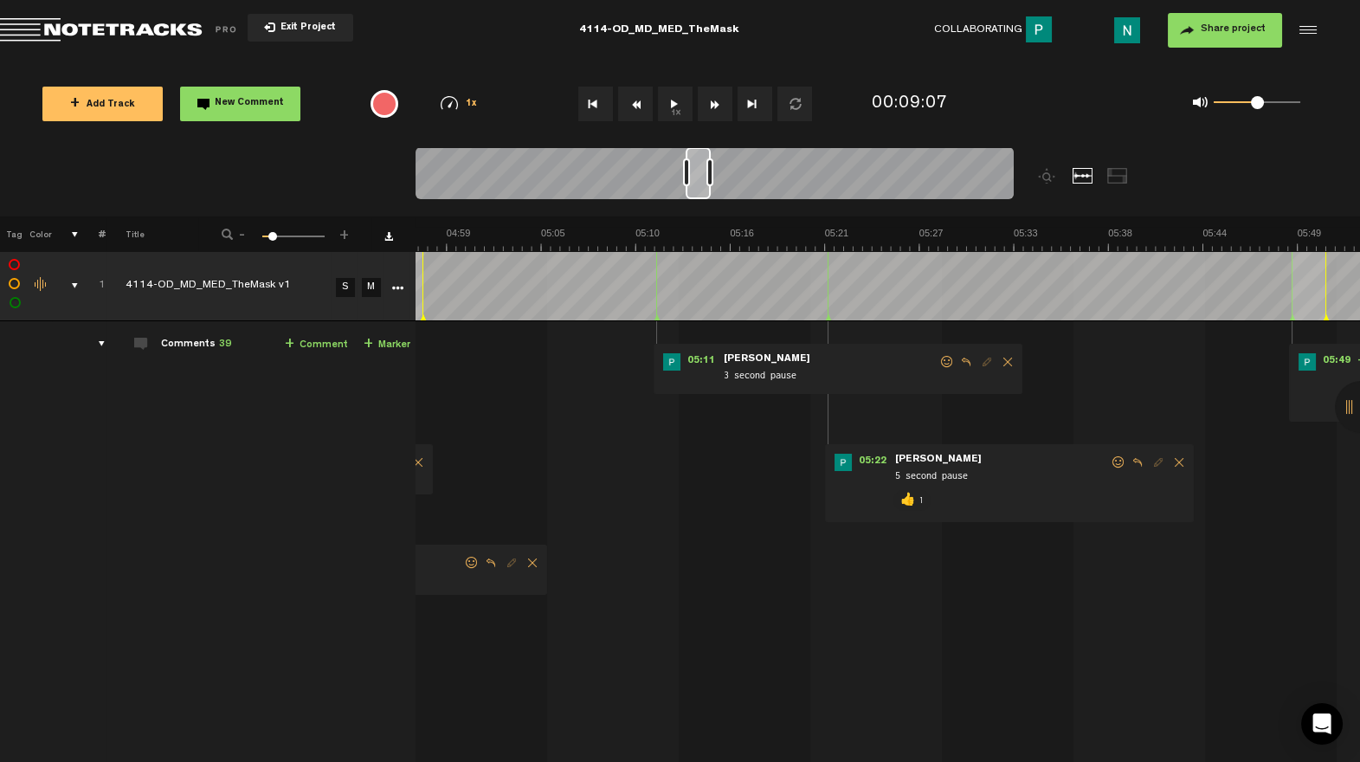
click at [949, 366] on span at bounding box center [946, 362] width 17 height 12
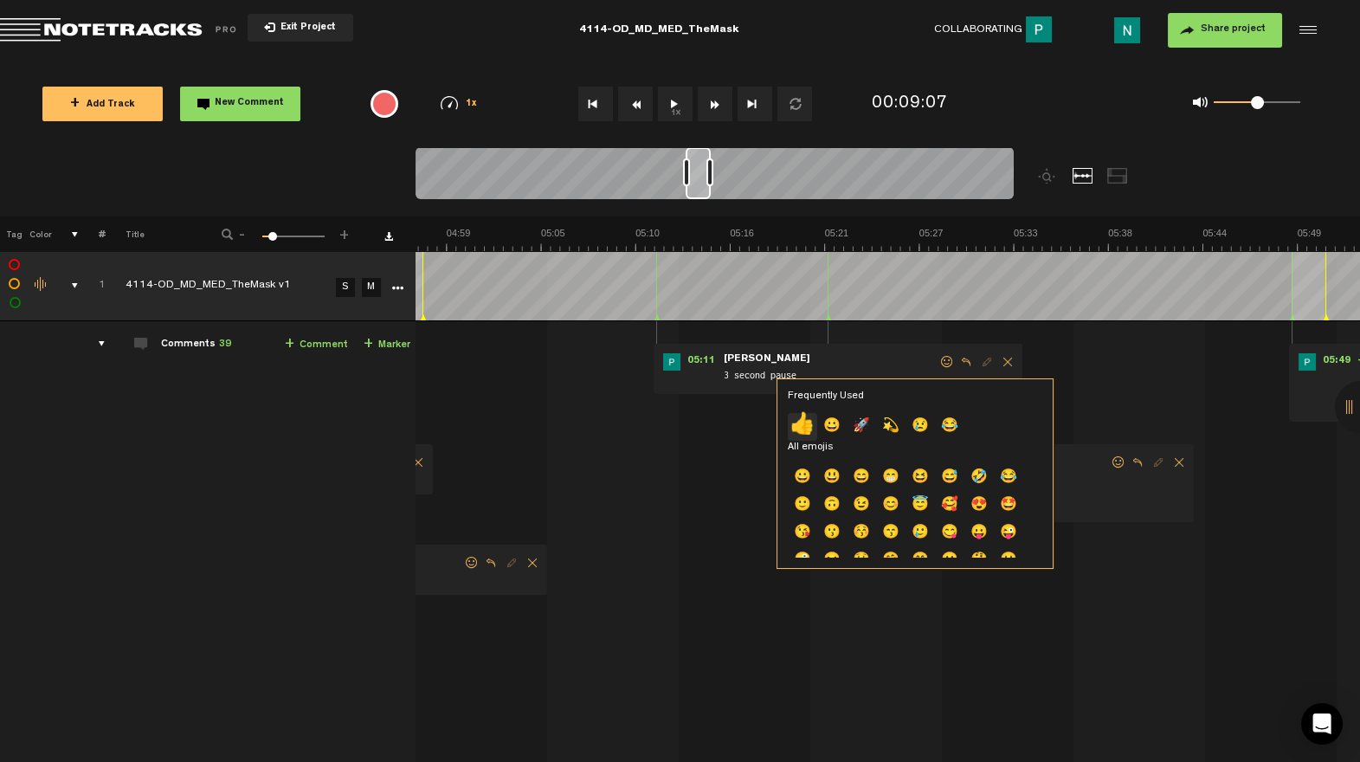
click at [807, 423] on p "👍" at bounding box center [802, 427] width 29 height 28
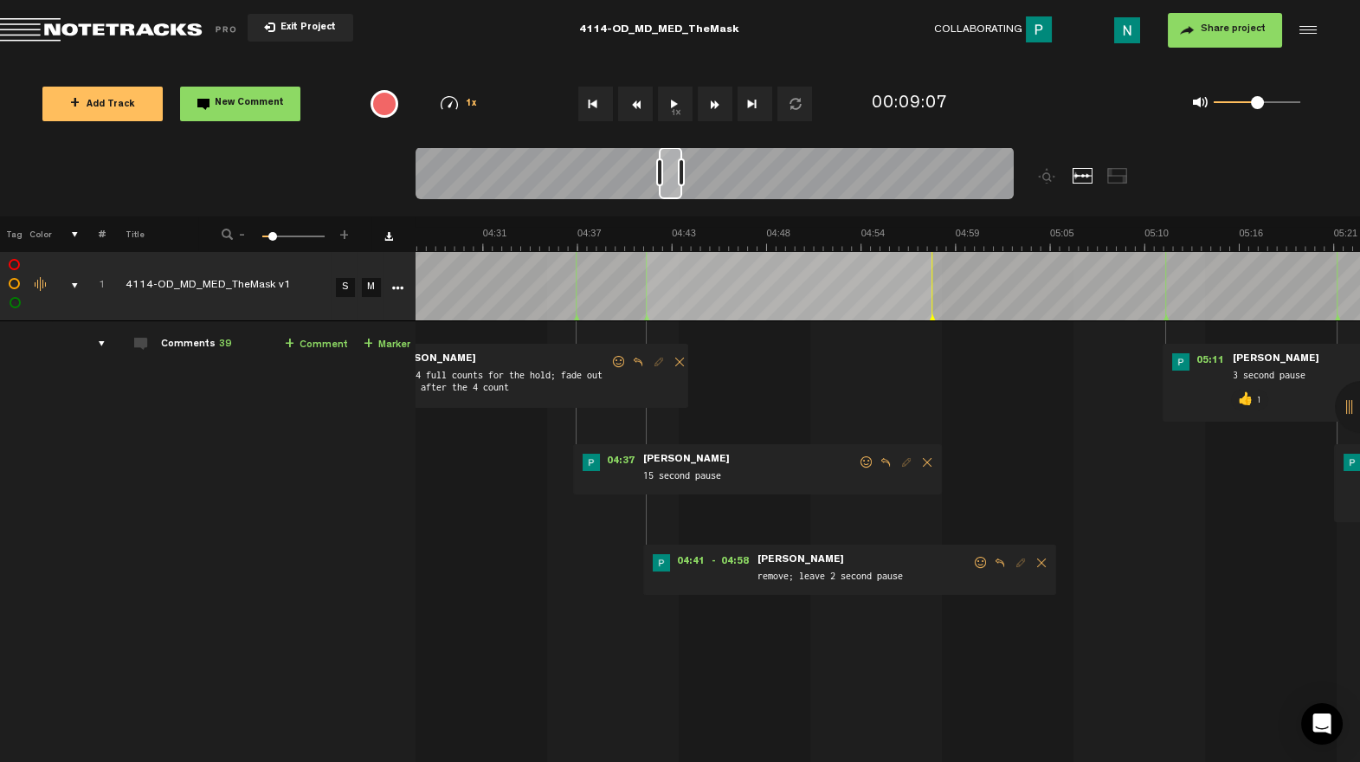
scroll to position [0, 4513]
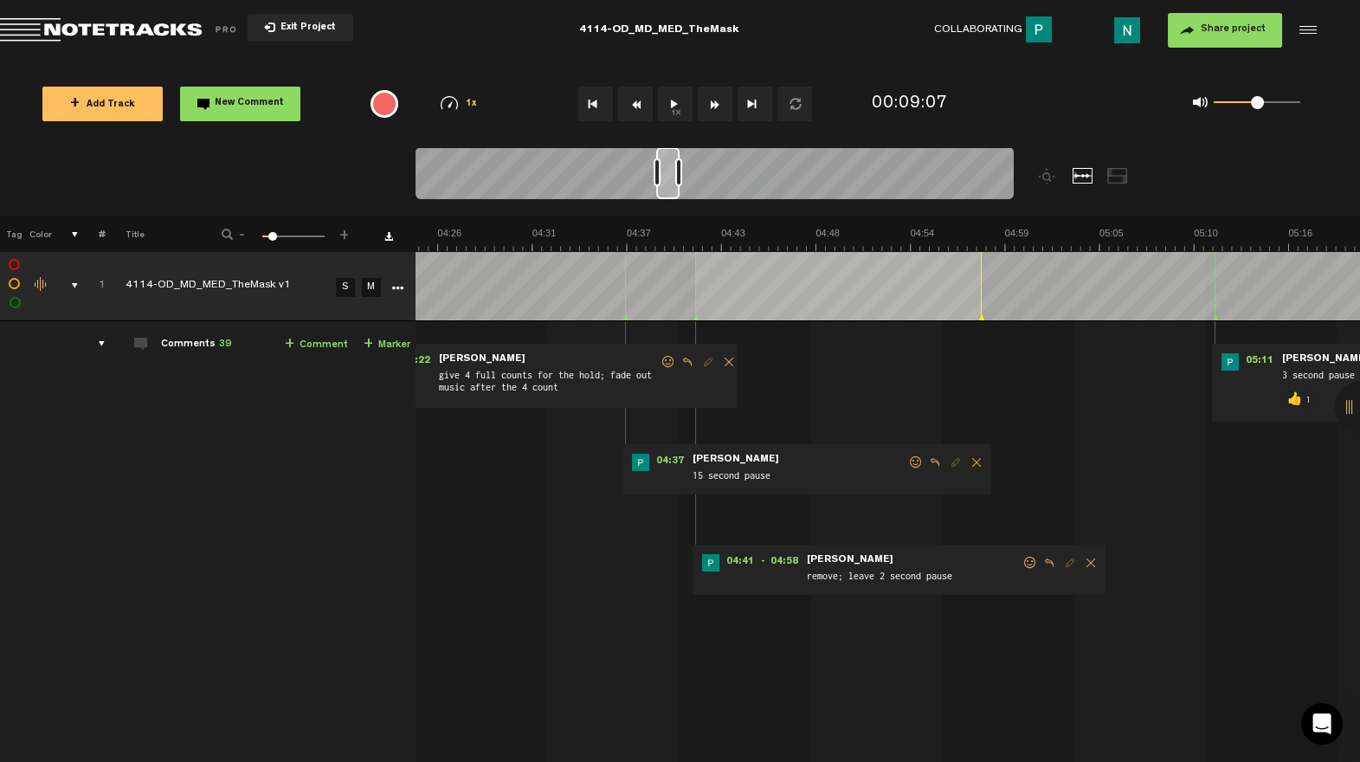
drag, startPoint x: 699, startPoint y: 186, endPoint x: 670, endPoint y: 188, distance: 29.5
click at [670, 188] on div at bounding box center [667, 173] width 23 height 52
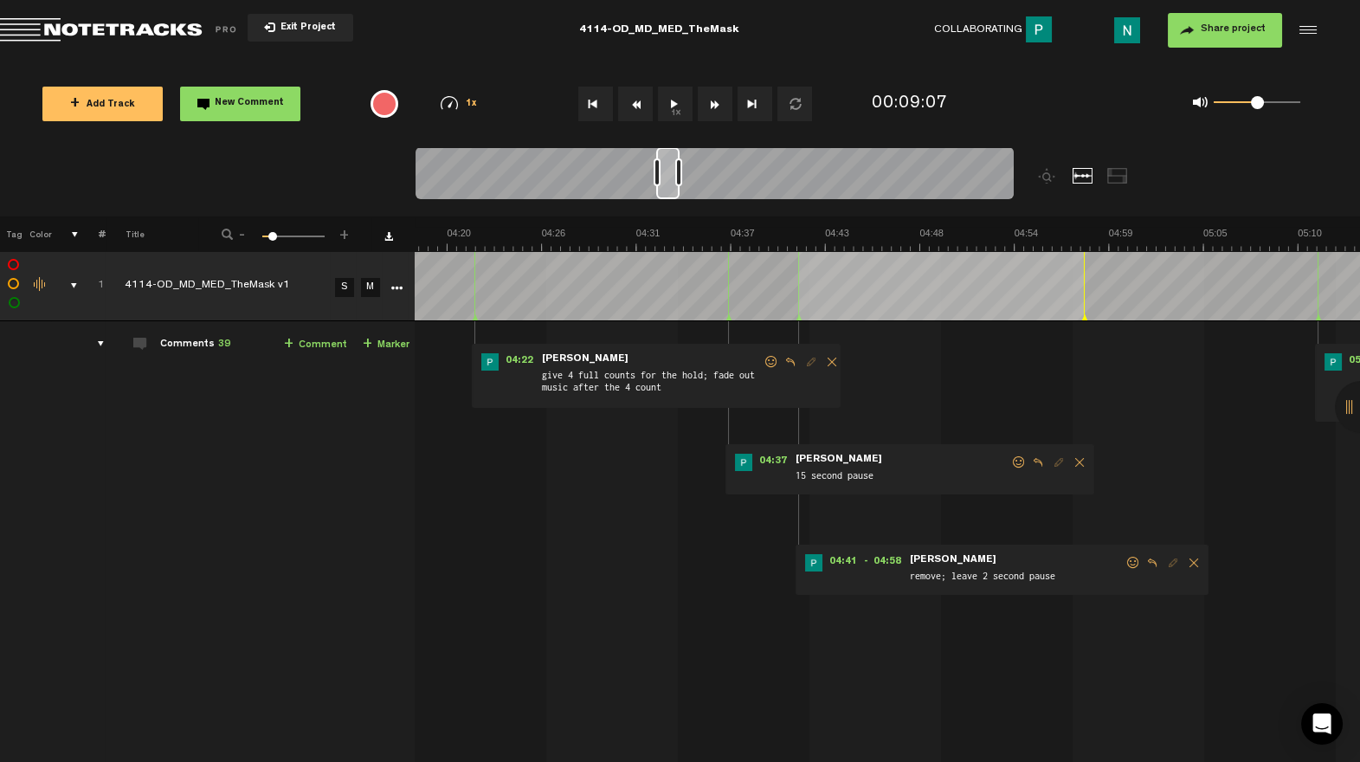
scroll to position [0, 4617]
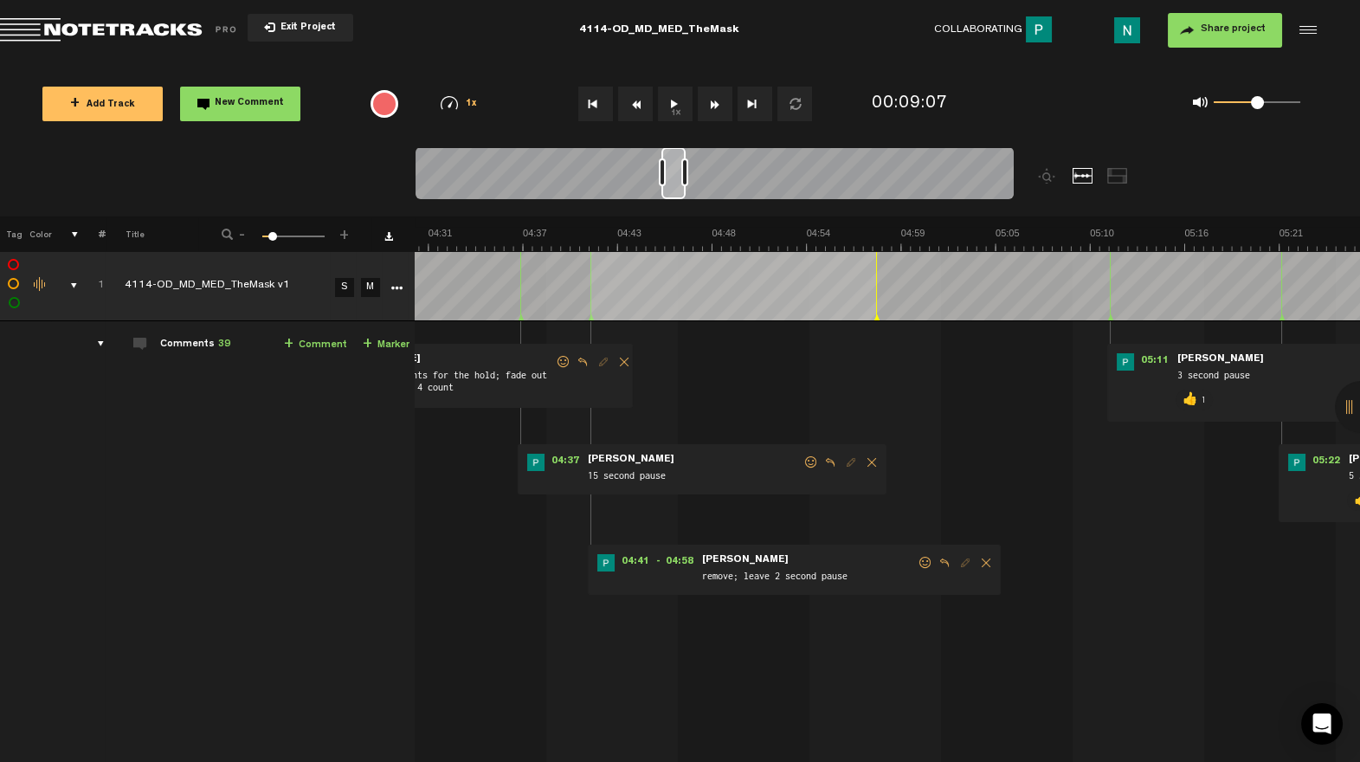
click at [916, 567] on span at bounding box center [924, 562] width 17 height 12
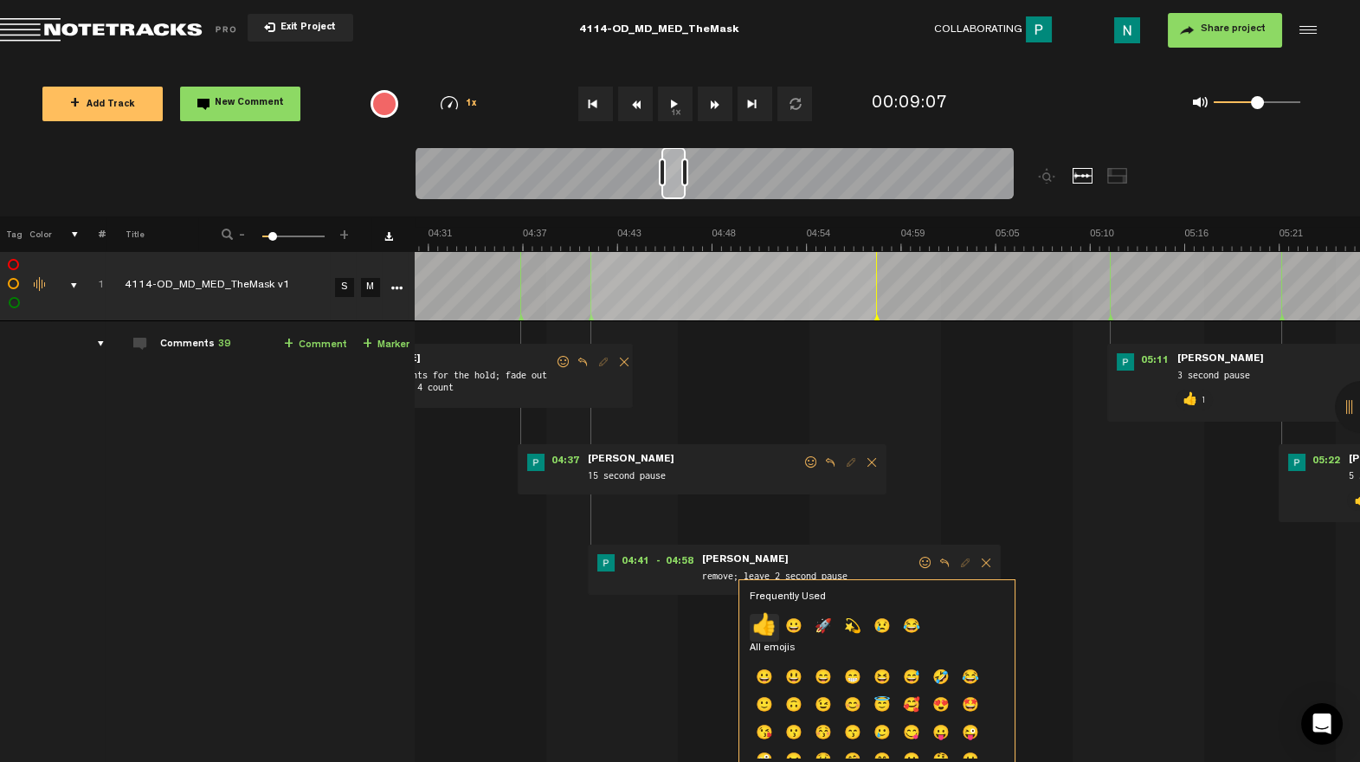
click at [759, 619] on p "👍" at bounding box center [763, 628] width 29 height 28
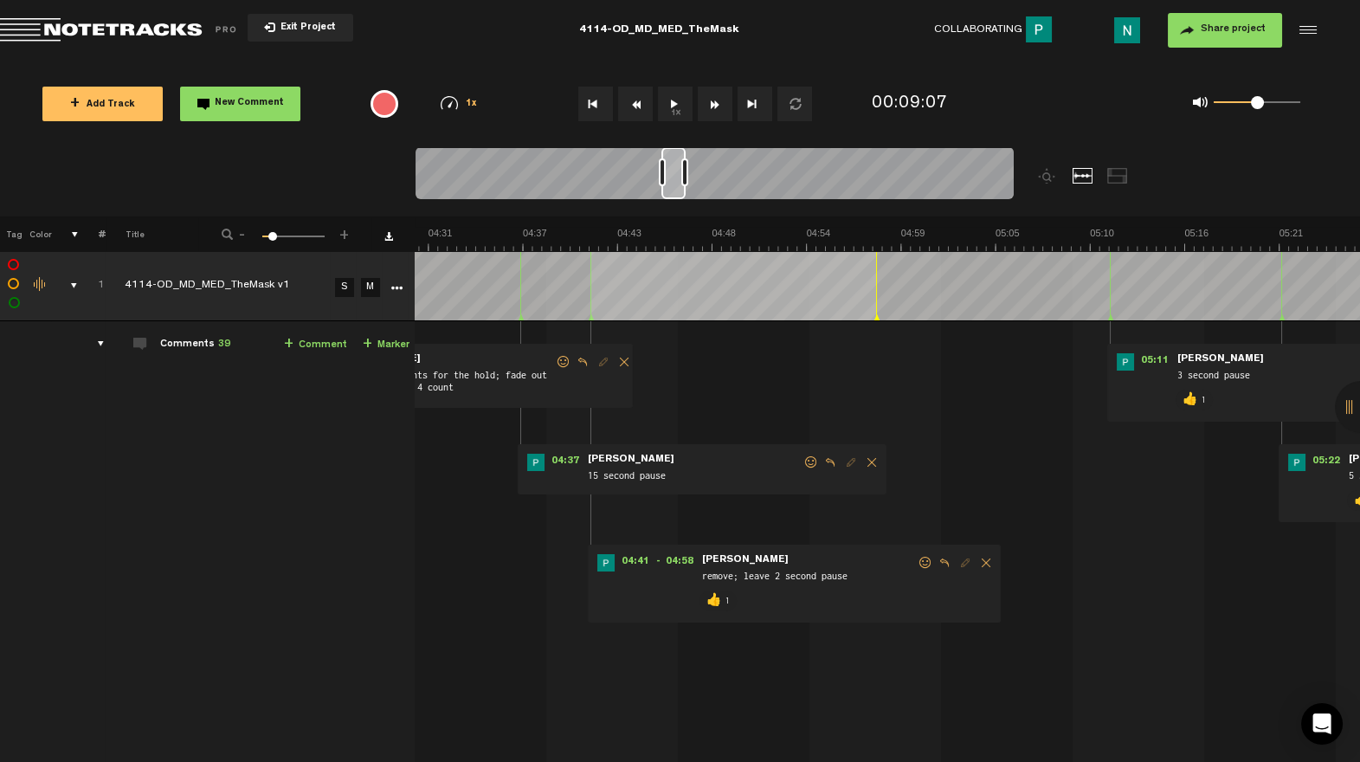
click at [802, 460] on span at bounding box center [810, 462] width 17 height 12
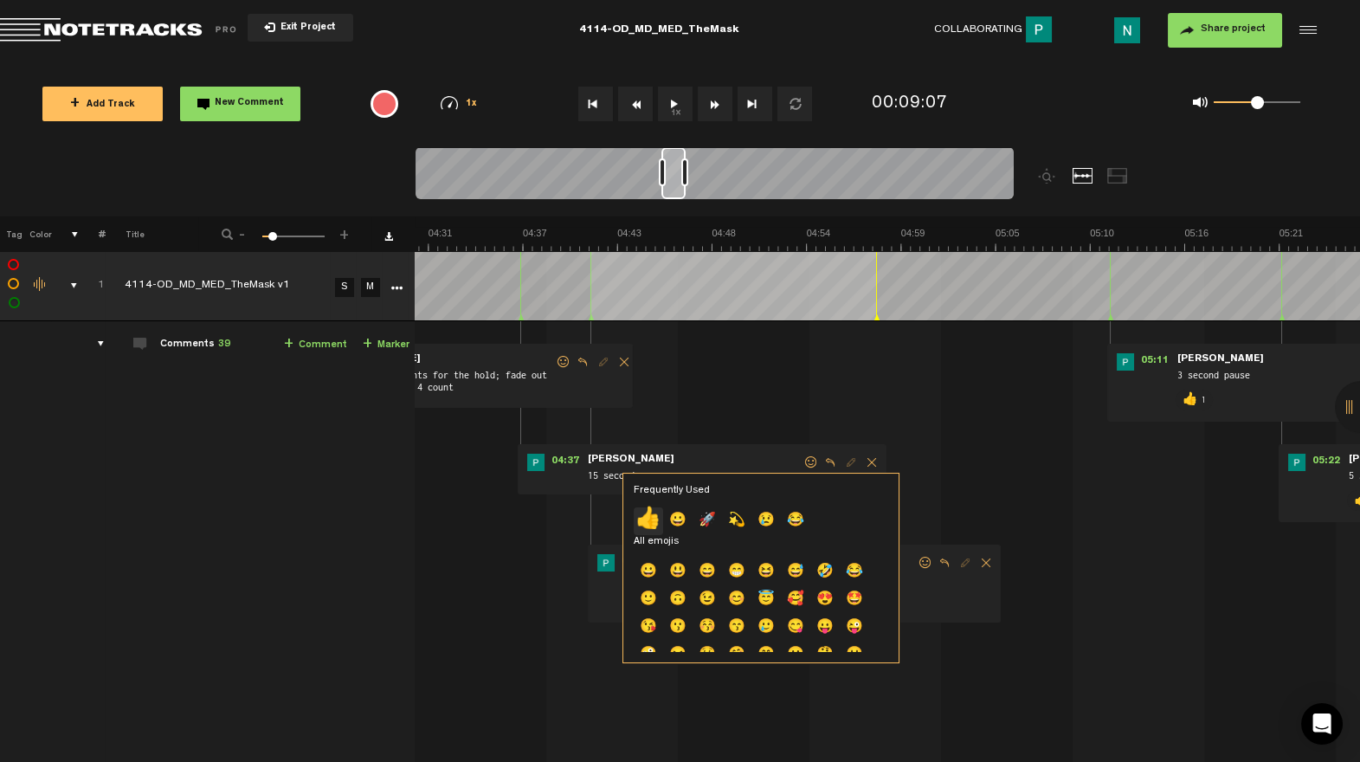
click at [653, 512] on p "👍" at bounding box center [648, 521] width 29 height 28
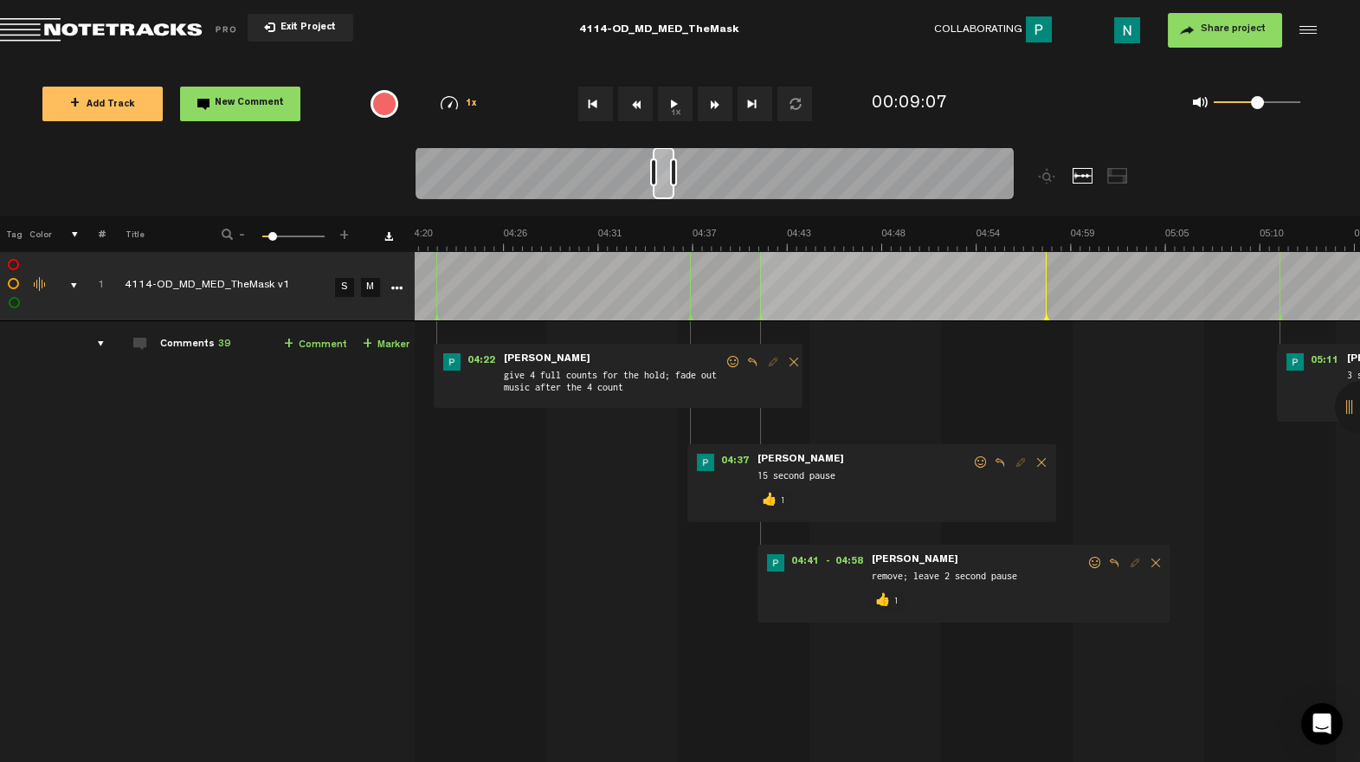
scroll to position [0, 4431]
drag, startPoint x: 672, startPoint y: 196, endPoint x: 663, endPoint y: 196, distance: 9.5
click at [663, 196] on div at bounding box center [664, 173] width 22 height 52
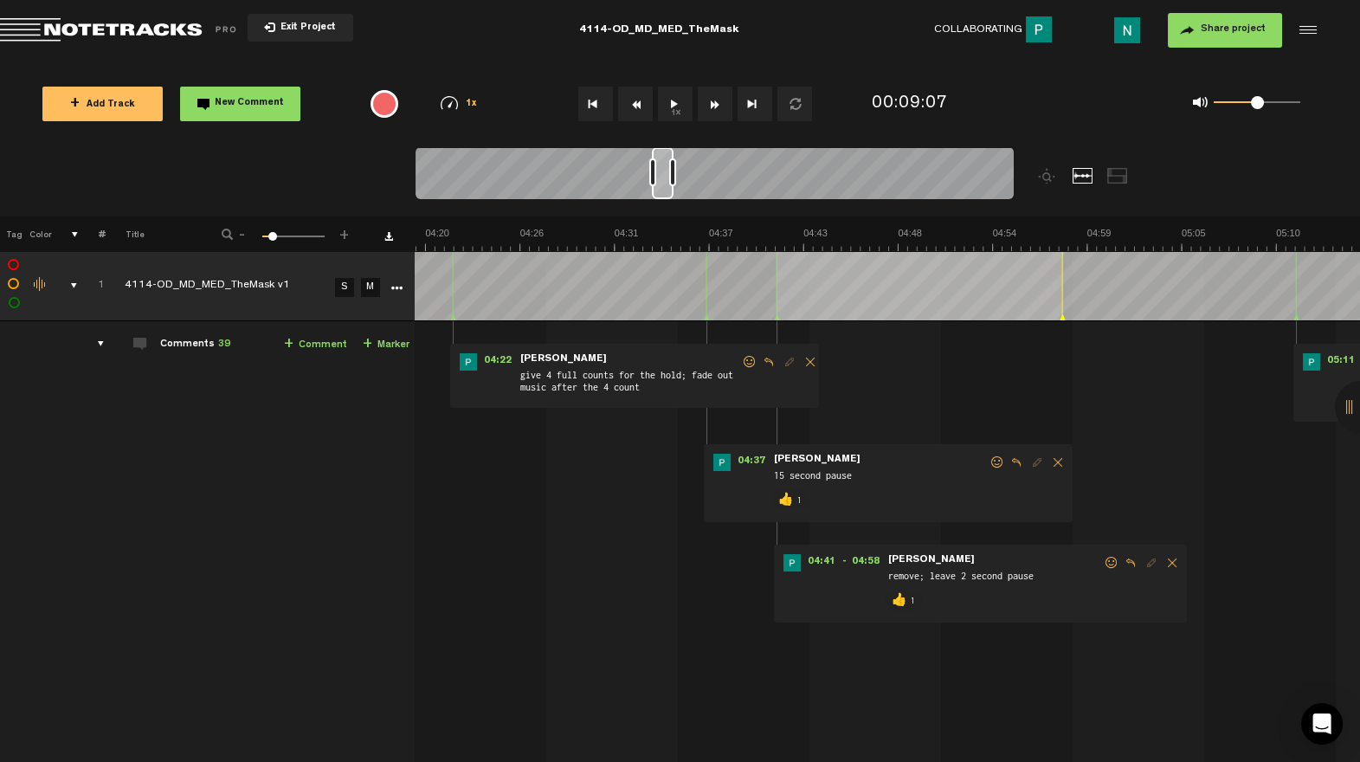
click at [734, 354] on div "04:22 - • [PERSON_NAME]: "give 4 full counts for the hold; fade out music after…" at bounding box center [634, 376] width 369 height 64
click at [741, 361] on span at bounding box center [749, 362] width 17 height 12
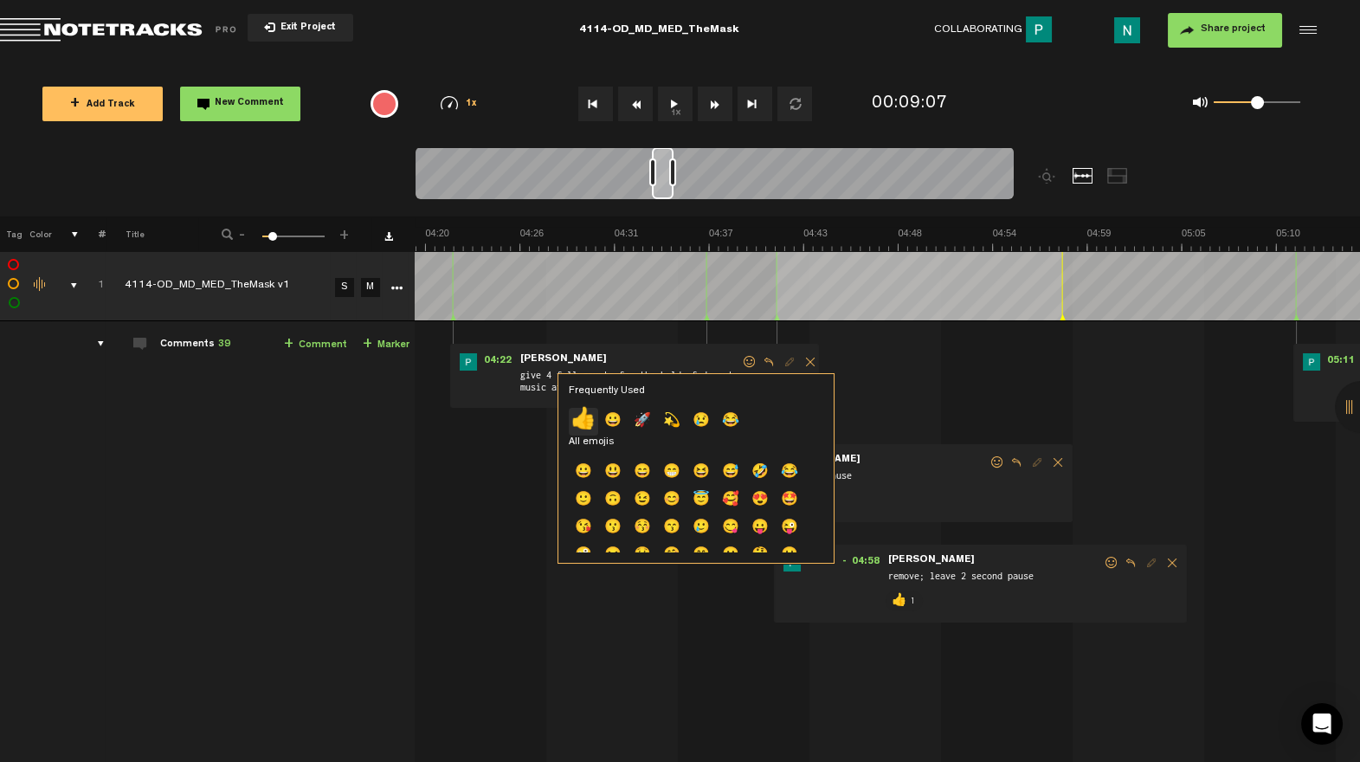
click at [582, 421] on p "👍" at bounding box center [583, 422] width 29 height 28
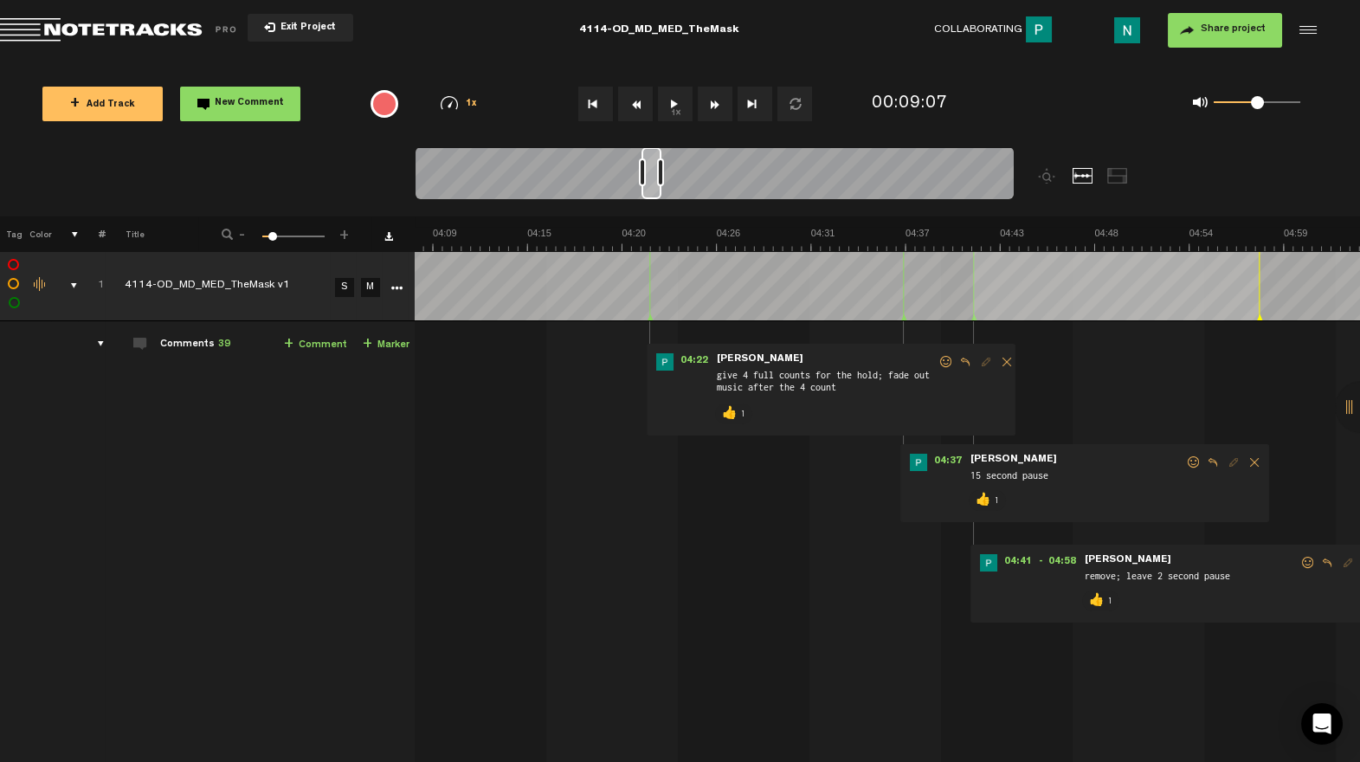
scroll to position [0, 4234]
drag, startPoint x: 663, startPoint y: 193, endPoint x: 653, endPoint y: 192, distance: 10.4
click at [653, 192] on div at bounding box center [651, 173] width 20 height 52
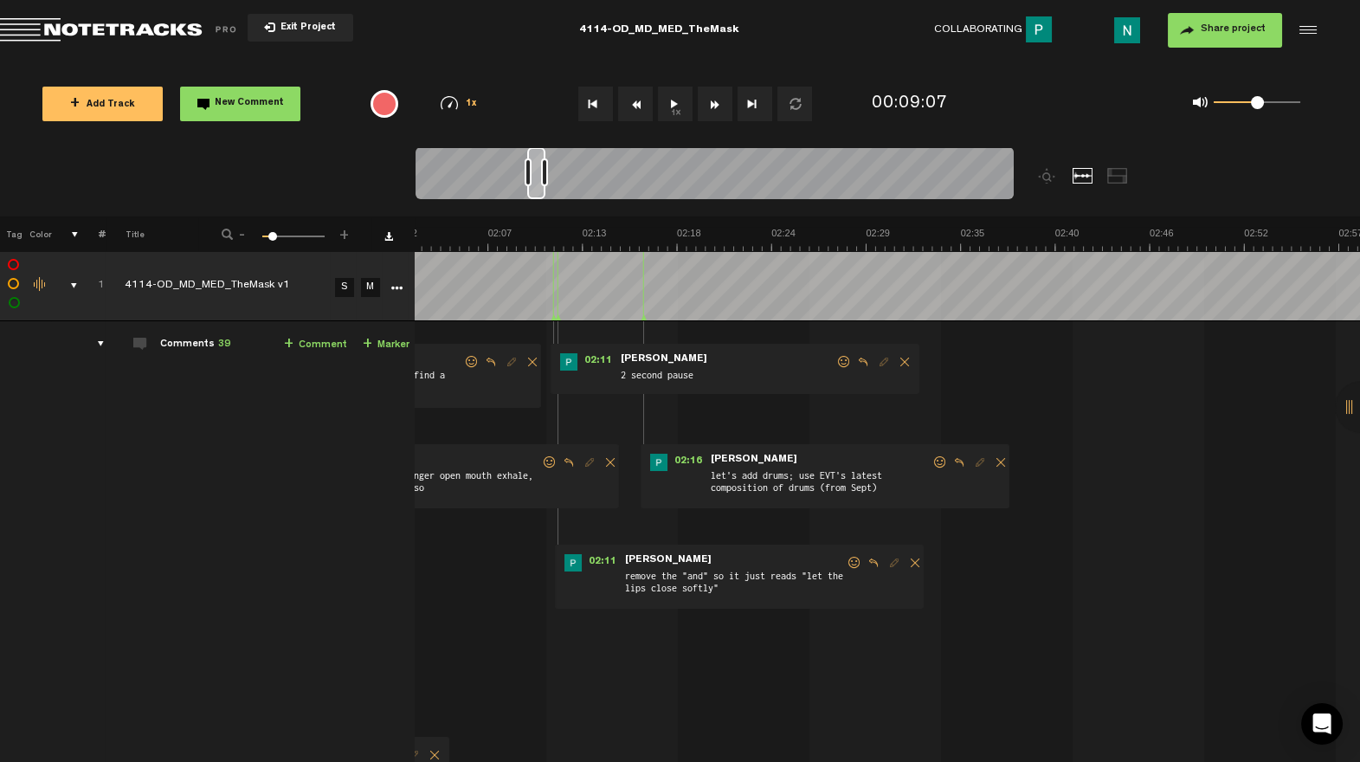
scroll to position [0, 2035]
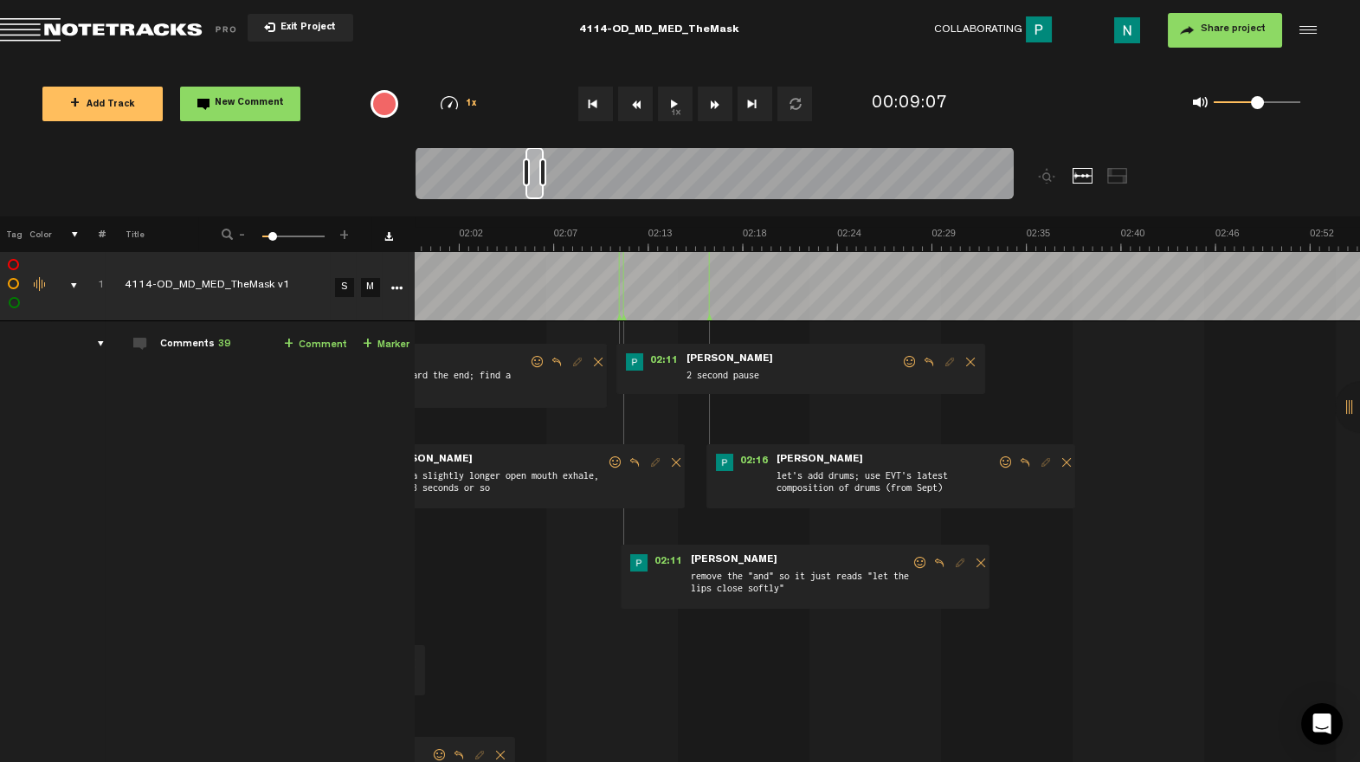
drag, startPoint x: 652, startPoint y: 195, endPoint x: 536, endPoint y: 209, distance: 116.8
click at [536, 209] on div at bounding box center [789, 181] width 748 height 69
click at [997, 460] on span at bounding box center [1005, 462] width 17 height 12
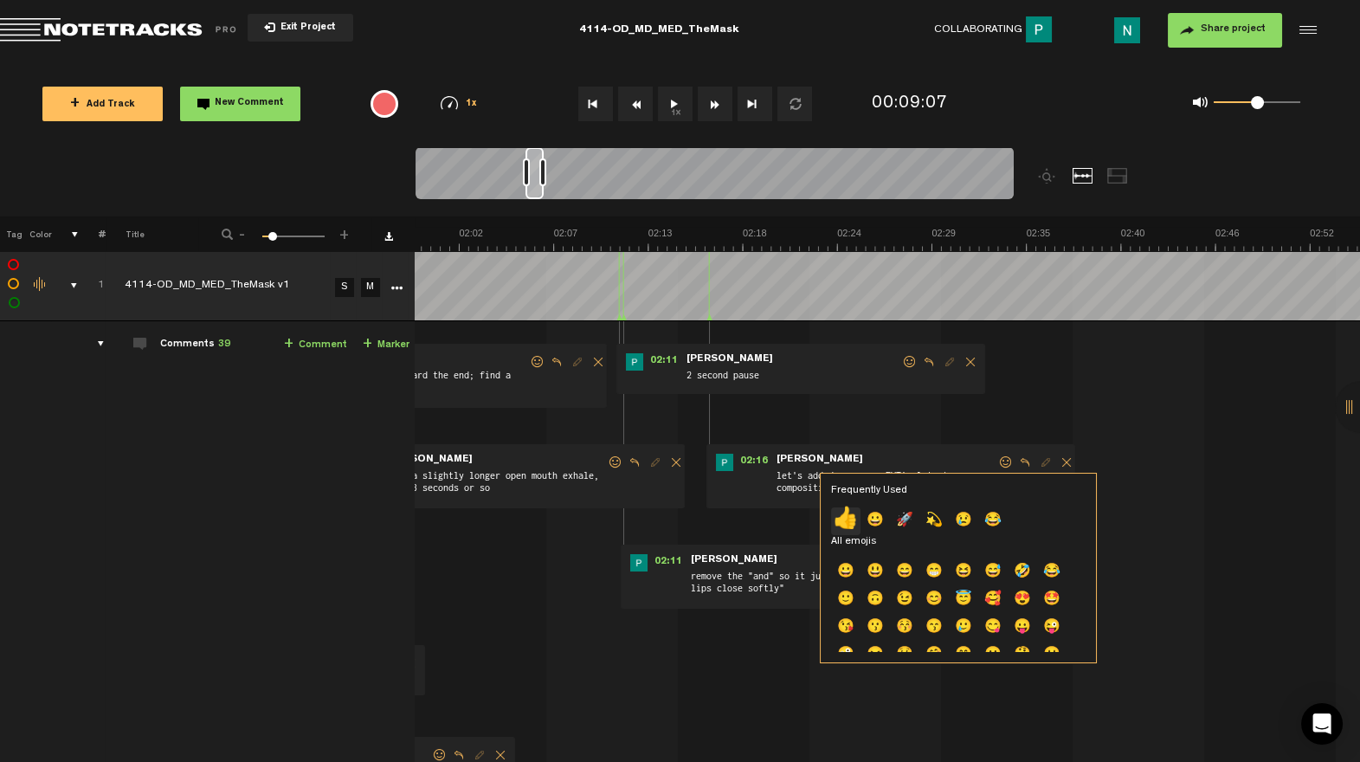
click at [833, 524] on p "👍" at bounding box center [845, 521] width 29 height 28
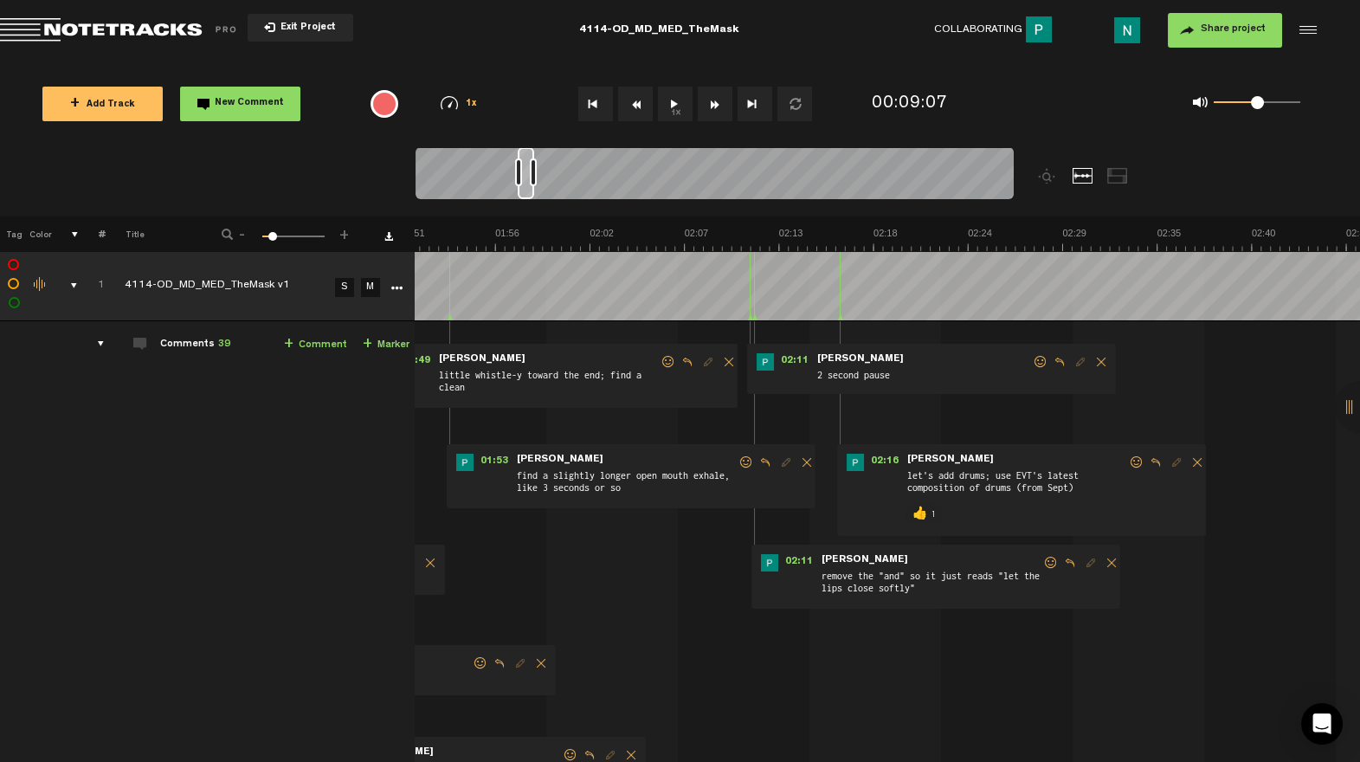
scroll to position [0, 1870]
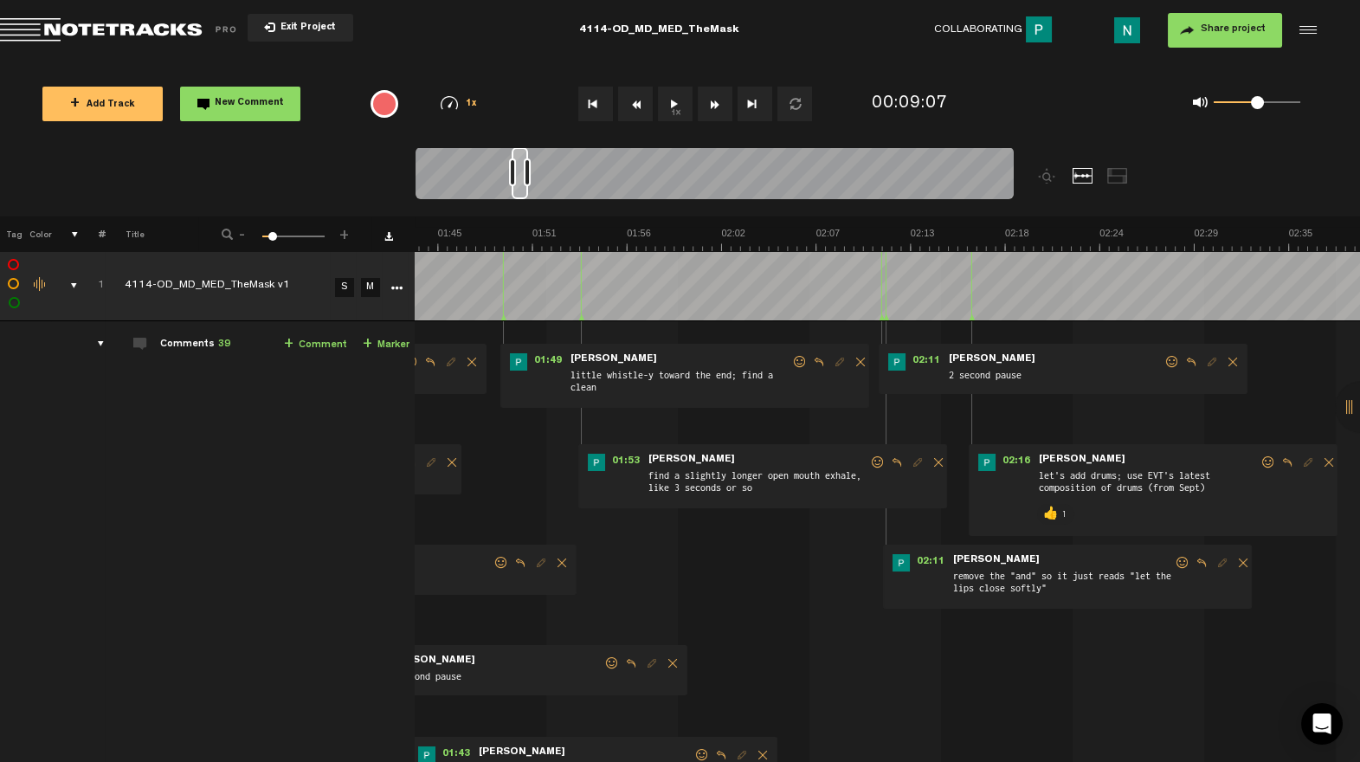
drag, startPoint x: 540, startPoint y: 191, endPoint x: 521, endPoint y: 197, distance: 20.0
click at [527, 197] on div at bounding box center [519, 173] width 16 height 52
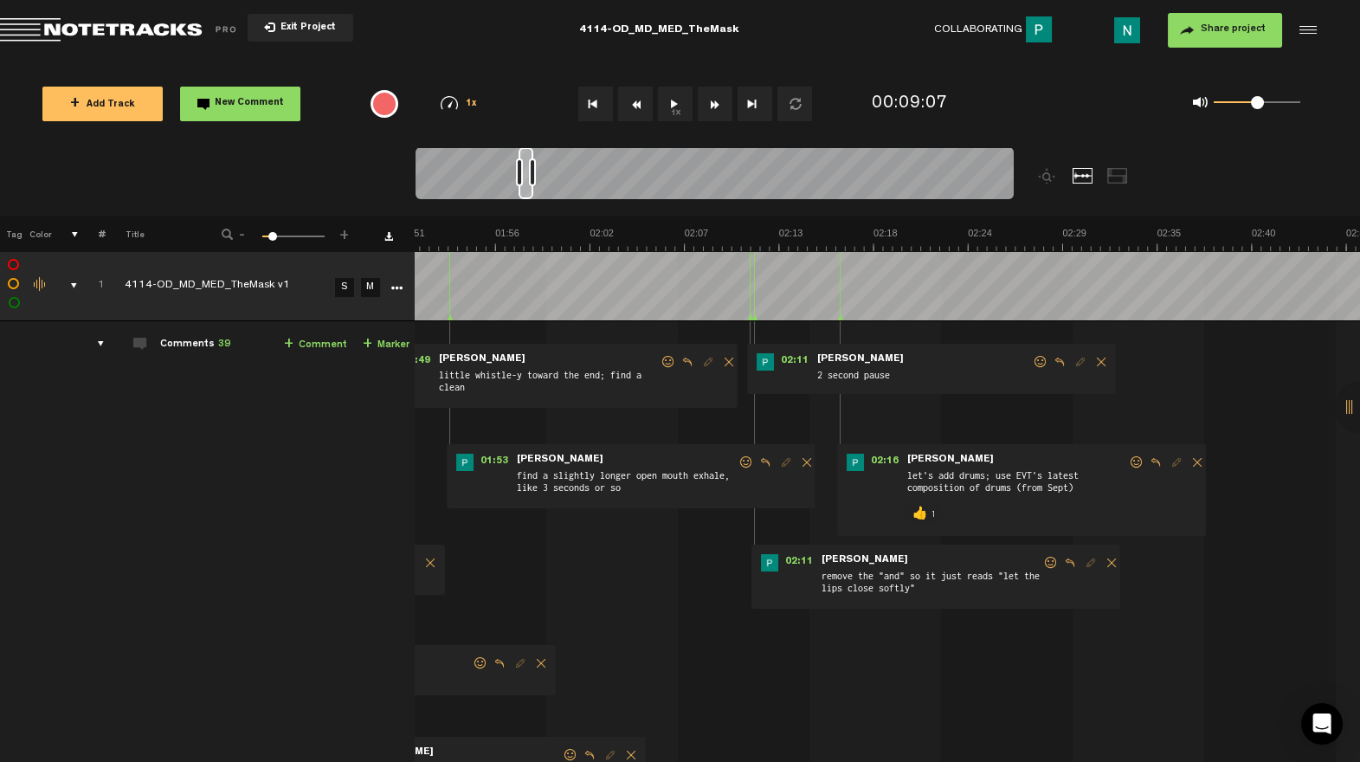
scroll to position [0, 1904]
click at [533, 198] on div at bounding box center [714, 176] width 598 height 58
click at [780, 354] on span "02:11" at bounding box center [795, 361] width 42 height 17
click at [780, 358] on span "02:11" at bounding box center [795, 361] width 42 height 17
click at [1042, 563] on span at bounding box center [1050, 562] width 17 height 12
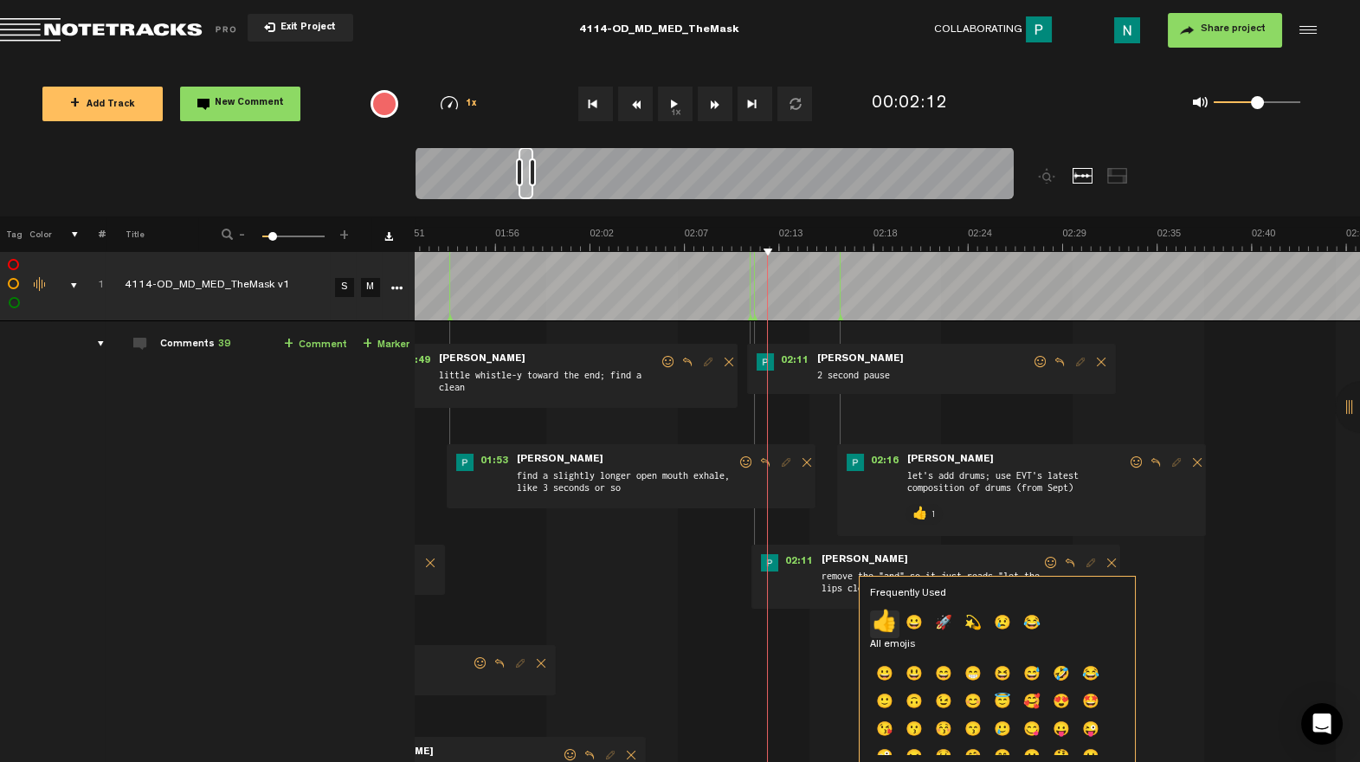
click at [886, 612] on p "👍" at bounding box center [884, 624] width 29 height 28
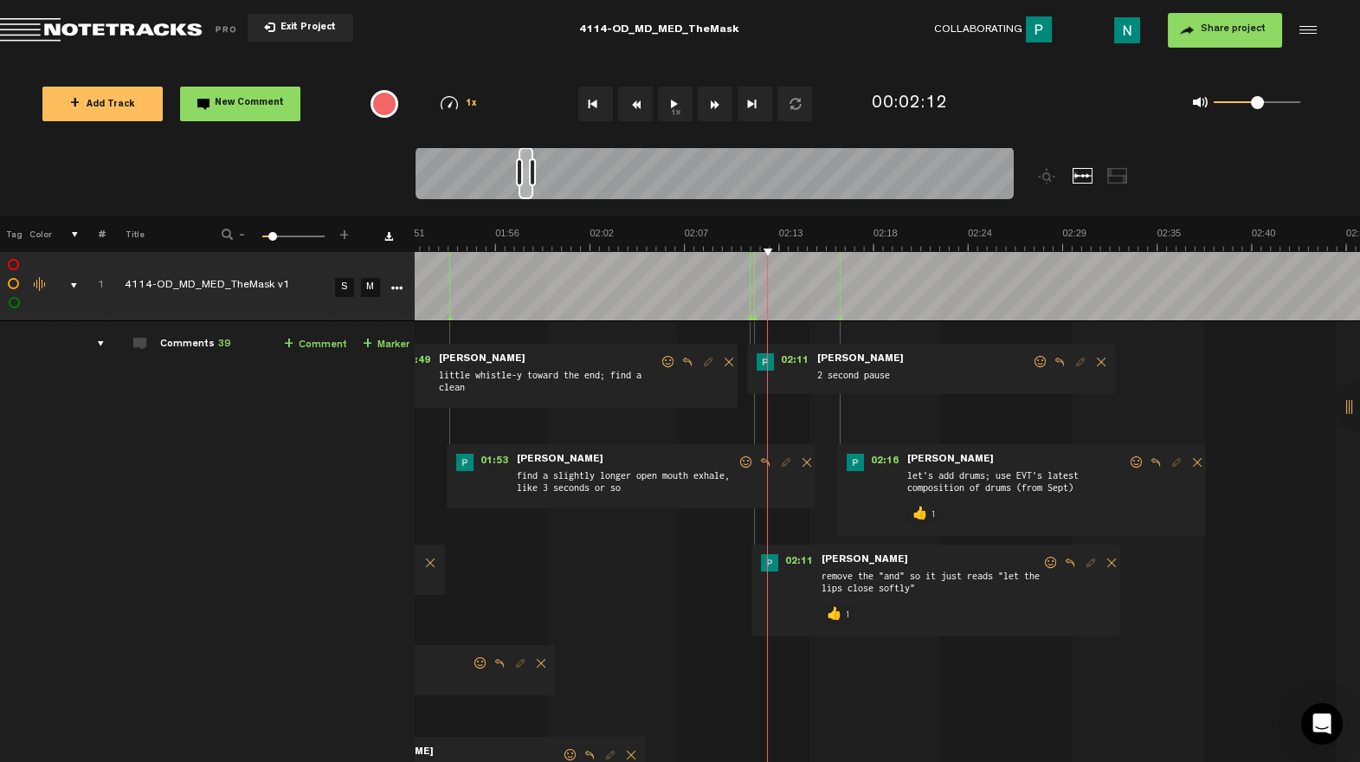
click at [1032, 363] on span at bounding box center [1040, 362] width 17 height 12
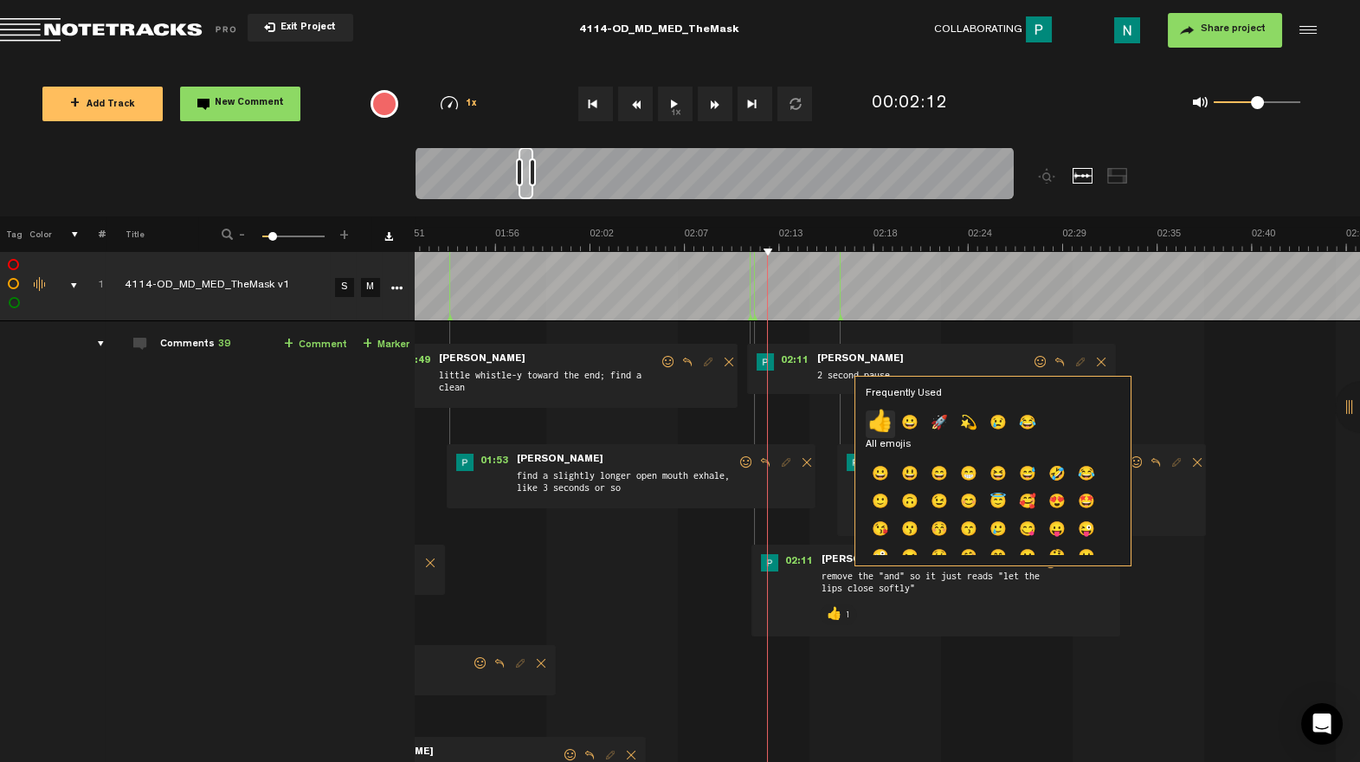
click at [885, 426] on p "👍" at bounding box center [879, 424] width 29 height 28
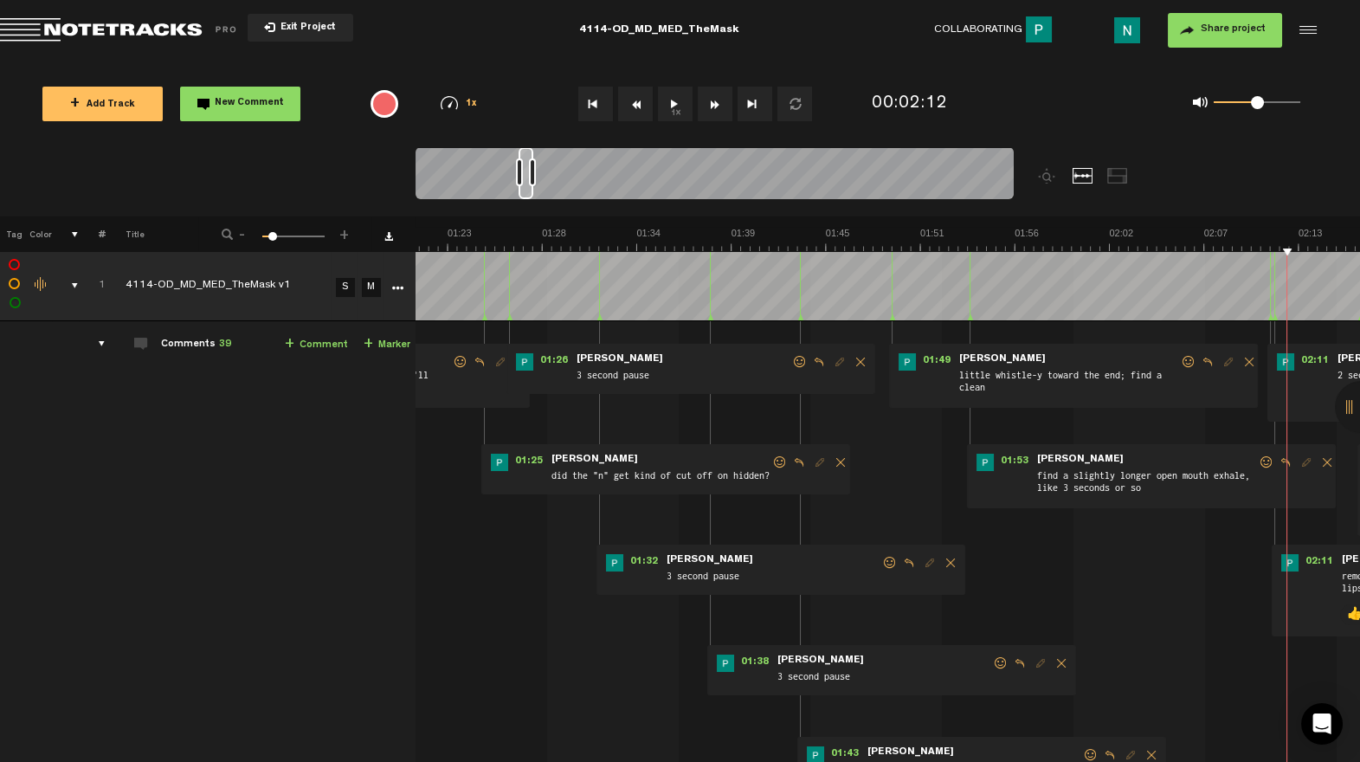
scroll to position [0, 1696]
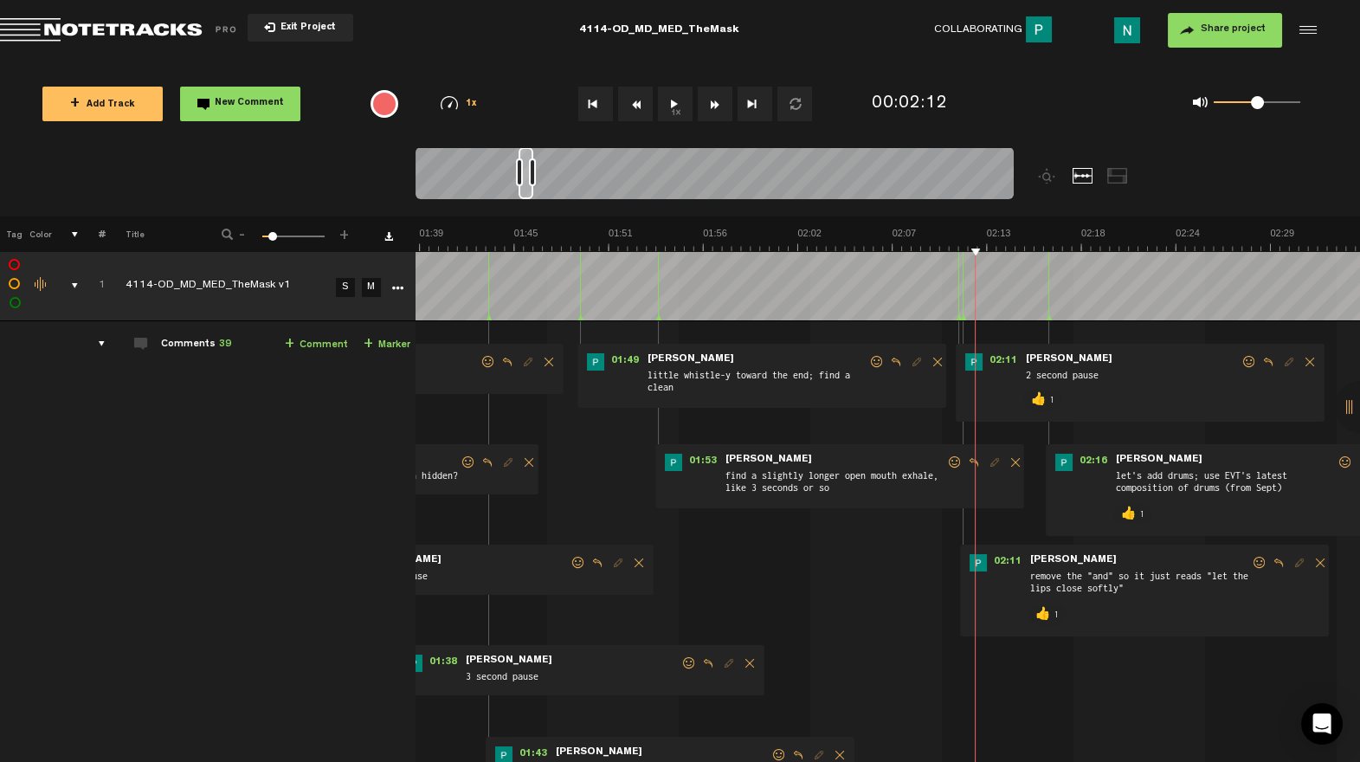
click at [952, 460] on span at bounding box center [954, 462] width 17 height 12
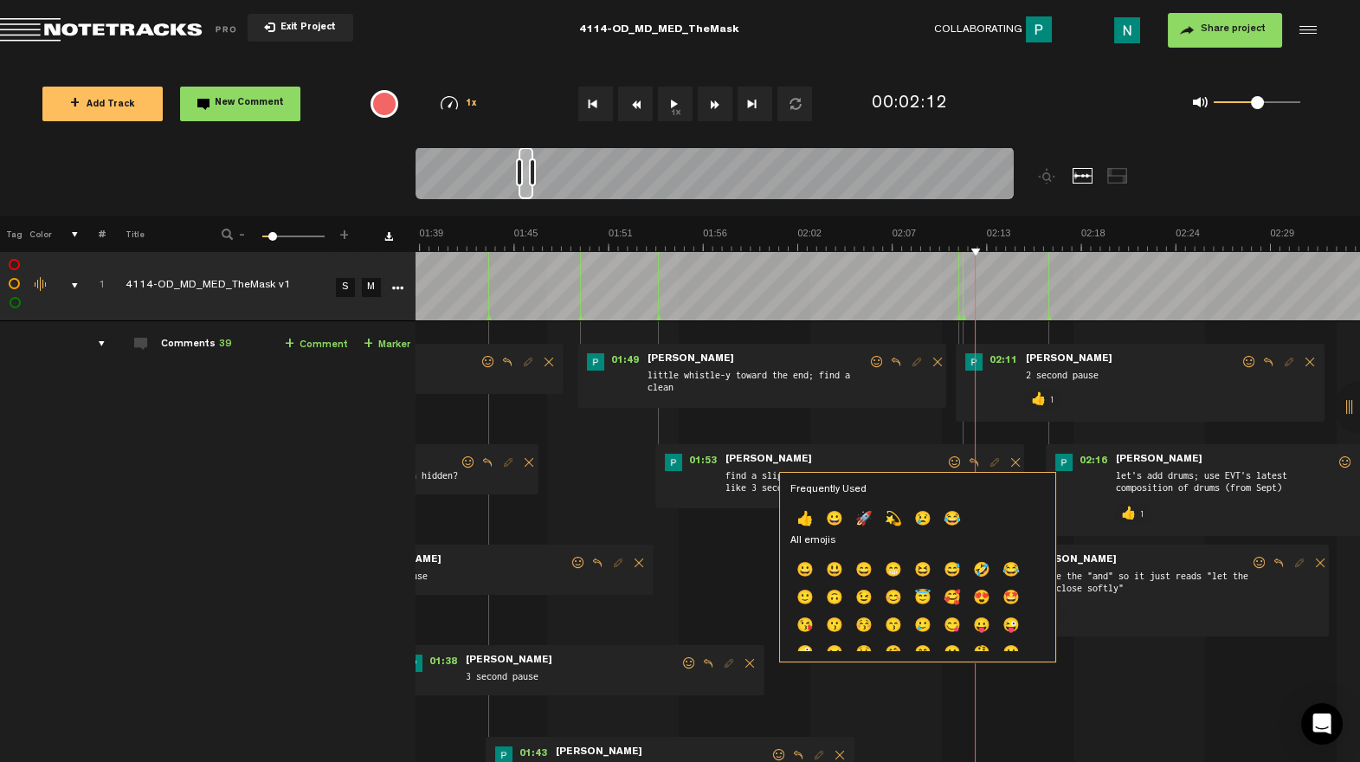
click at [802, 521] on p "👍" at bounding box center [804, 520] width 29 height 28
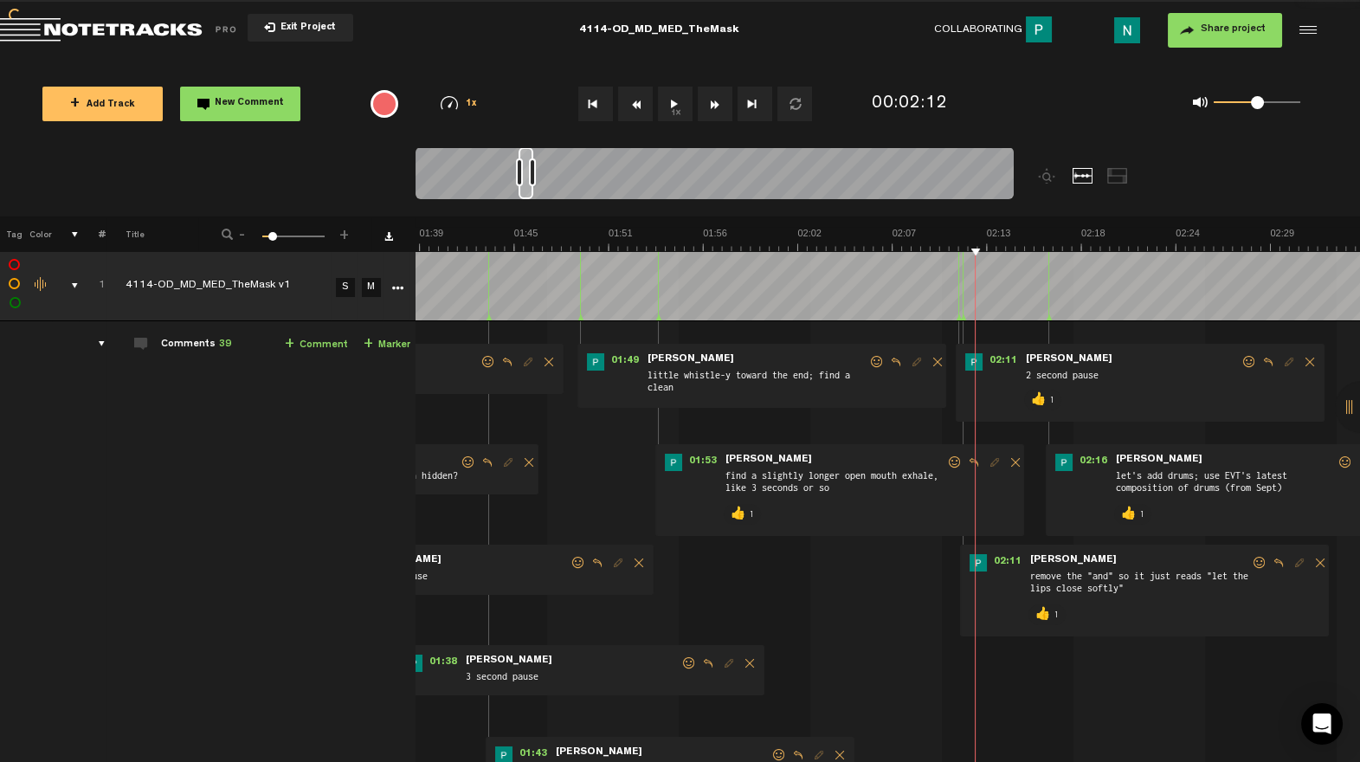
click at [872, 362] on span at bounding box center [876, 362] width 17 height 12
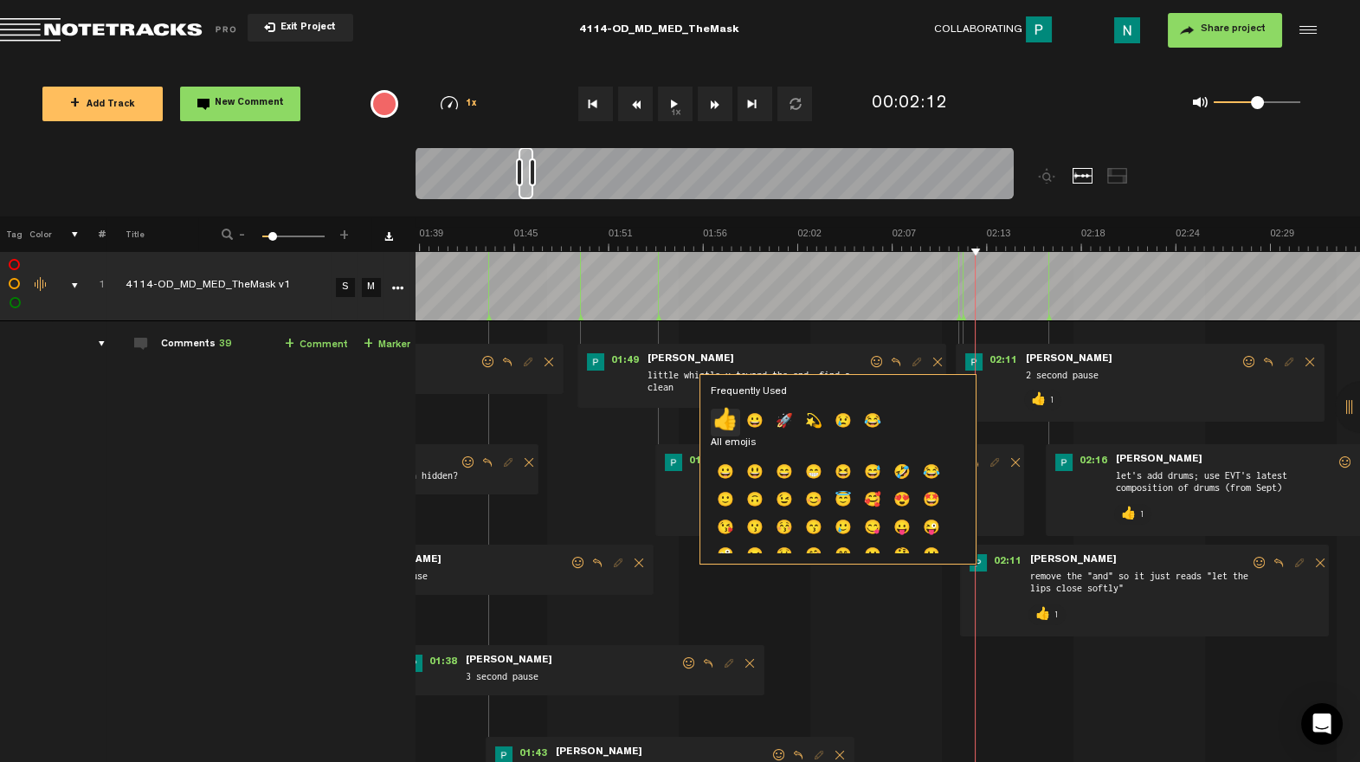
click at [726, 419] on p "👍" at bounding box center [725, 422] width 29 height 28
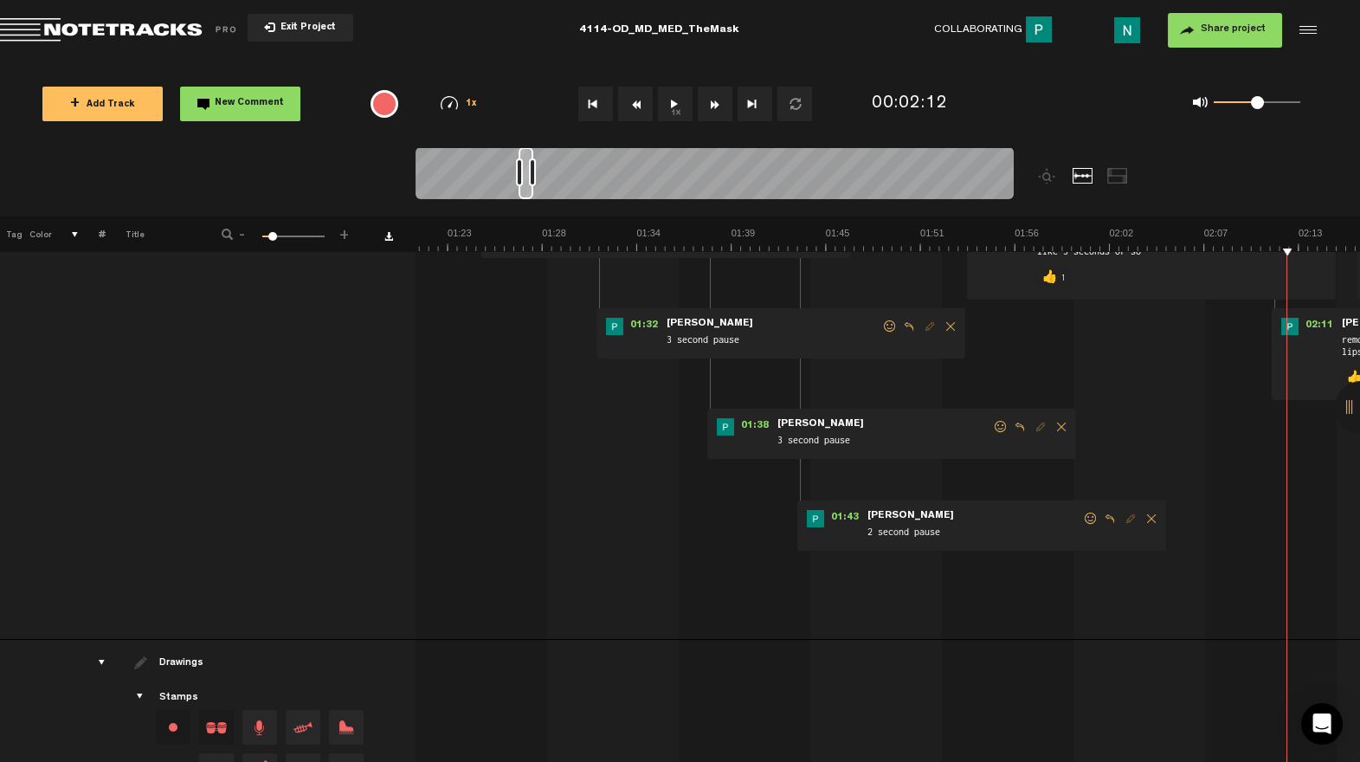
scroll to position [224, 0]
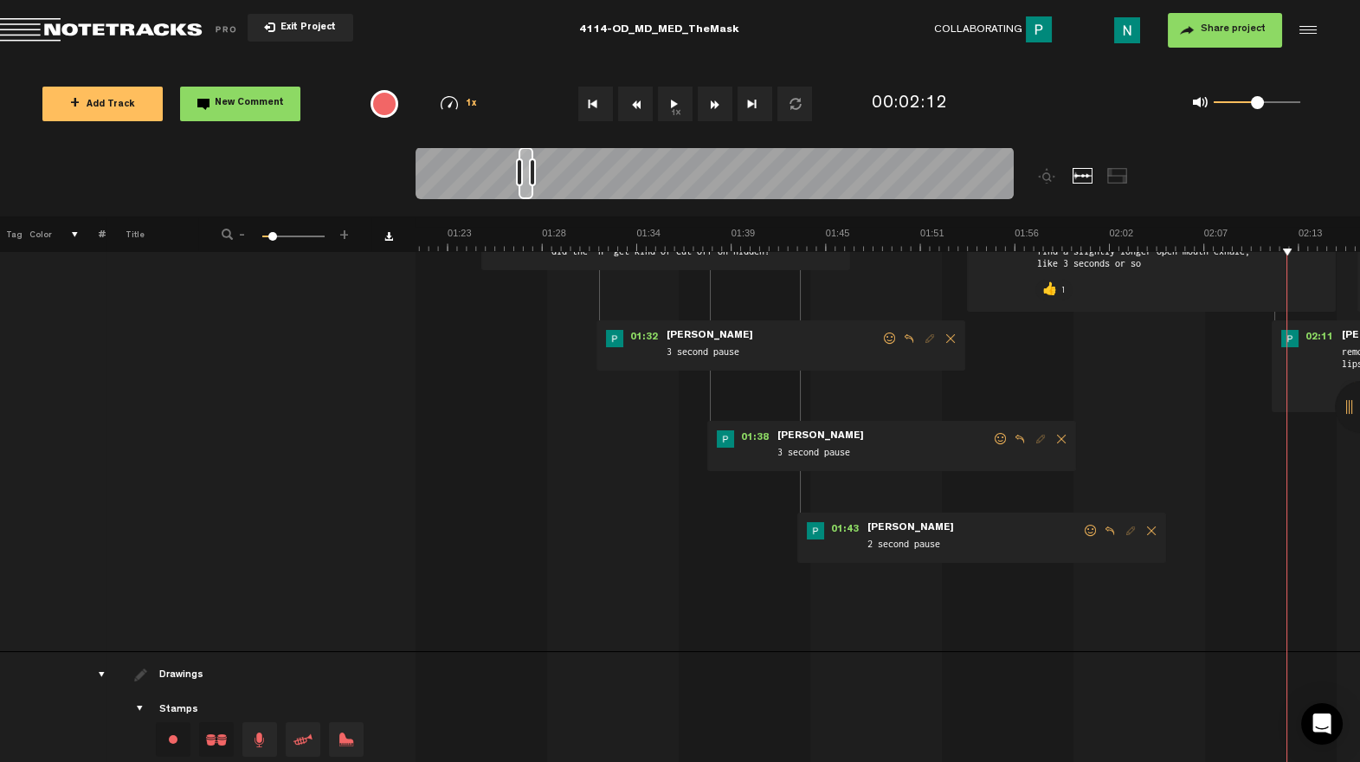
click at [1089, 526] on span at bounding box center [1090, 530] width 17 height 12
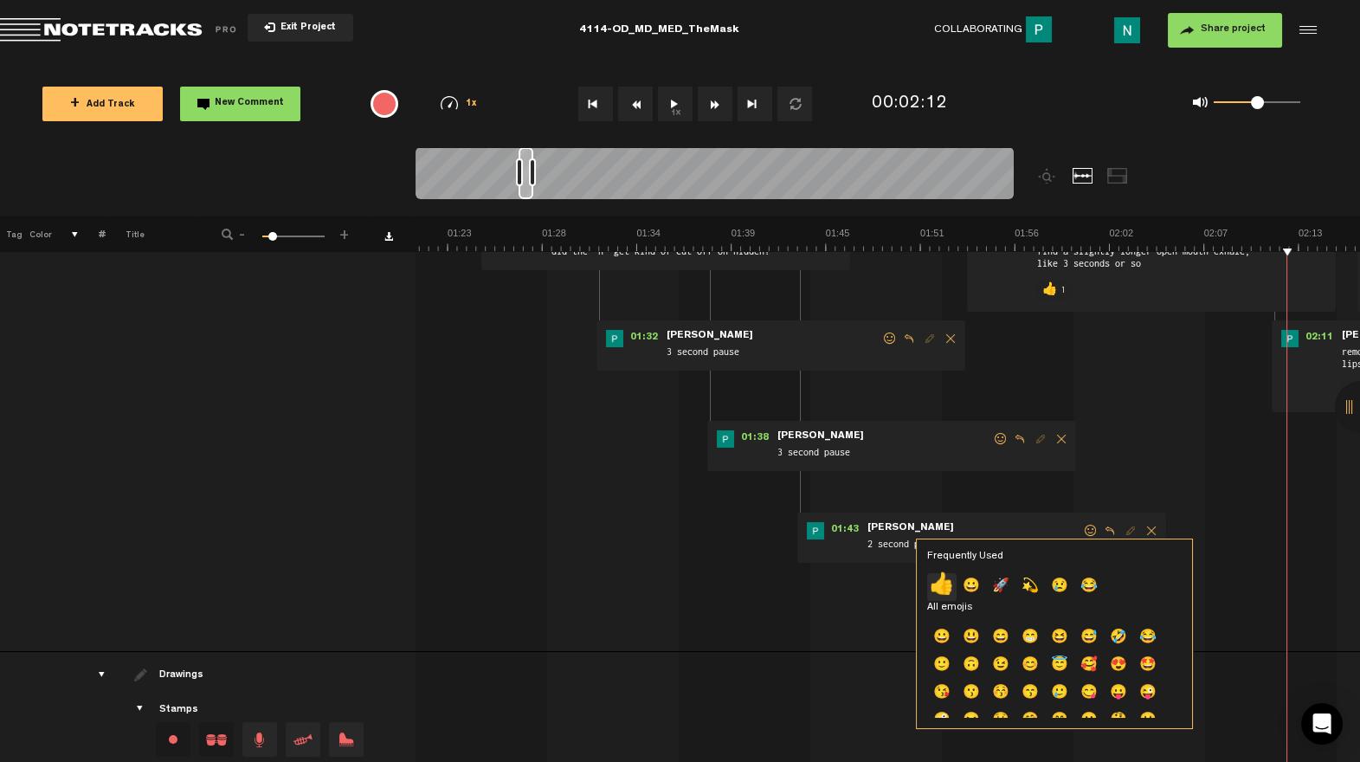
click at [942, 582] on p "👍" at bounding box center [941, 587] width 29 height 28
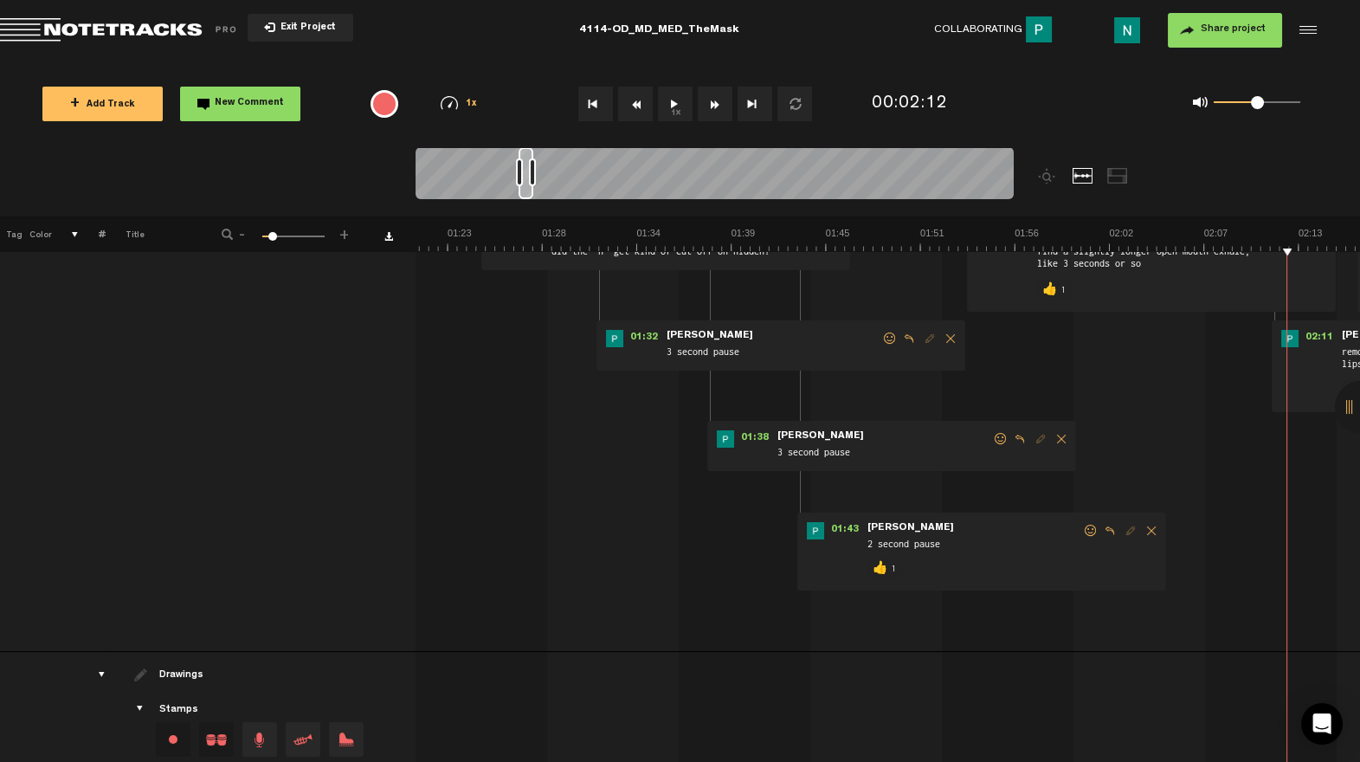
click at [996, 441] on span at bounding box center [1000, 439] width 17 height 12
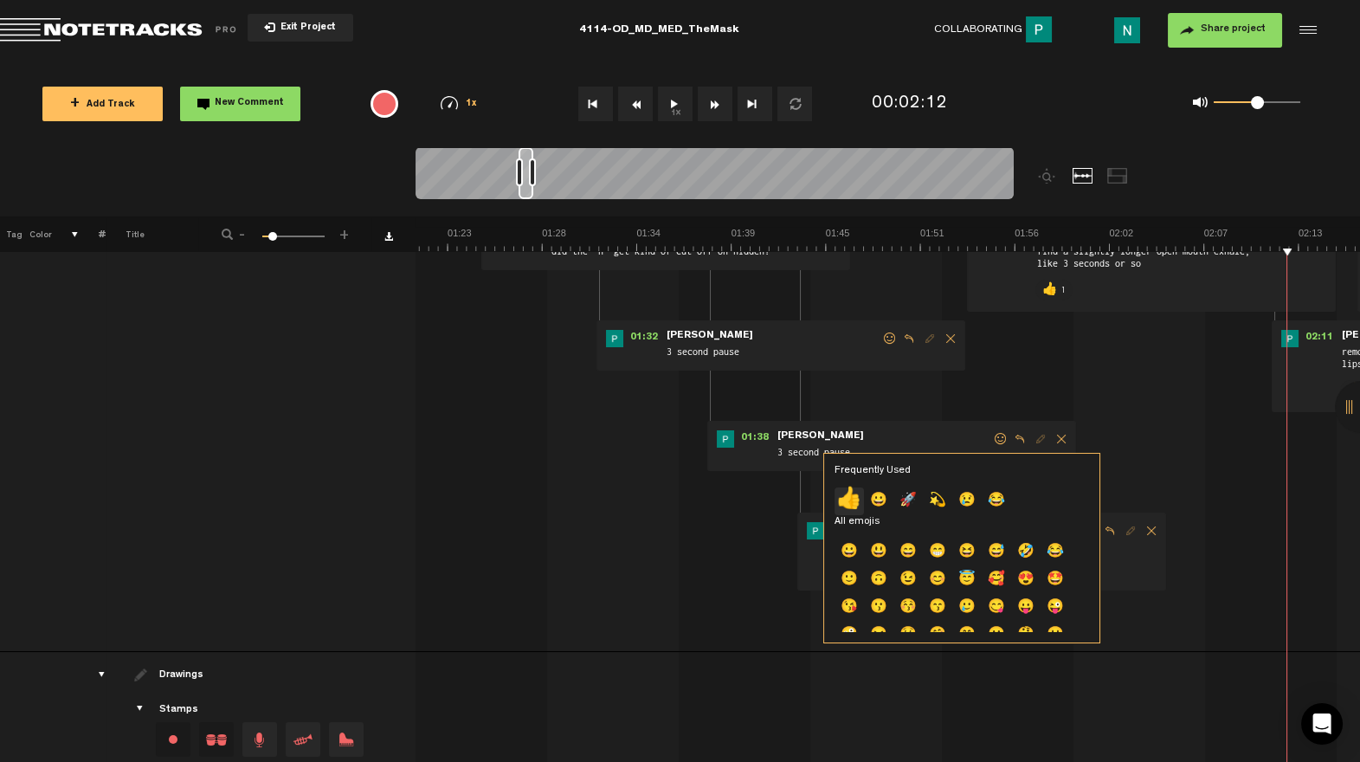
click at [852, 498] on p "👍" at bounding box center [848, 501] width 29 height 28
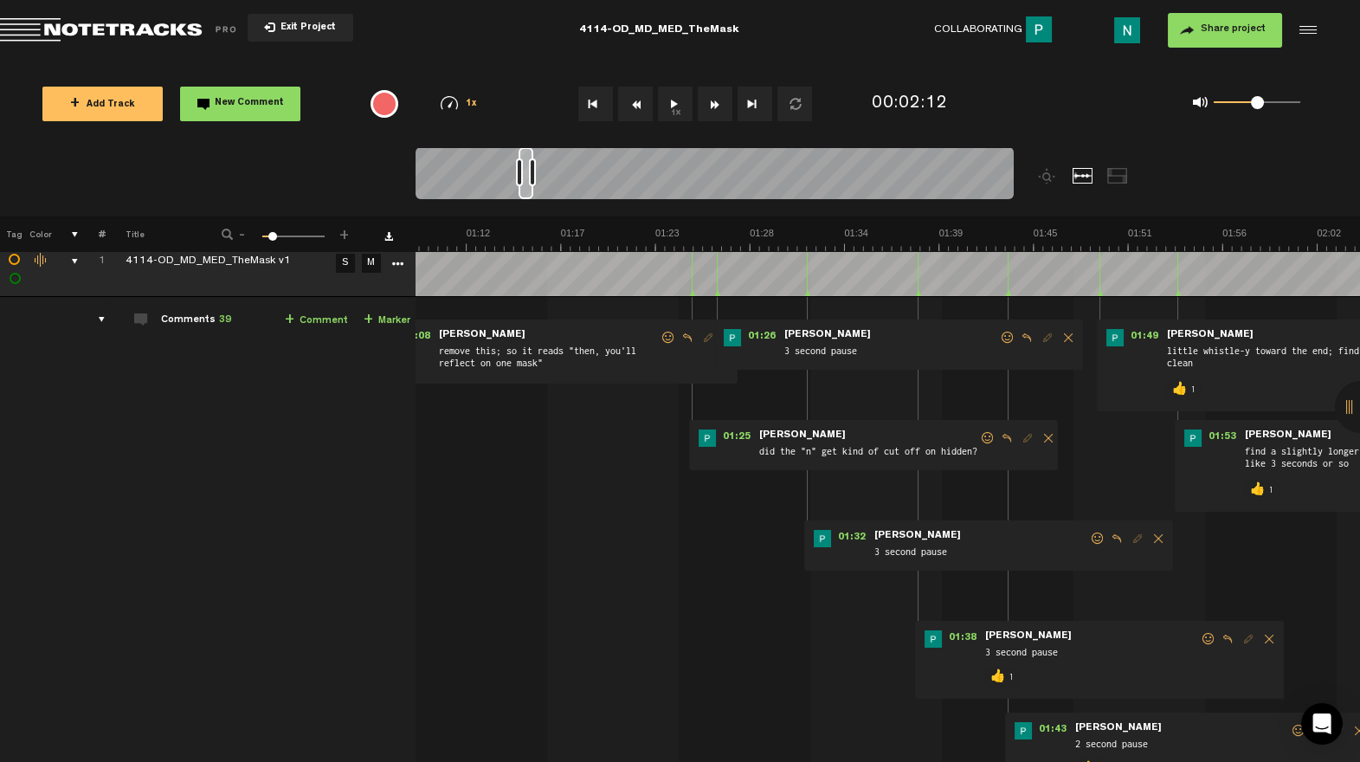
scroll to position [0, 1489]
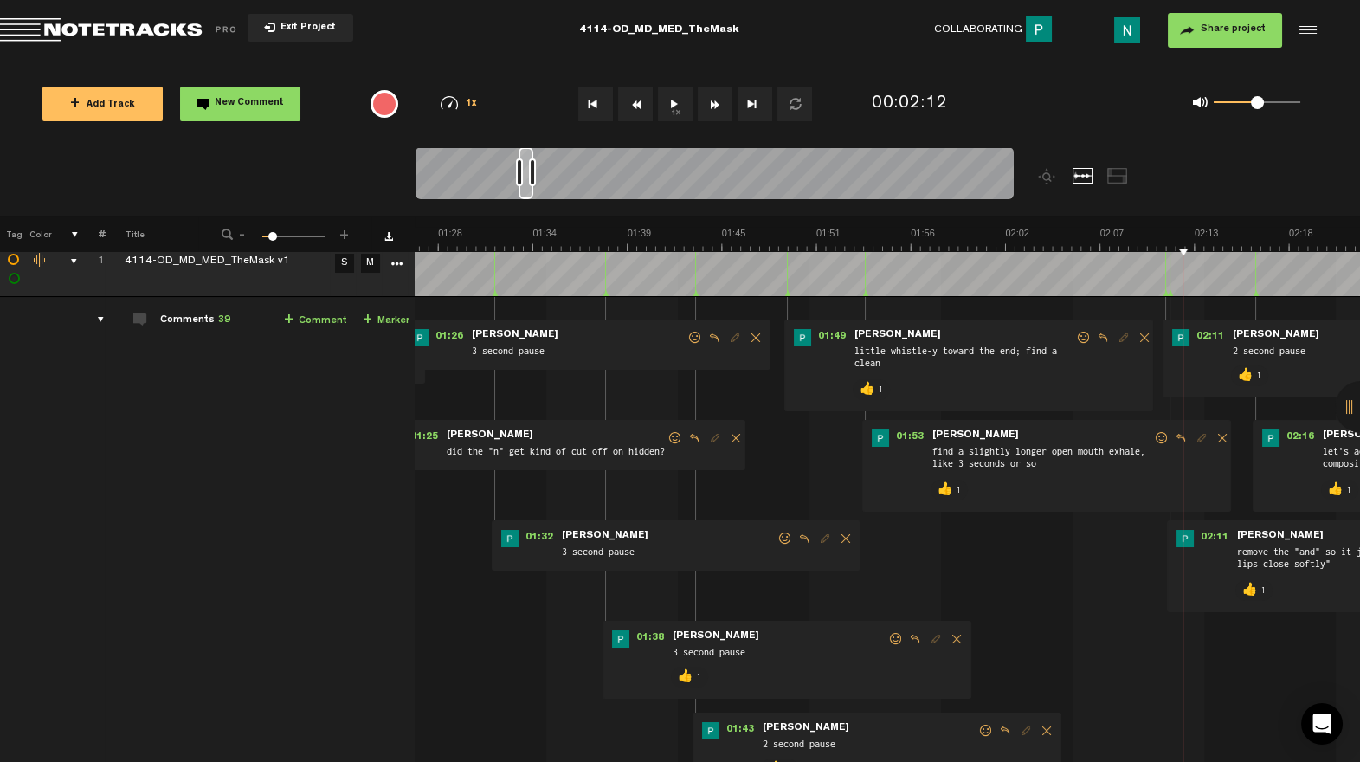
click at [776, 539] on span at bounding box center [784, 538] width 17 height 12
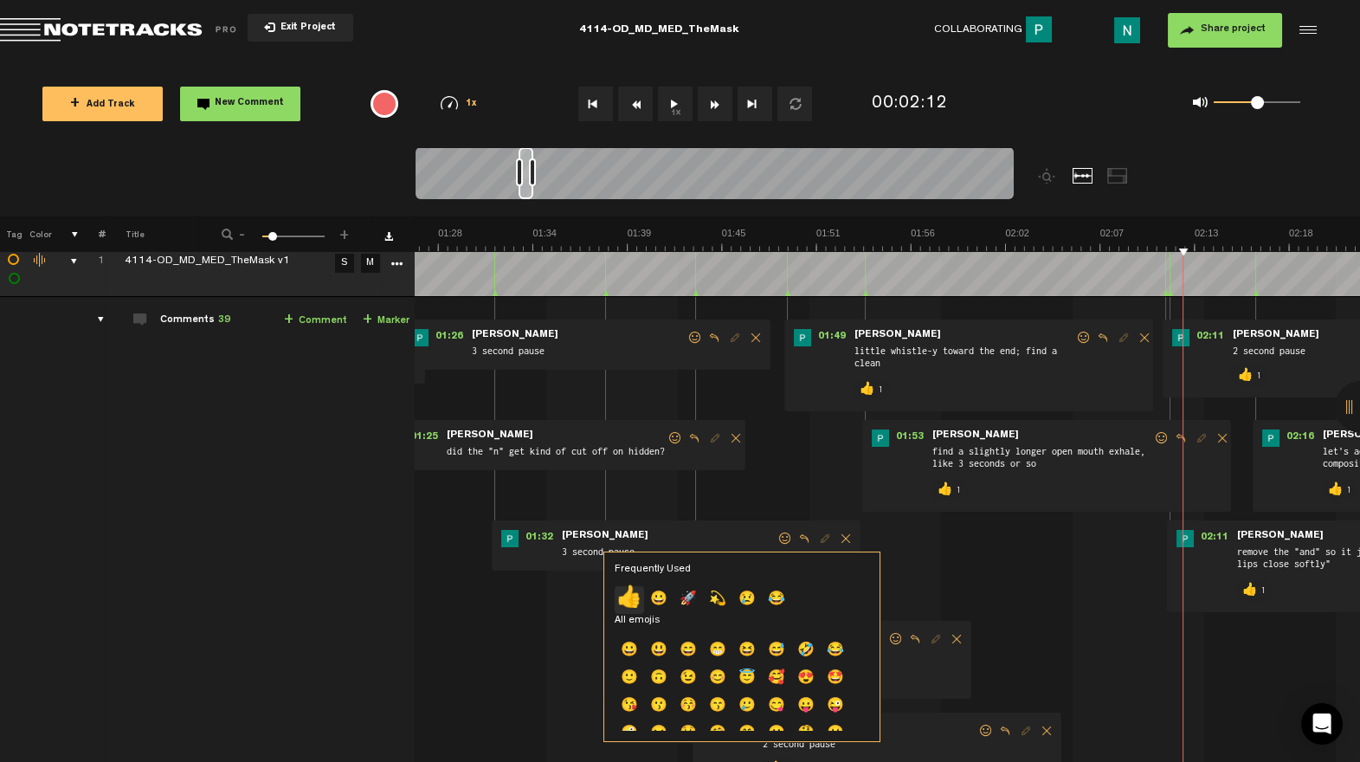
click at [632, 603] on p "👍" at bounding box center [628, 600] width 29 height 28
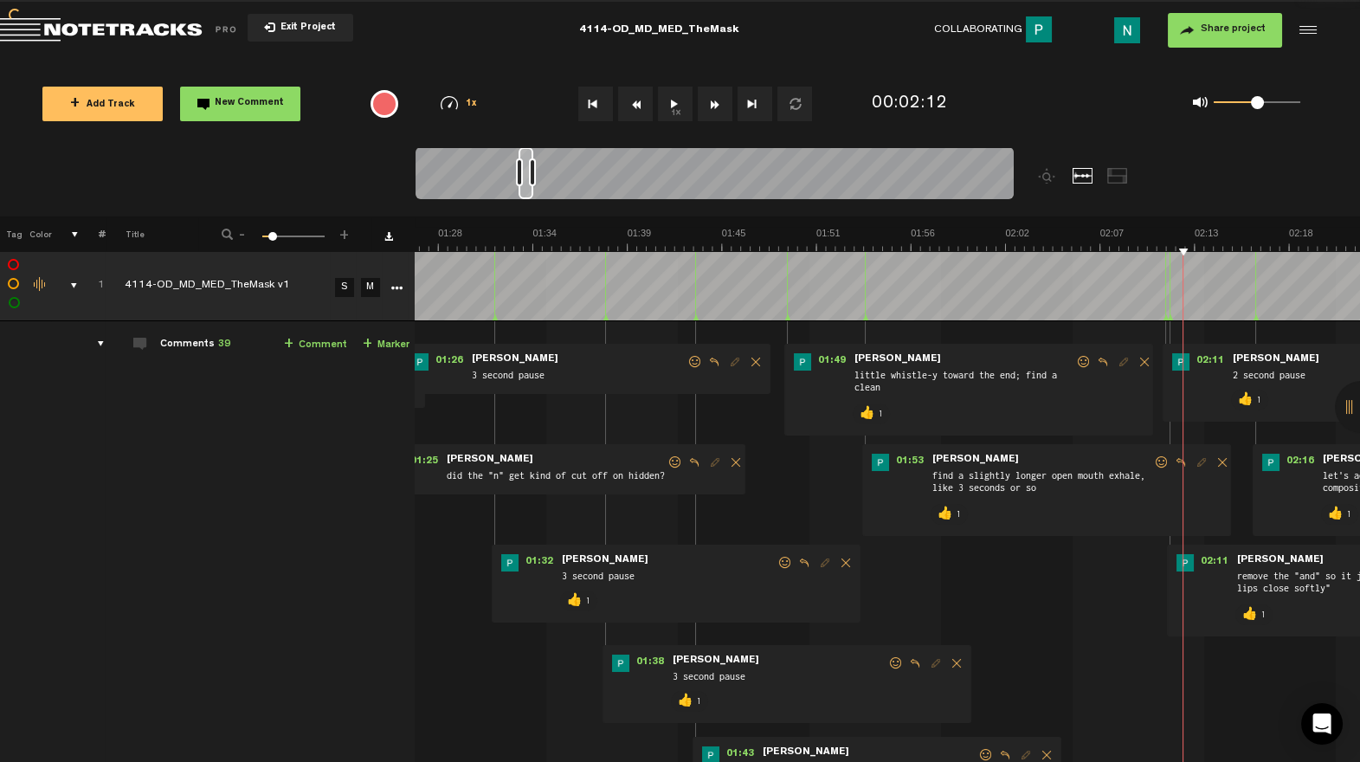
scroll to position [0, 1177]
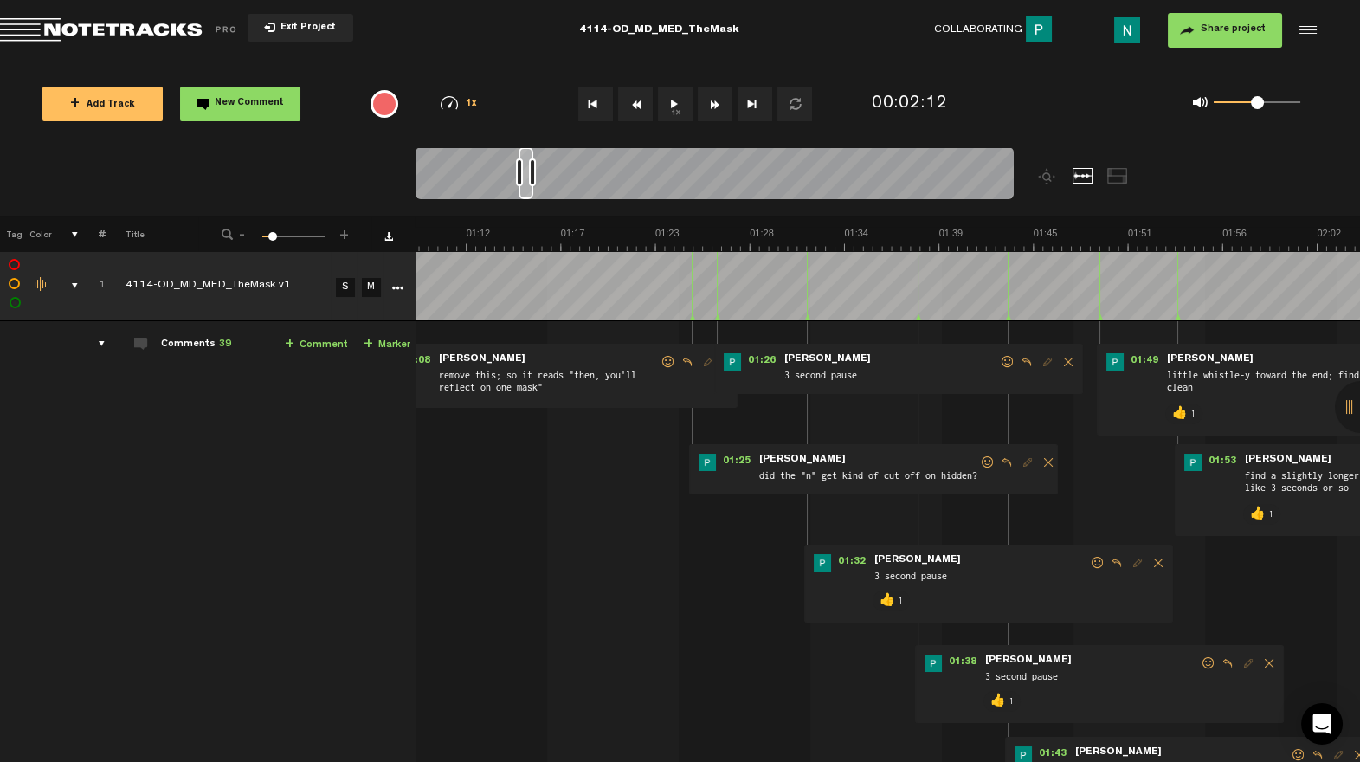
click at [1006, 458] on span "Reply to comment" at bounding box center [1006, 462] width 21 height 12
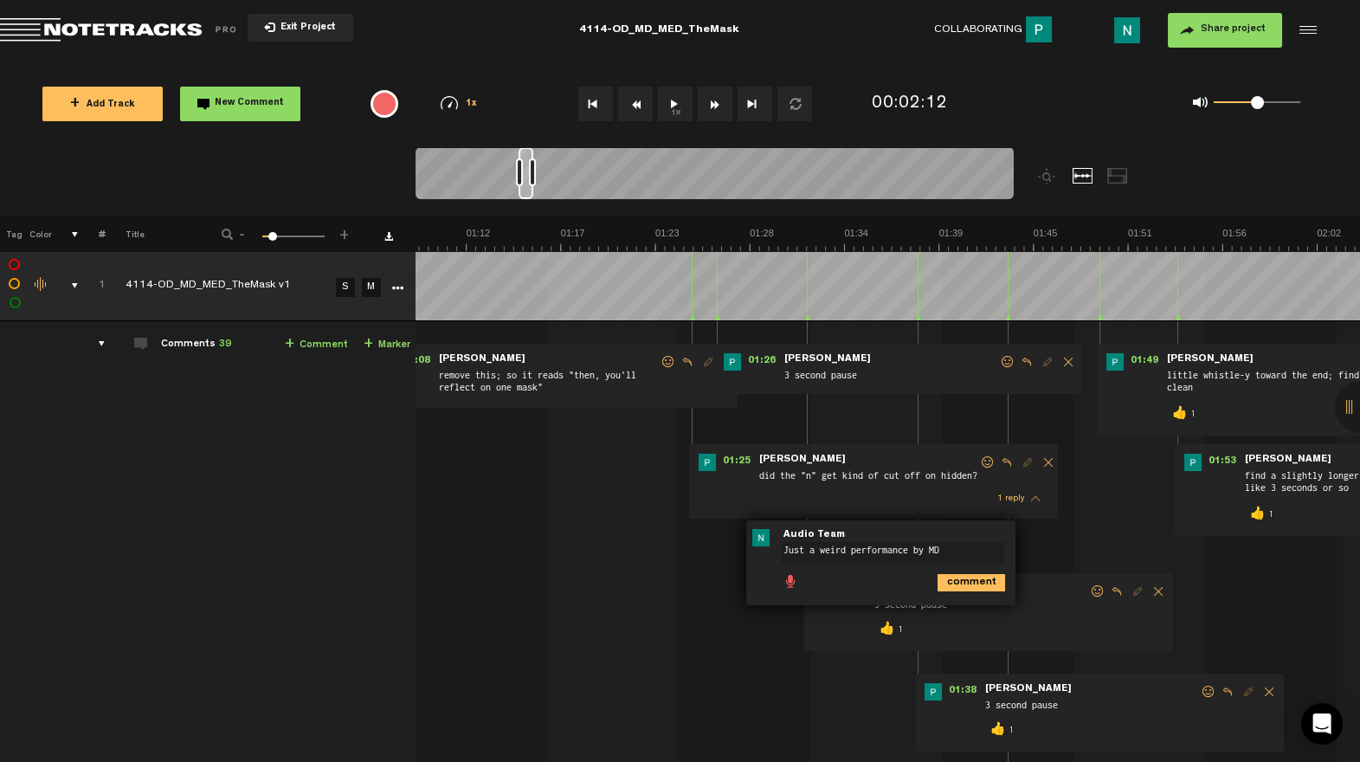
type textarea "Just a weird performance by MD"
click at [970, 597] on div "comment" at bounding box center [883, 581] width 255 height 34
click at [970, 589] on icon "comment" at bounding box center [971, 582] width 68 height 17
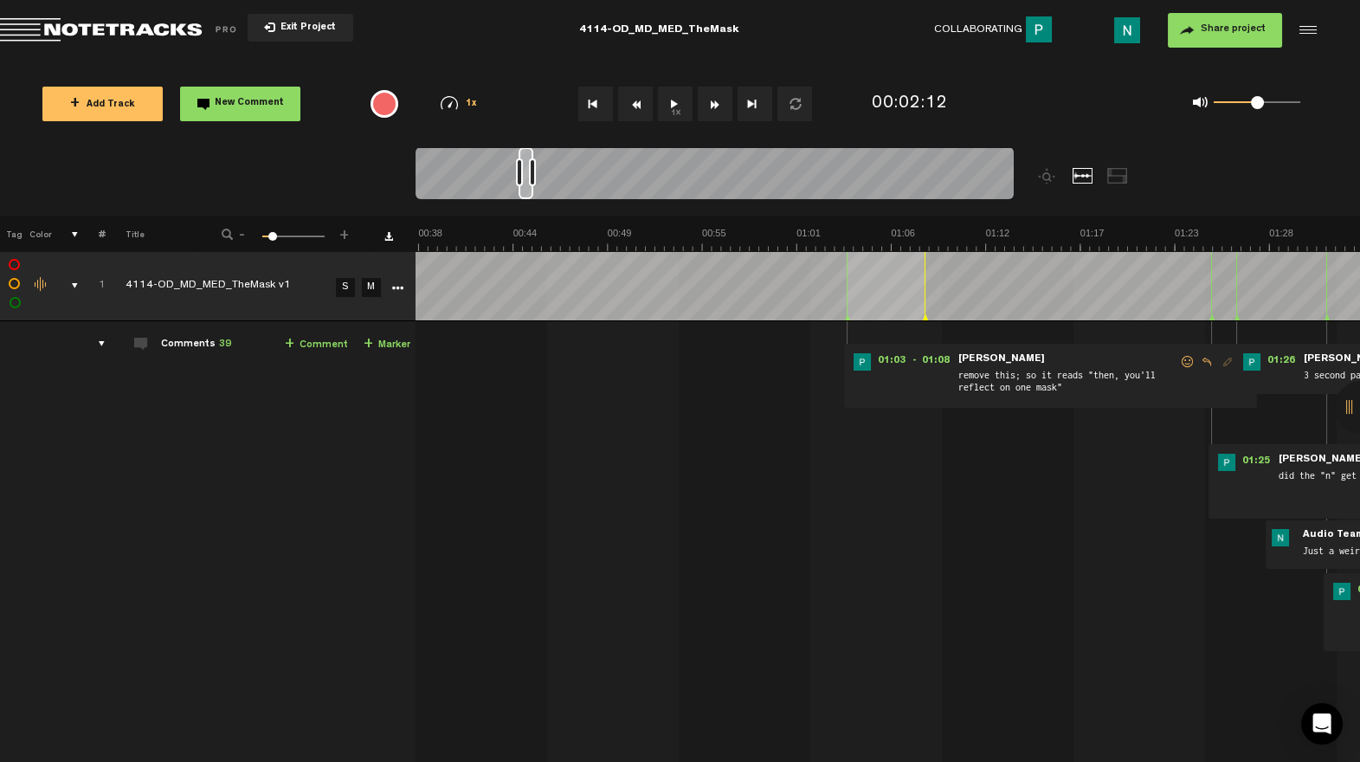
scroll to position [0, 658]
click at [1182, 358] on span at bounding box center [1187, 362] width 17 height 12
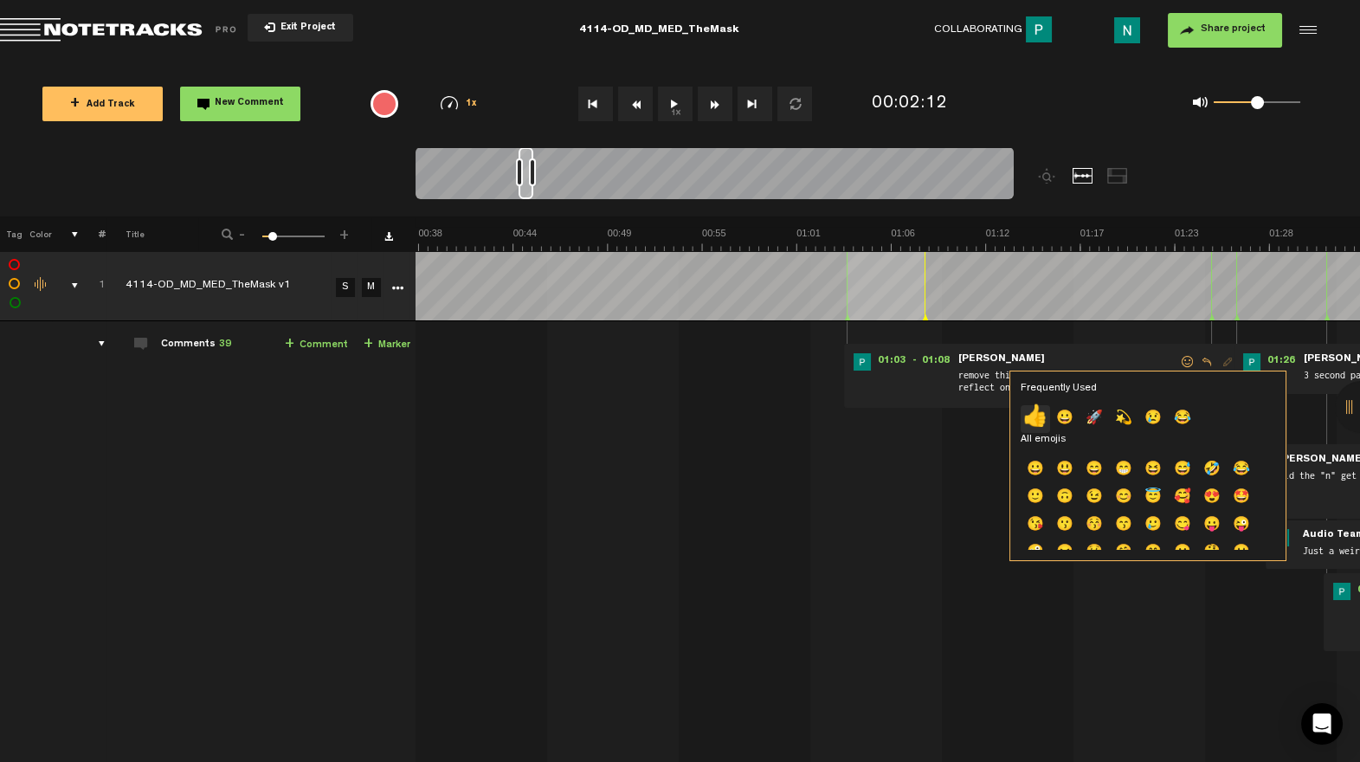
click at [1041, 423] on p "👍" at bounding box center [1034, 419] width 29 height 28
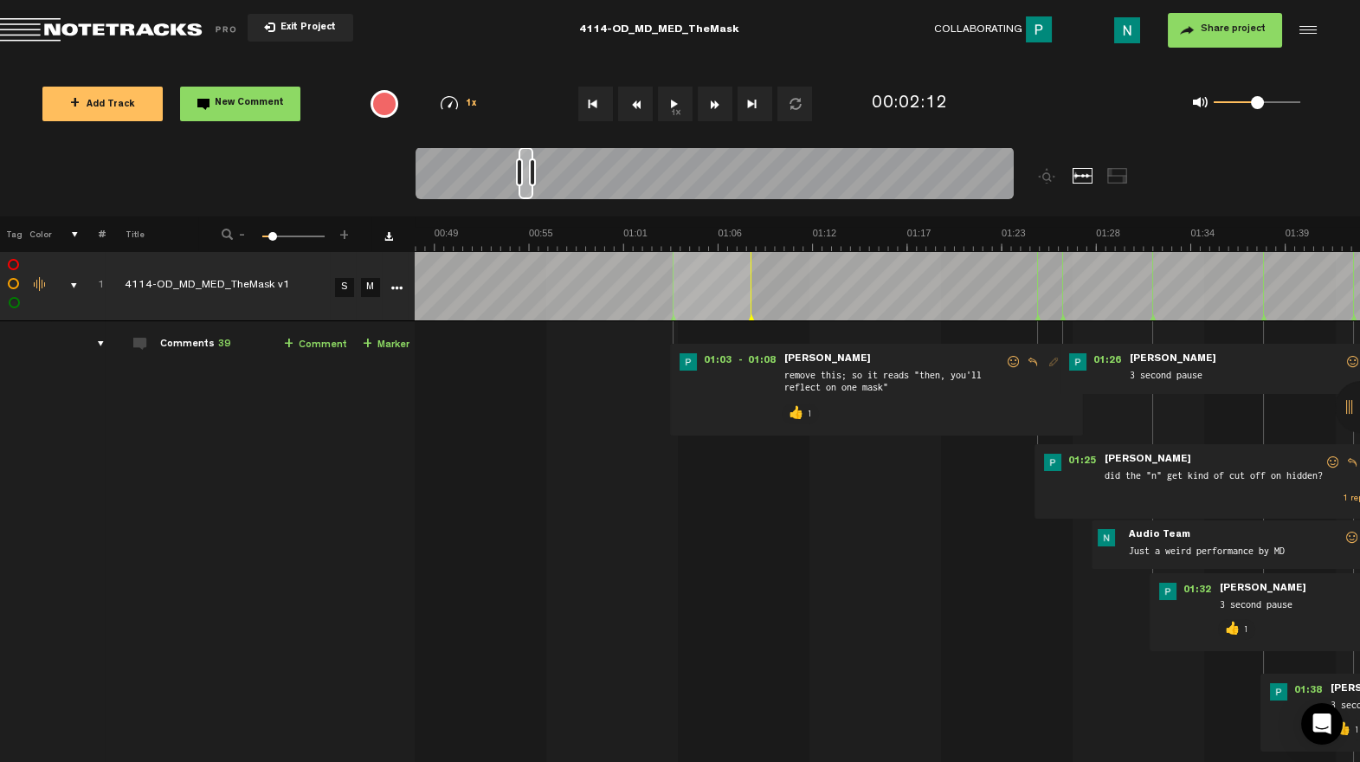
scroll to position [0, 935]
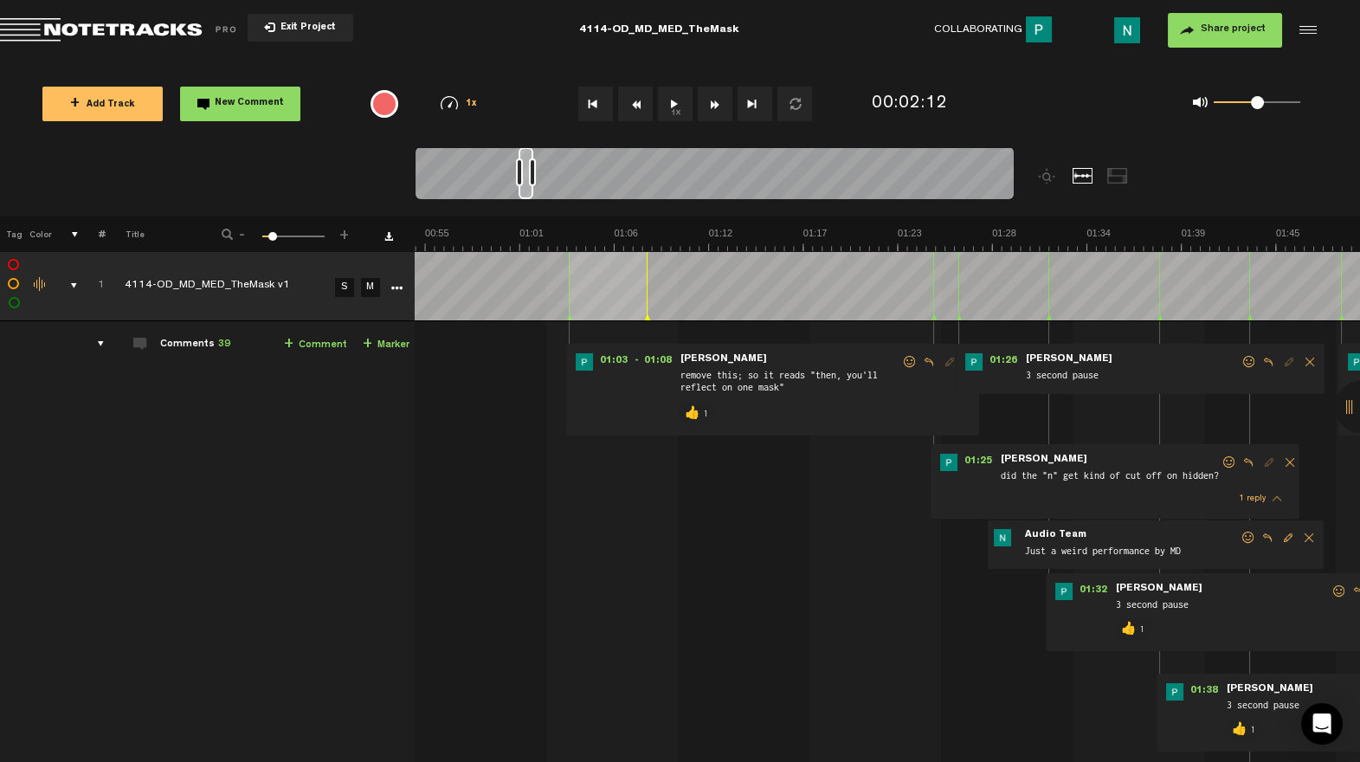
click at [56, 281] on div "comments, stamps & drawings" at bounding box center [67, 285] width 27 height 17
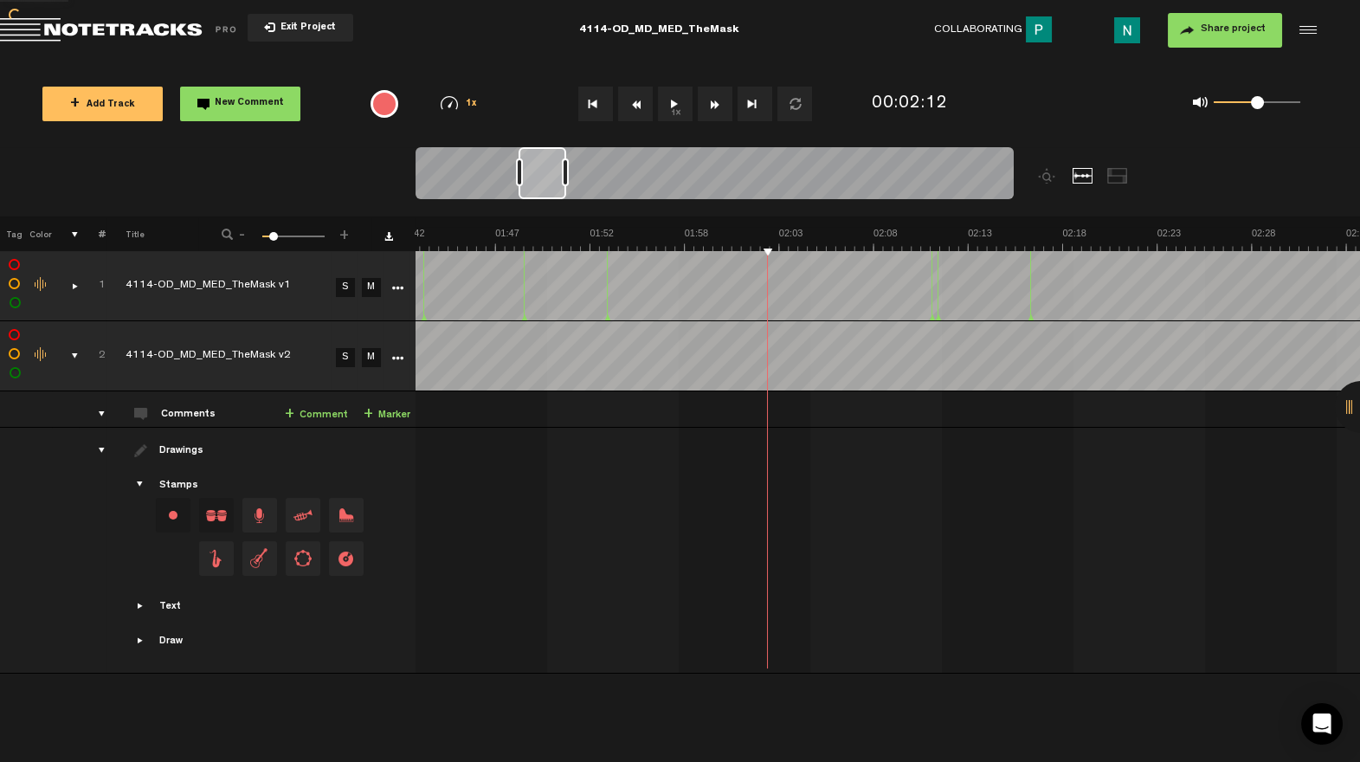
scroll to position [0, 2062]
